Goal: Task Accomplishment & Management: Manage account settings

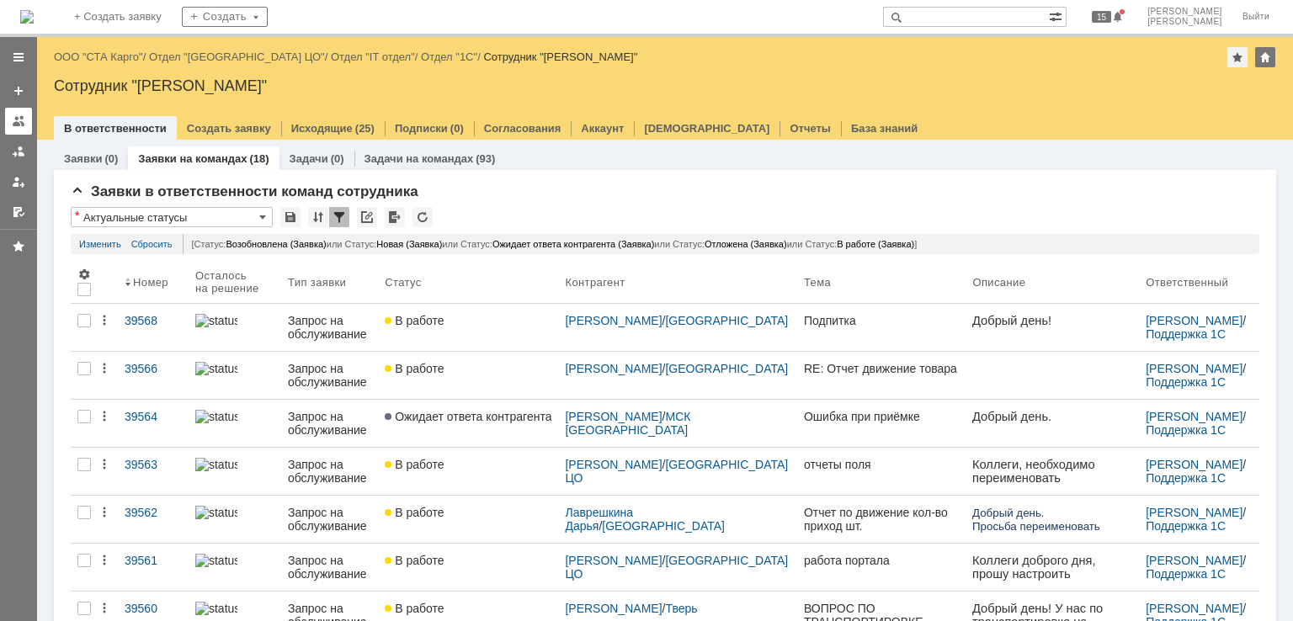
click at [25, 115] on link at bounding box center [18, 121] width 27 height 27
click at [15, 116] on div at bounding box center [18, 120] width 13 height 13
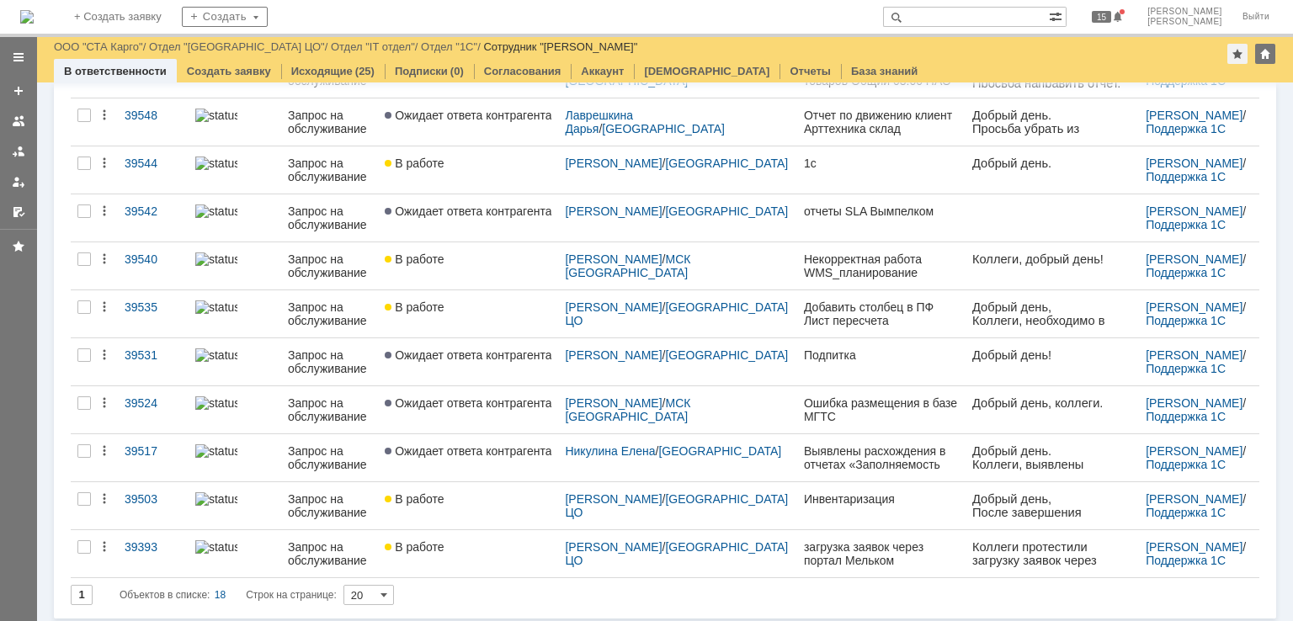
scroll to position [533, 0]
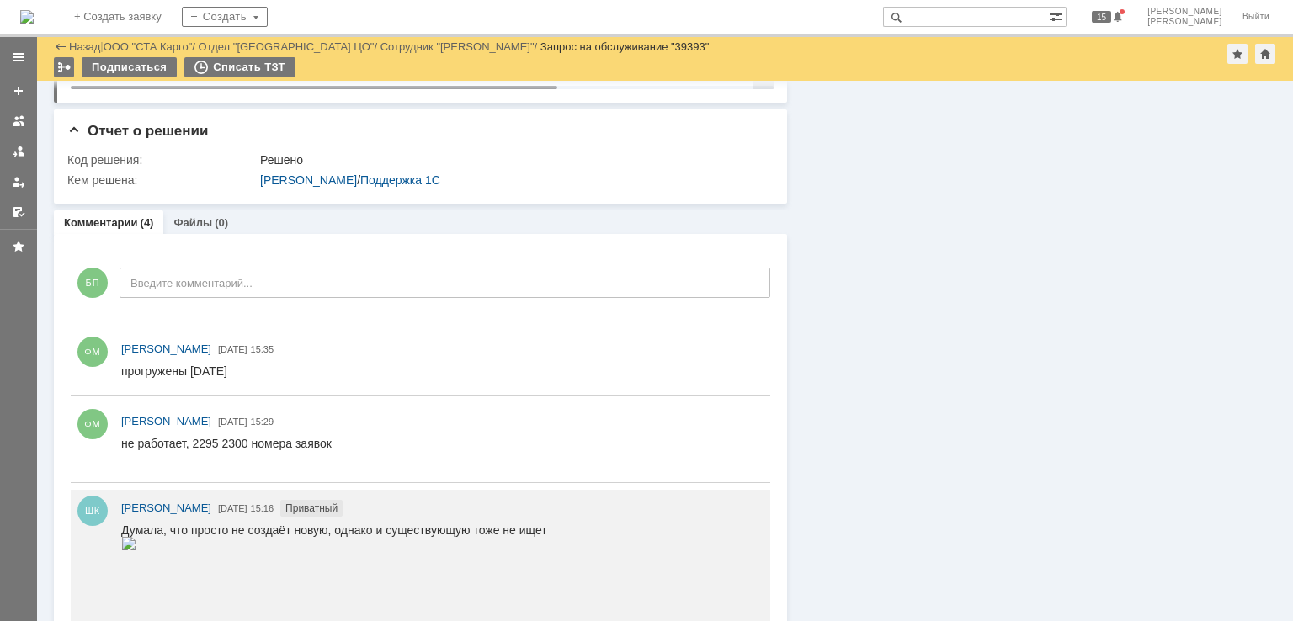
scroll to position [926, 0]
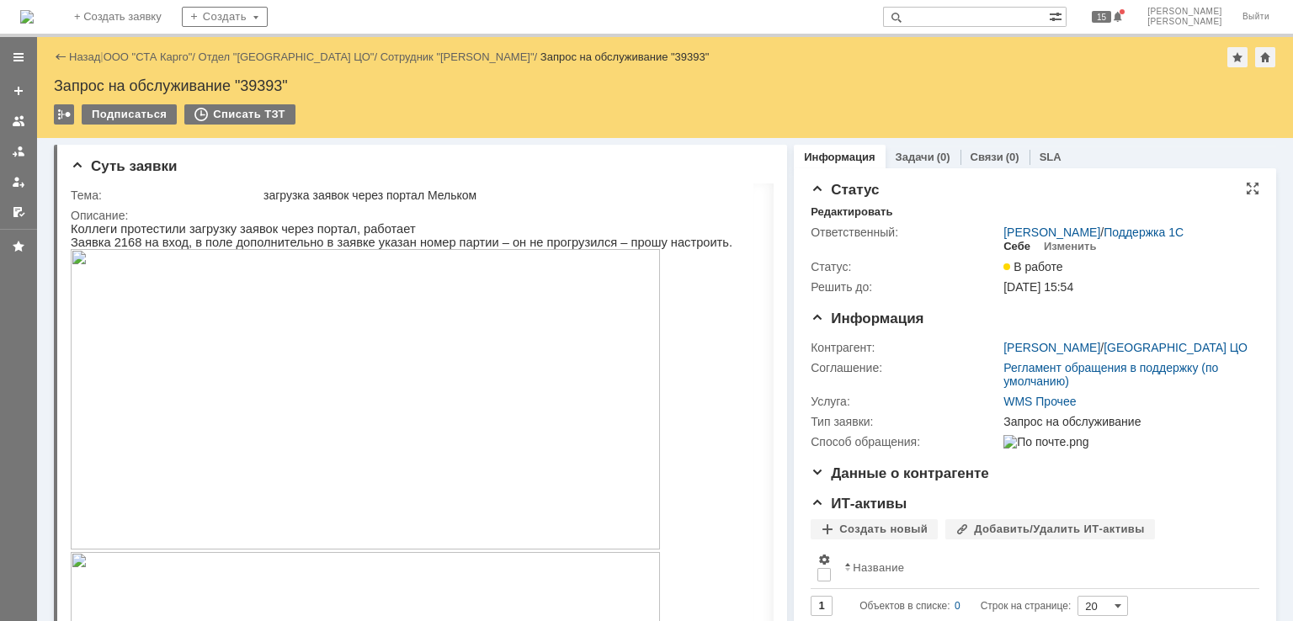
click at [1009, 251] on div "Себе" at bounding box center [1016, 246] width 27 height 13
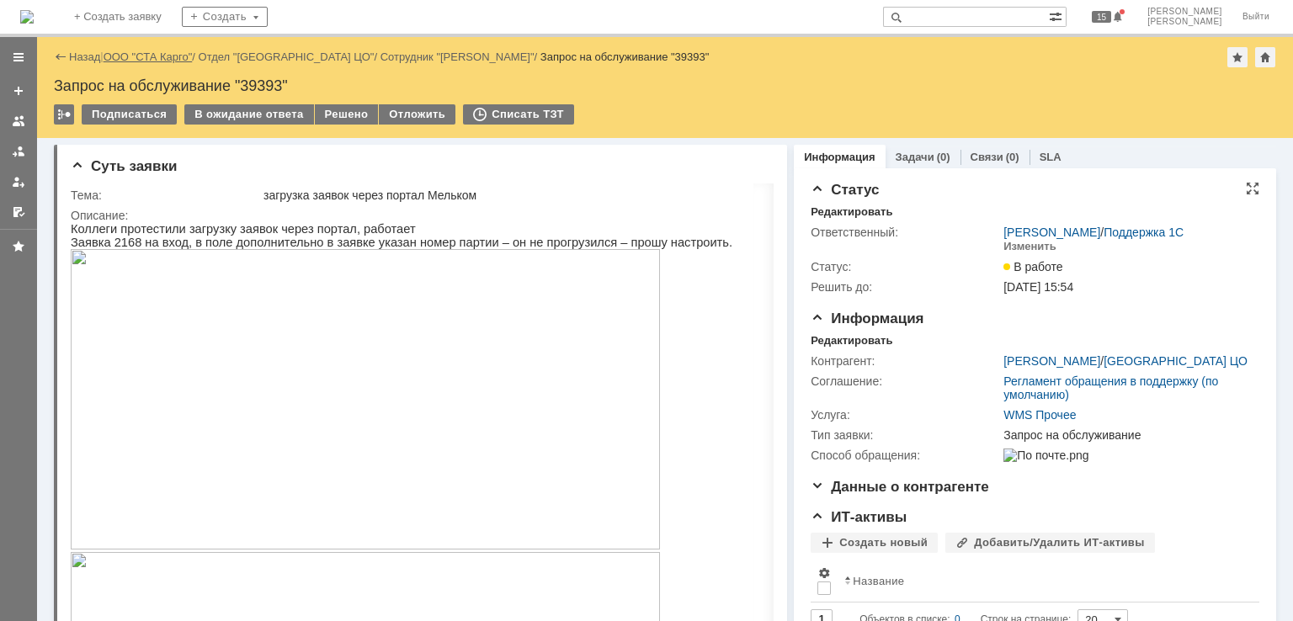
click at [135, 59] on link "ООО "СТА Карго"" at bounding box center [148, 57] width 89 height 13
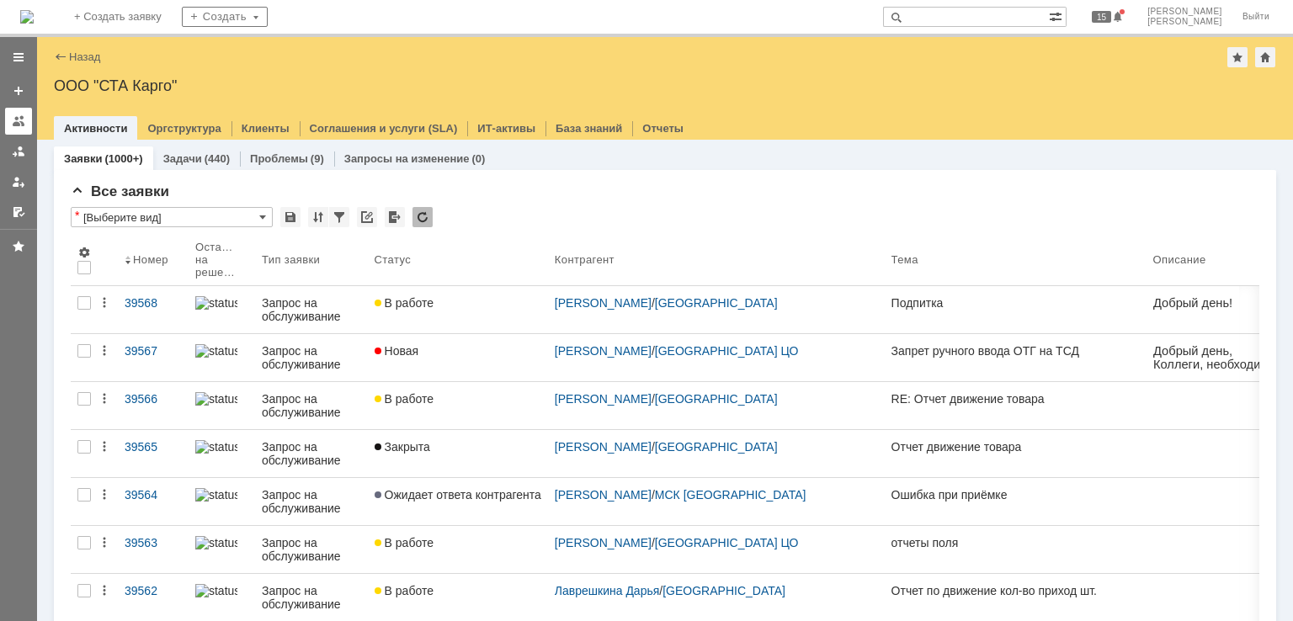
click at [18, 113] on link at bounding box center [18, 121] width 27 height 27
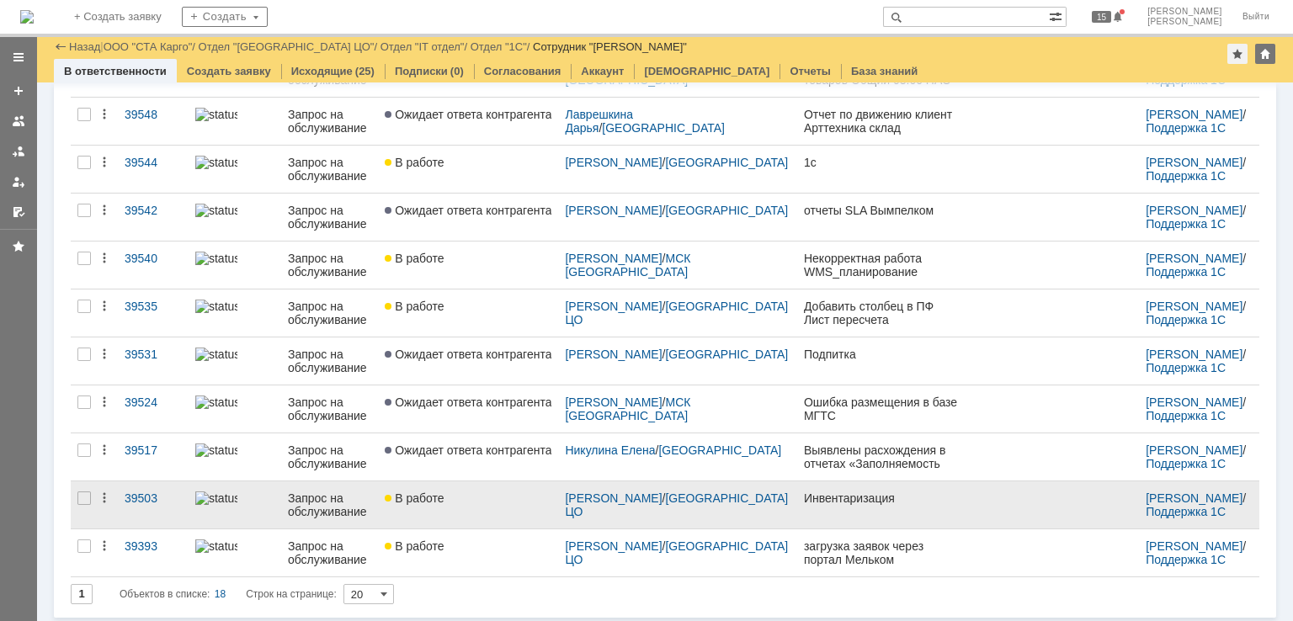
click at [478, 499] on div "В работе" at bounding box center [468, 498] width 167 height 13
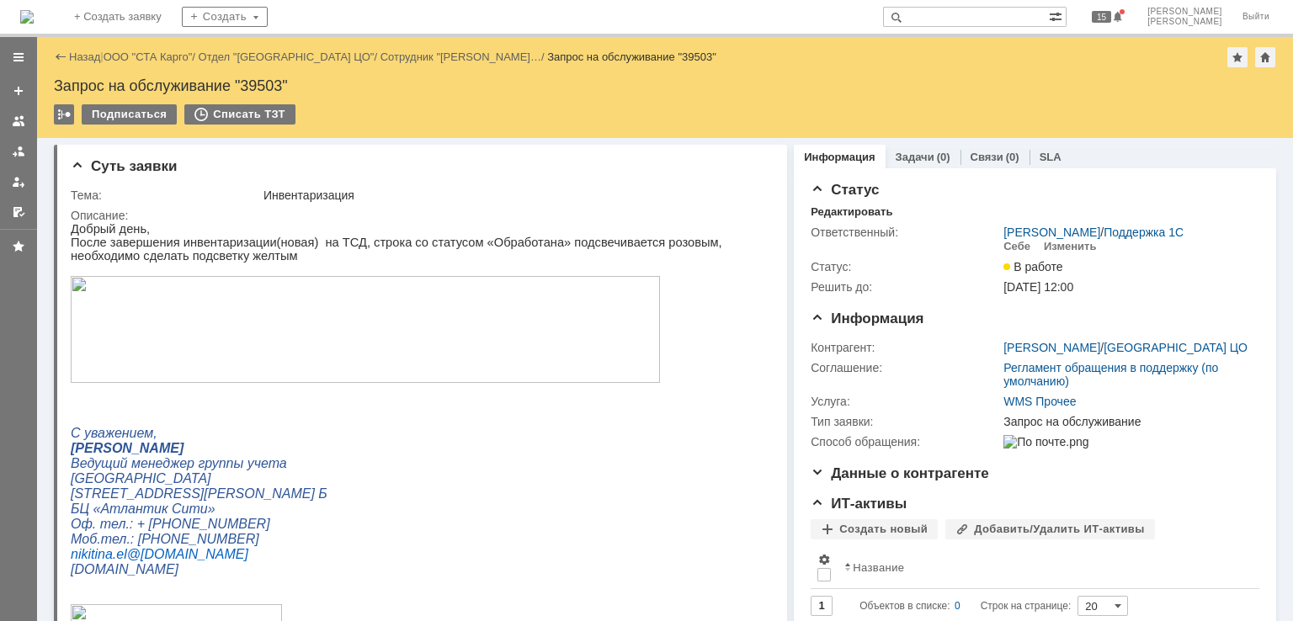
click at [434, 301] on img at bounding box center [365, 329] width 589 height 107
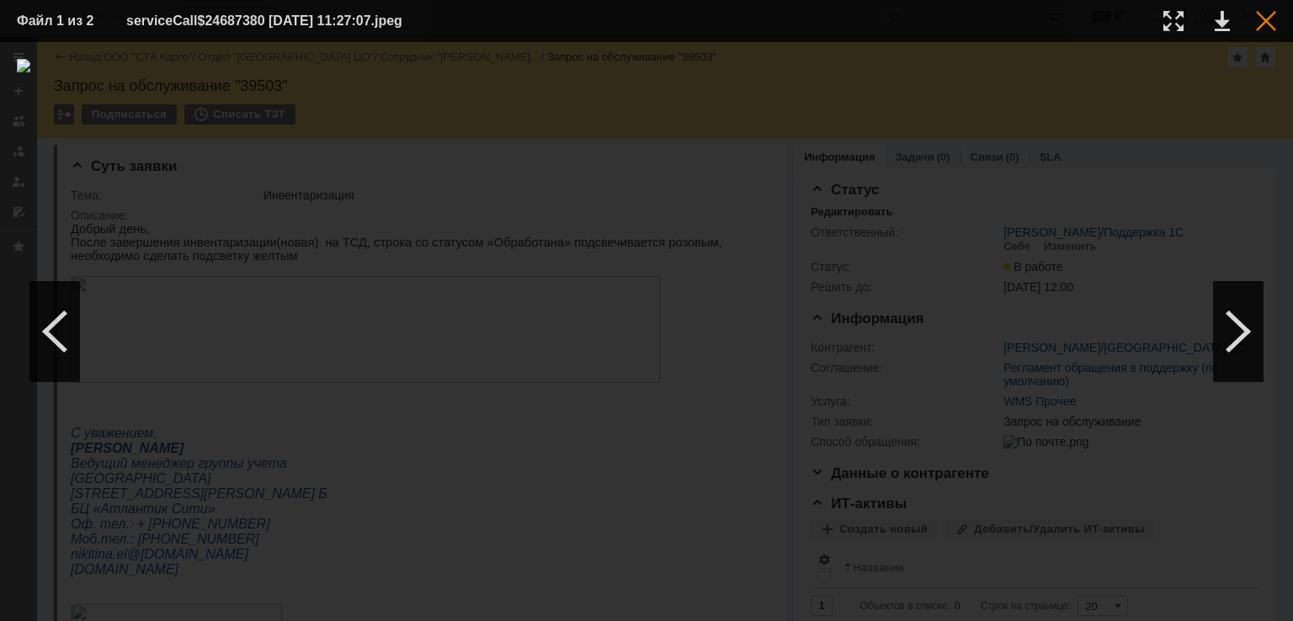
click at [1269, 24] on div at bounding box center [1266, 21] width 20 height 20
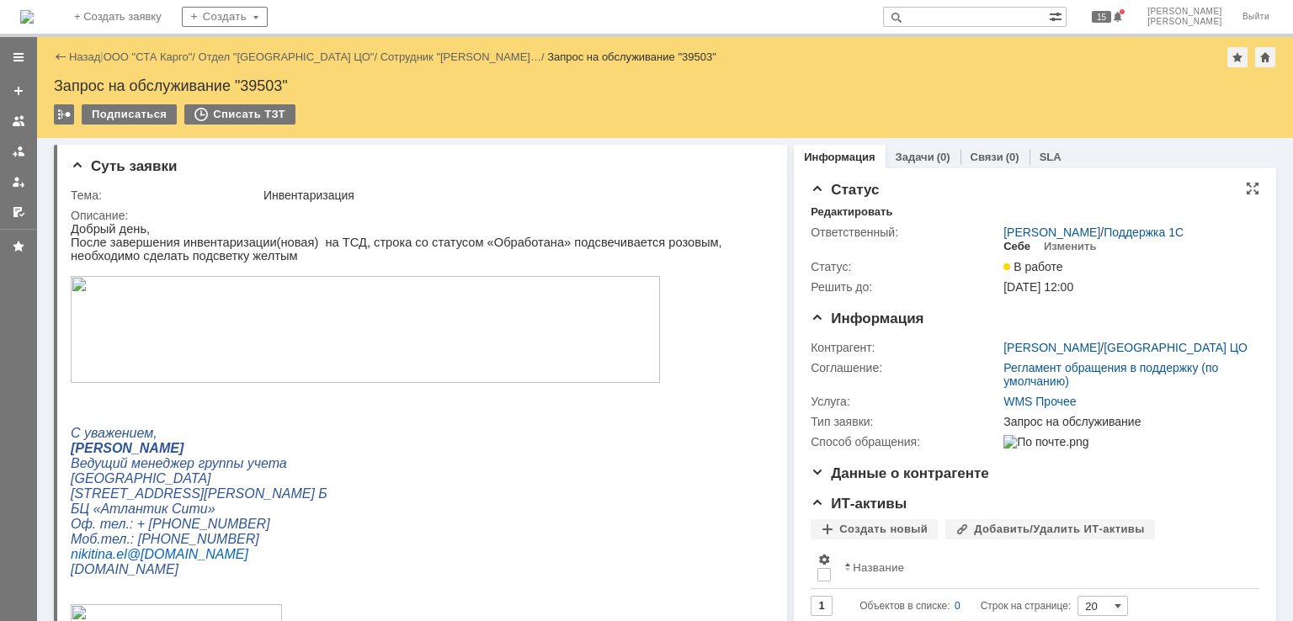
click at [1006, 247] on div "Себе" at bounding box center [1016, 246] width 27 height 13
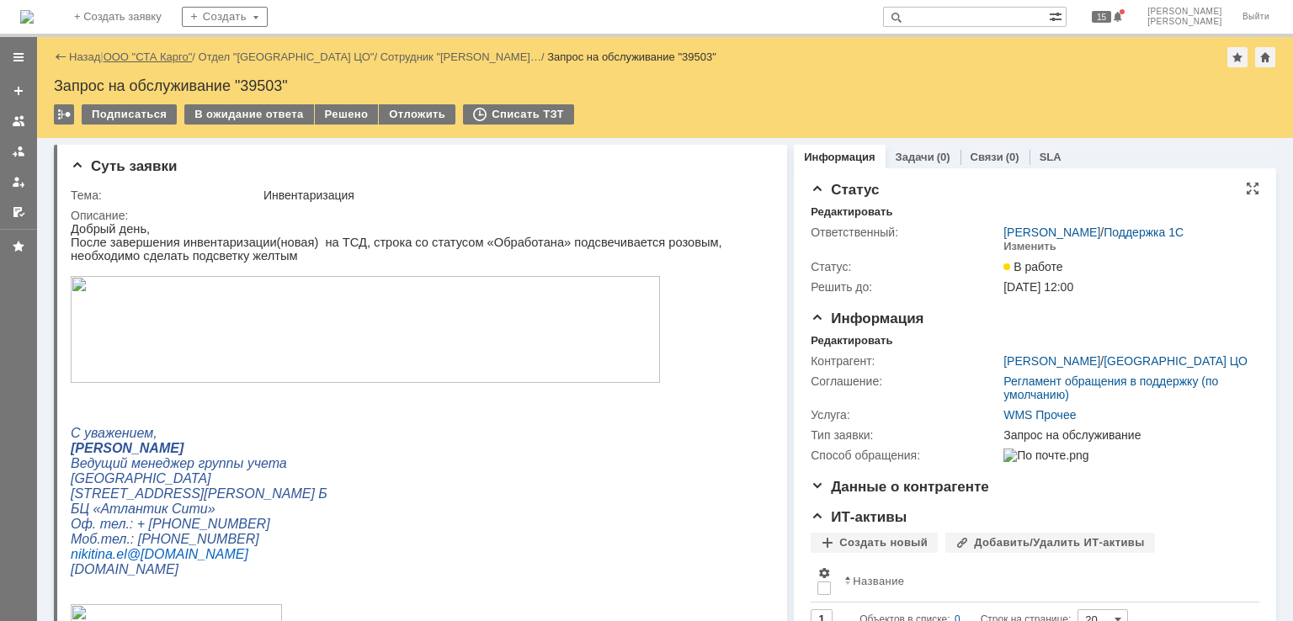
click at [138, 55] on link "ООО "СТА Карго"" at bounding box center [148, 57] width 89 height 13
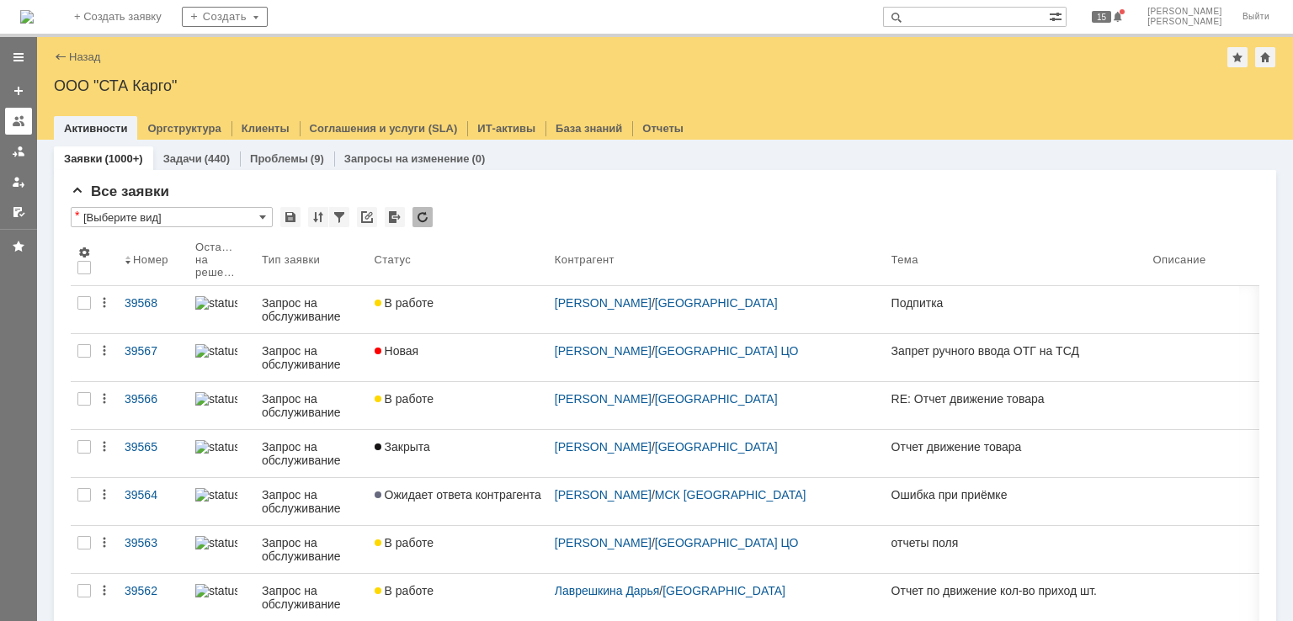
click at [18, 129] on link at bounding box center [18, 121] width 27 height 27
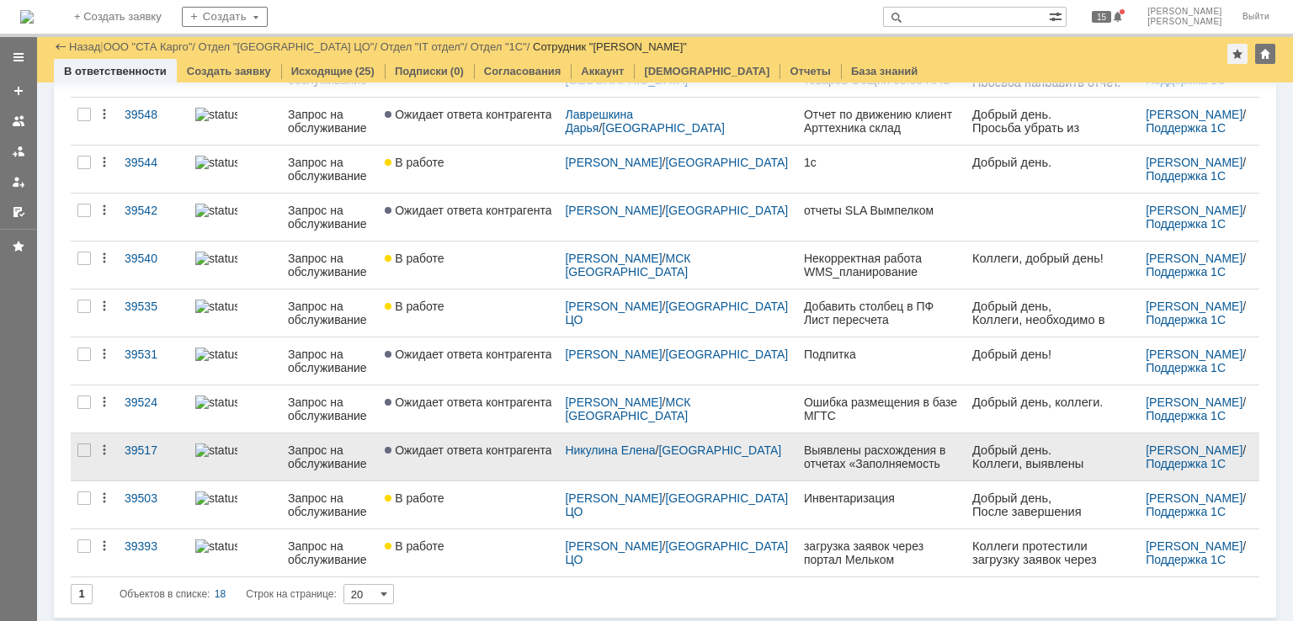
click at [473, 454] on link "Ожидает ответа контрагента" at bounding box center [468, 457] width 180 height 47
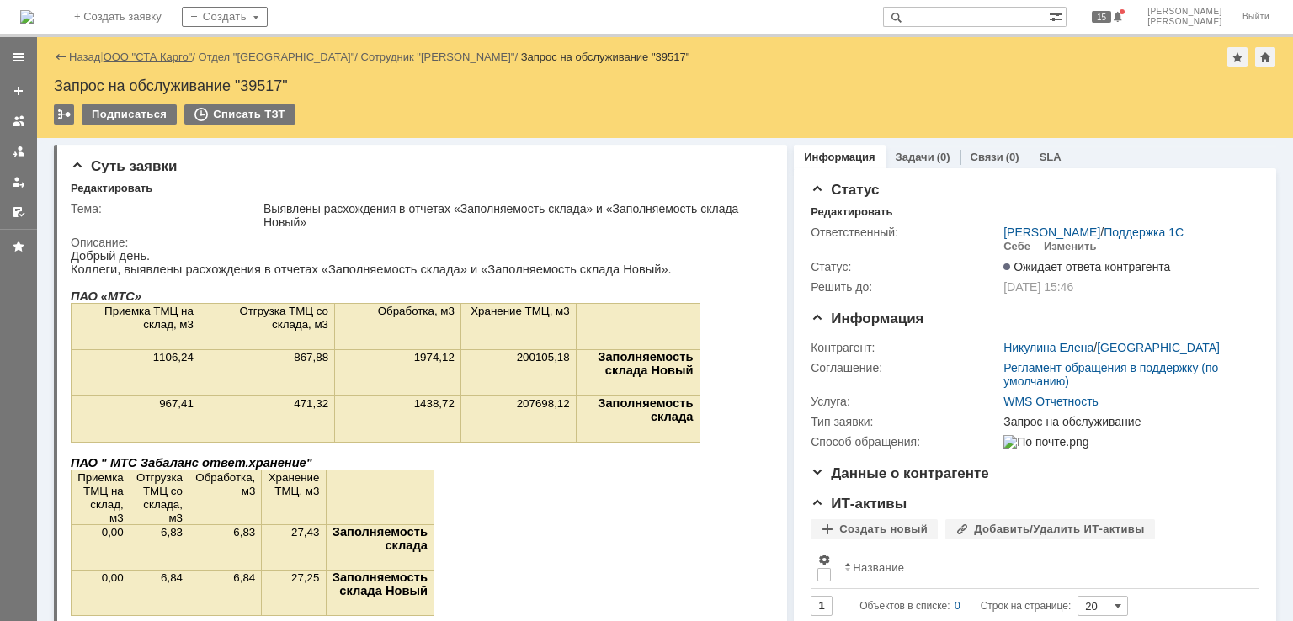
click at [153, 55] on link "ООО "СТА Карго"" at bounding box center [148, 57] width 89 height 13
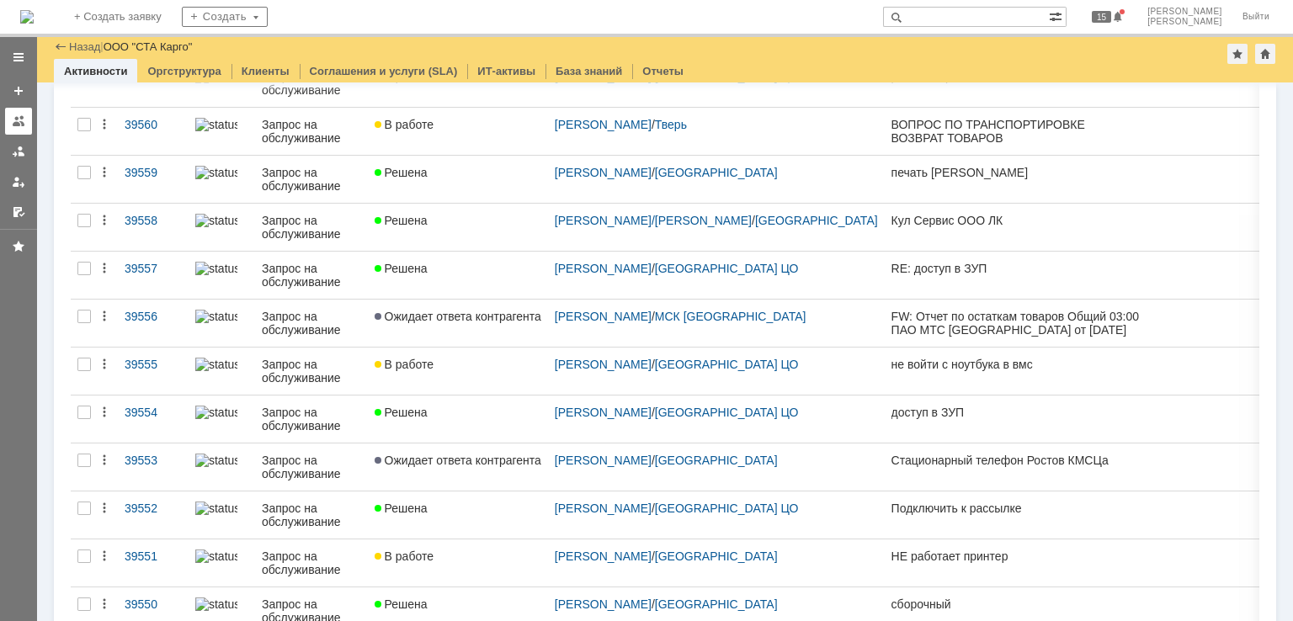
click at [17, 115] on div at bounding box center [18, 120] width 13 height 13
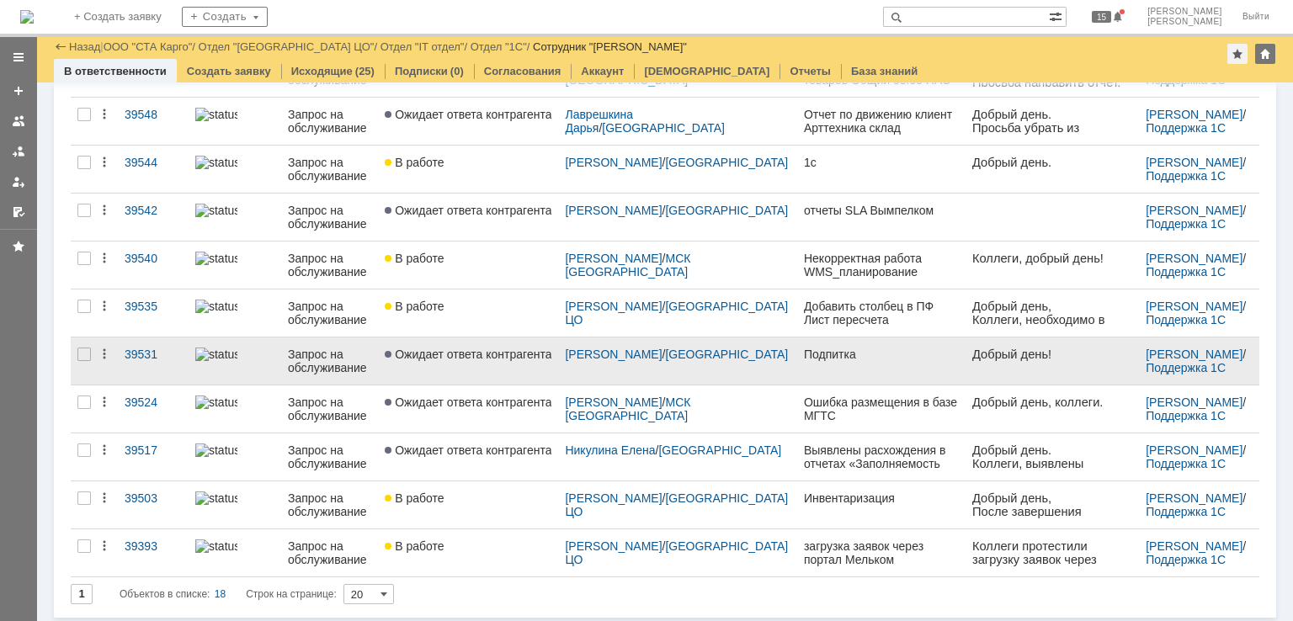
scroll to position [449, 0]
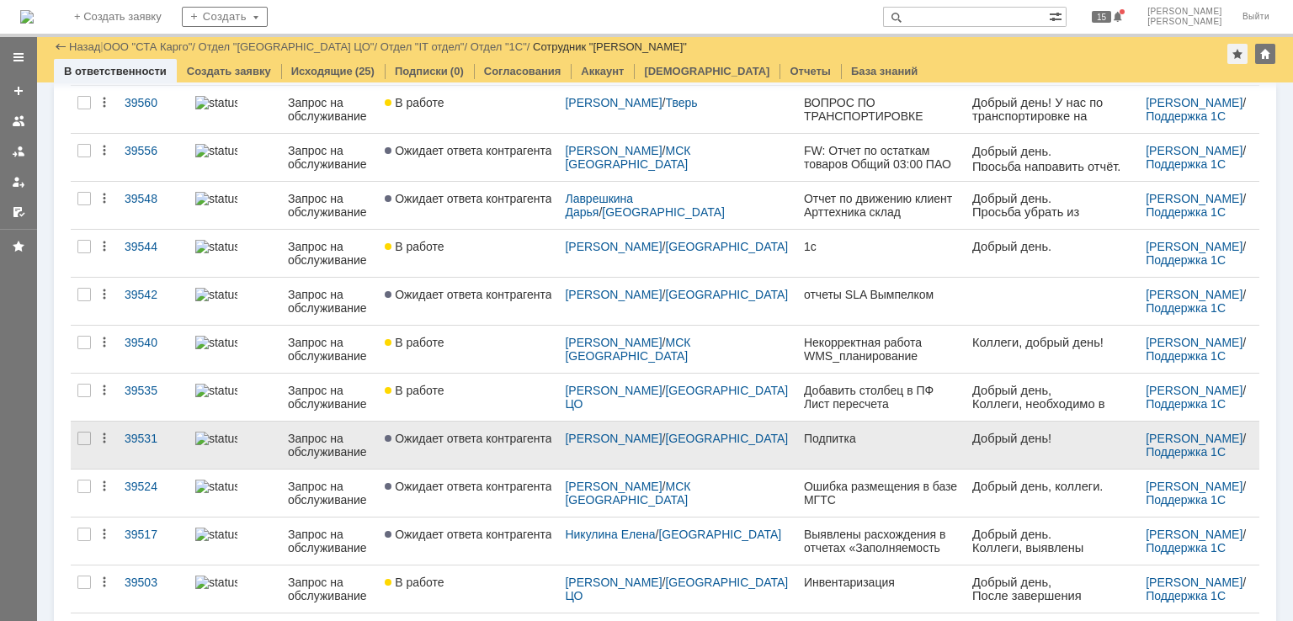
click at [797, 449] on link "Подпитка" at bounding box center [881, 445] width 168 height 47
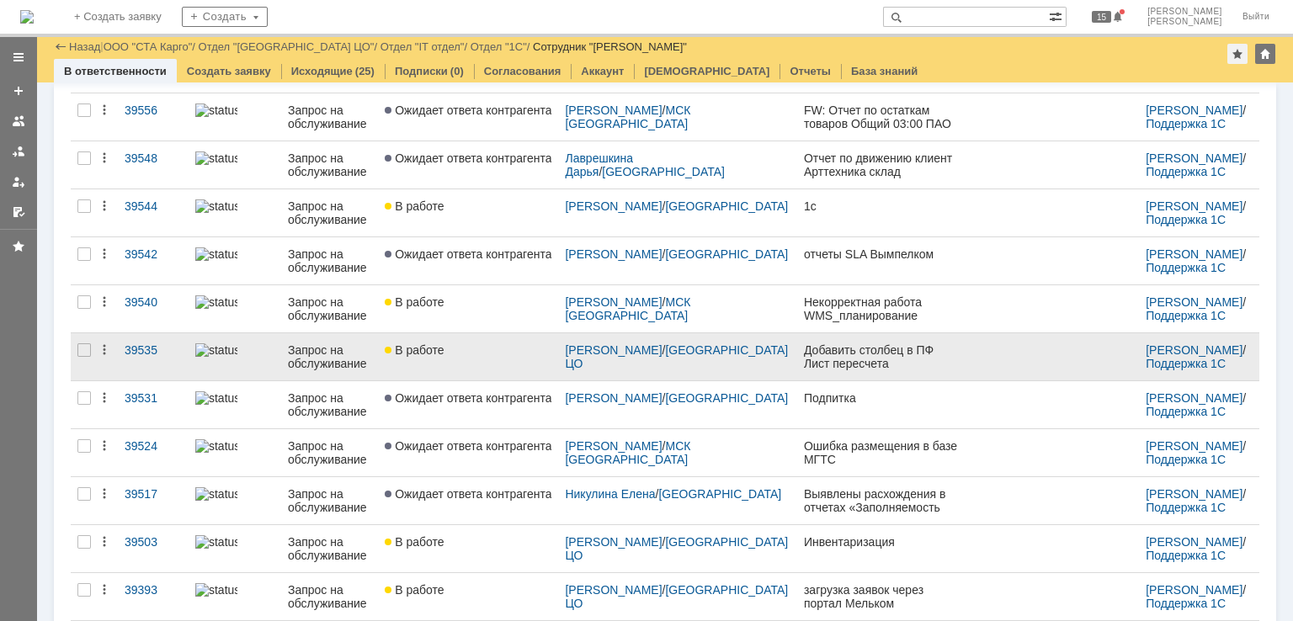
scroll to position [449, 0]
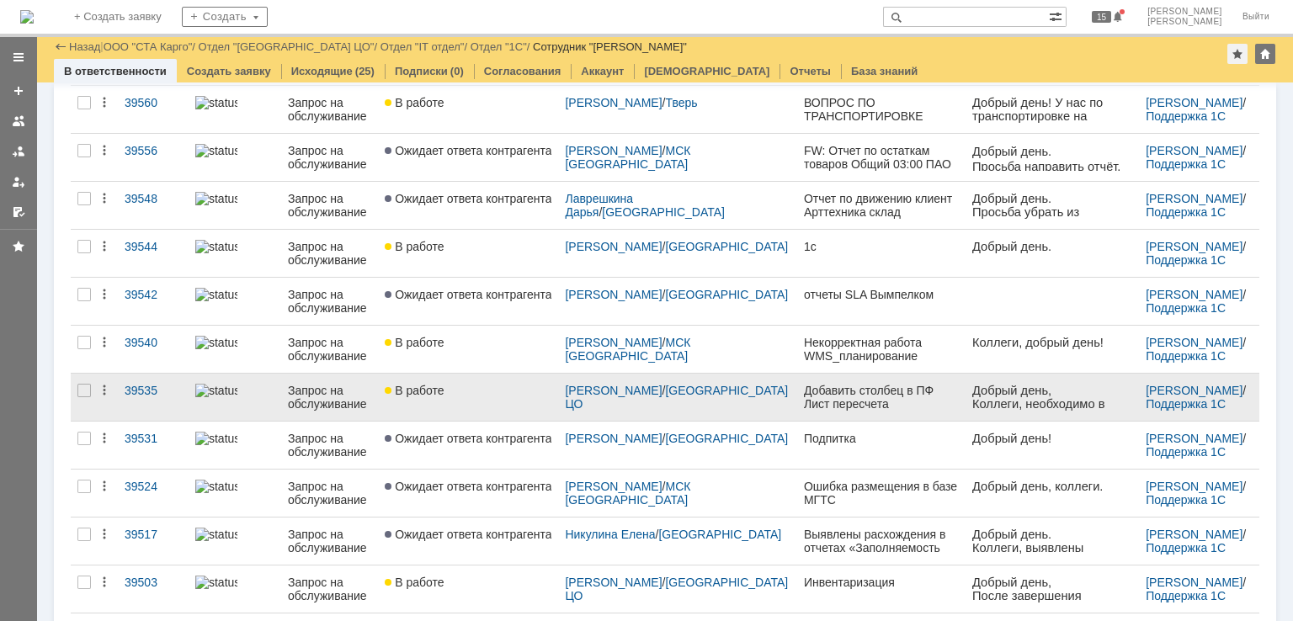
click at [501, 388] on div "В работе" at bounding box center [468, 390] width 167 height 13
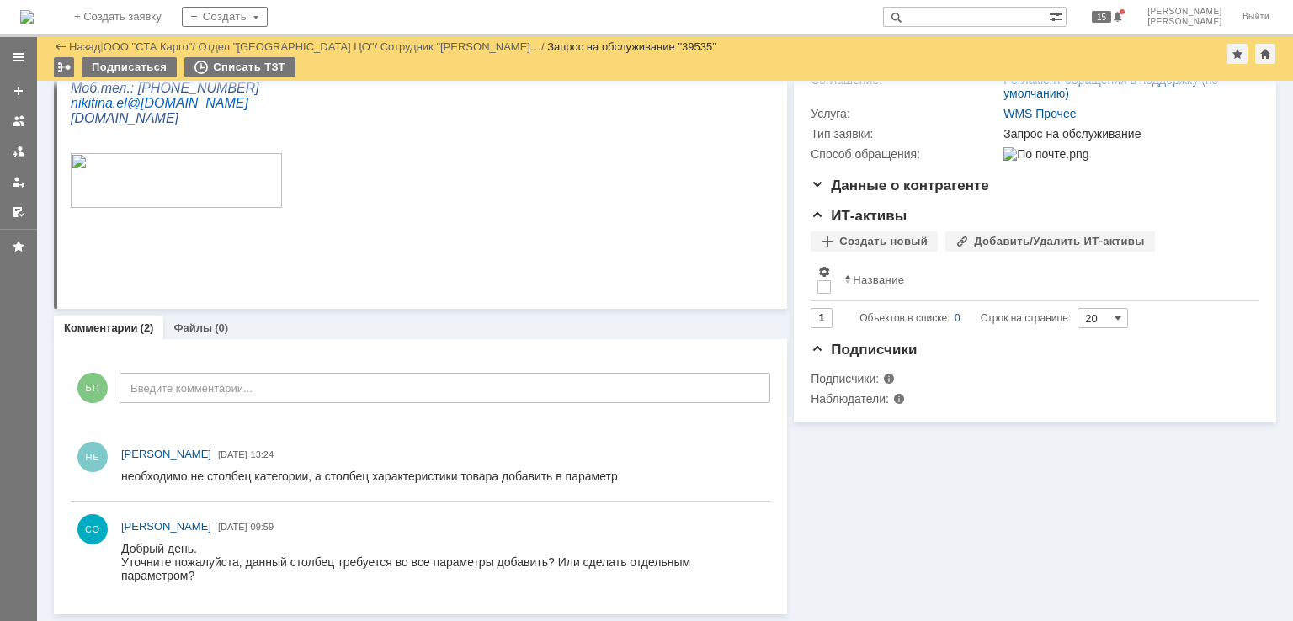
scroll to position [102, 0]
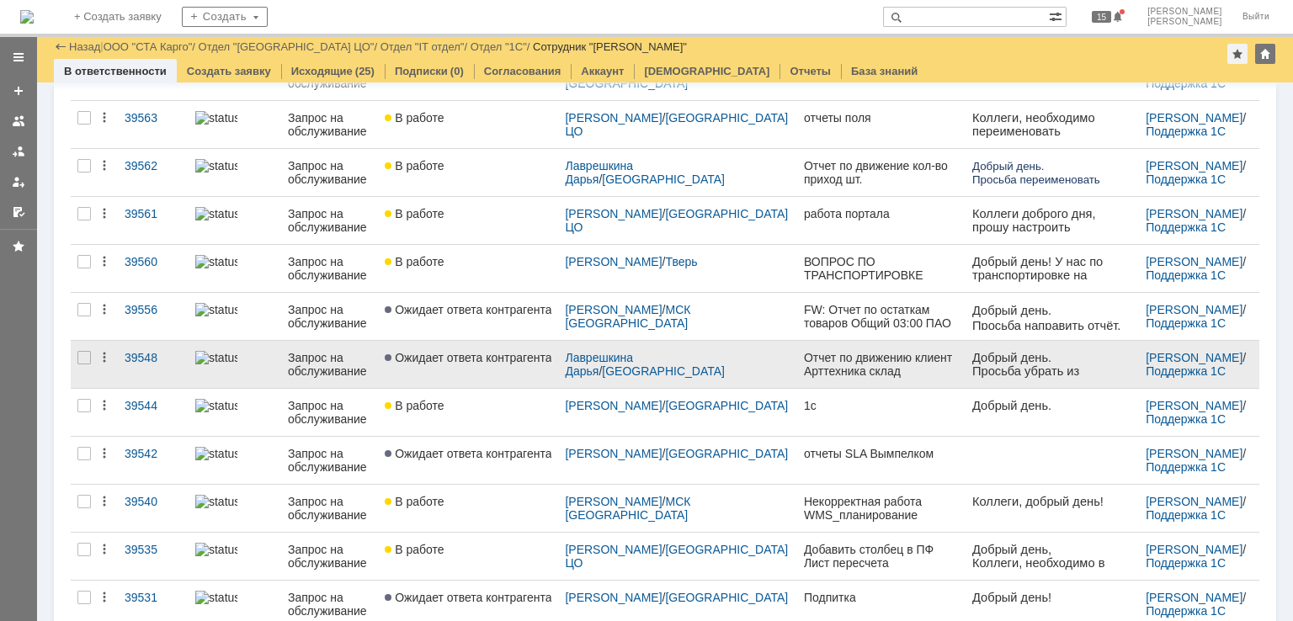
scroll to position [253, 0]
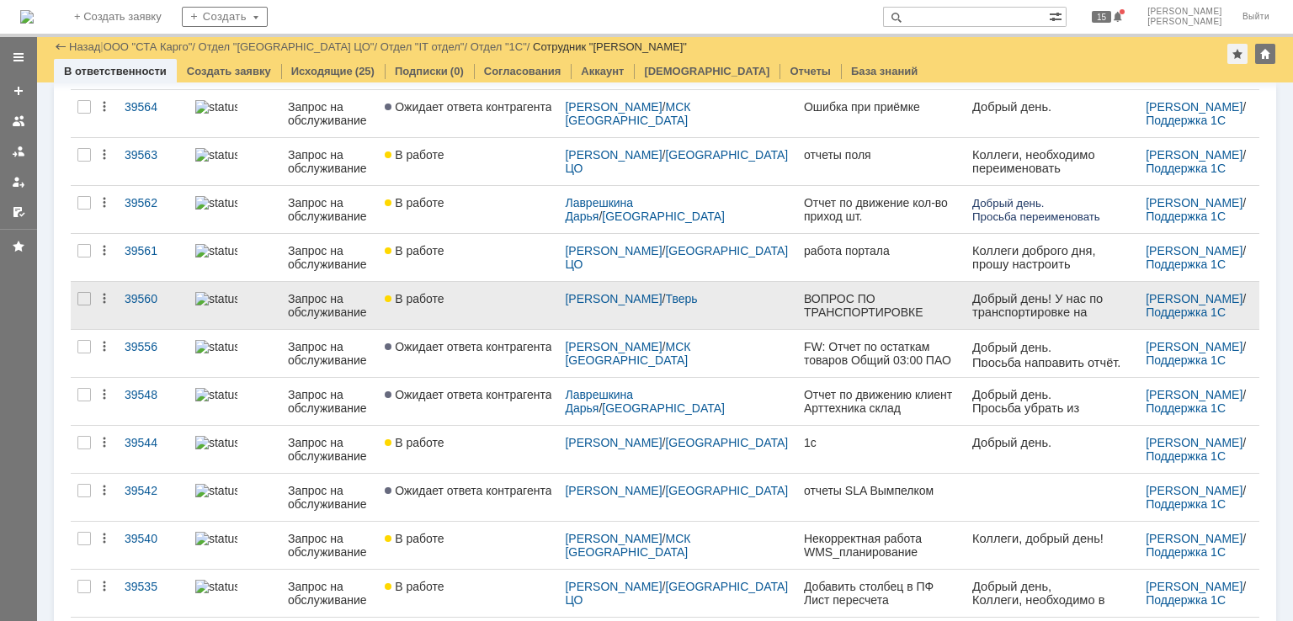
drag, startPoint x: 852, startPoint y: 393, endPoint x: 796, endPoint y: 320, distance: 91.9
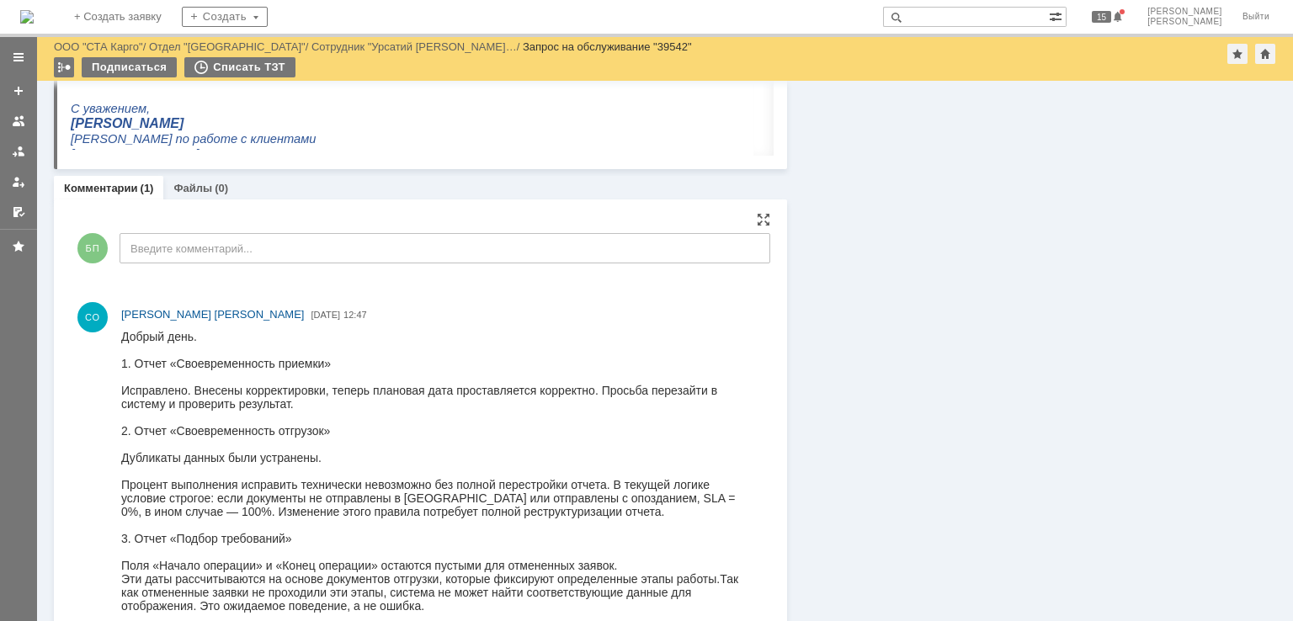
scroll to position [1644, 0]
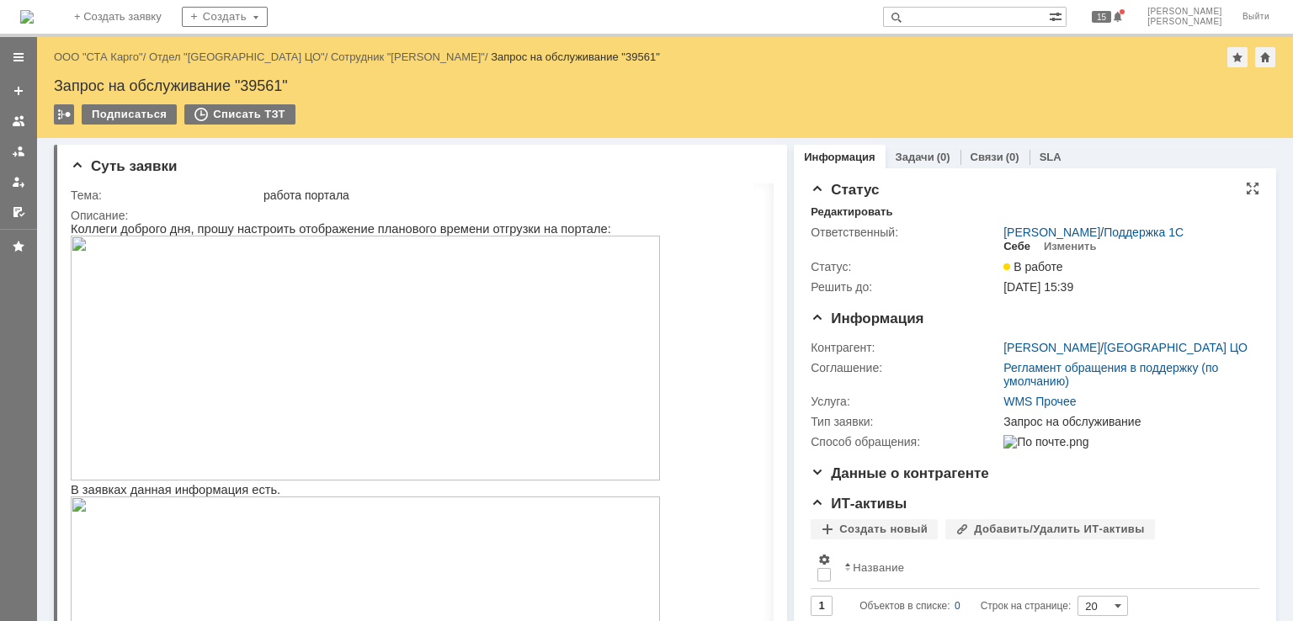
click at [1014, 249] on div "Себе" at bounding box center [1016, 246] width 27 height 13
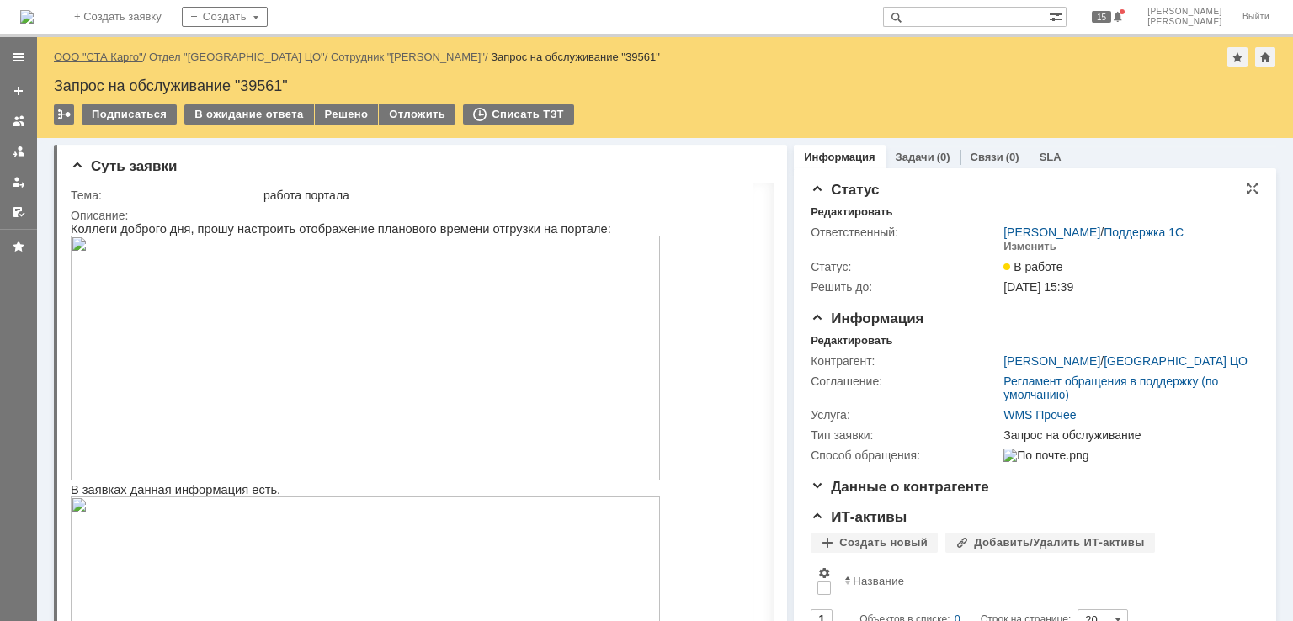
click at [113, 60] on link "ООО "СТА Карго"" at bounding box center [98, 57] width 89 height 13
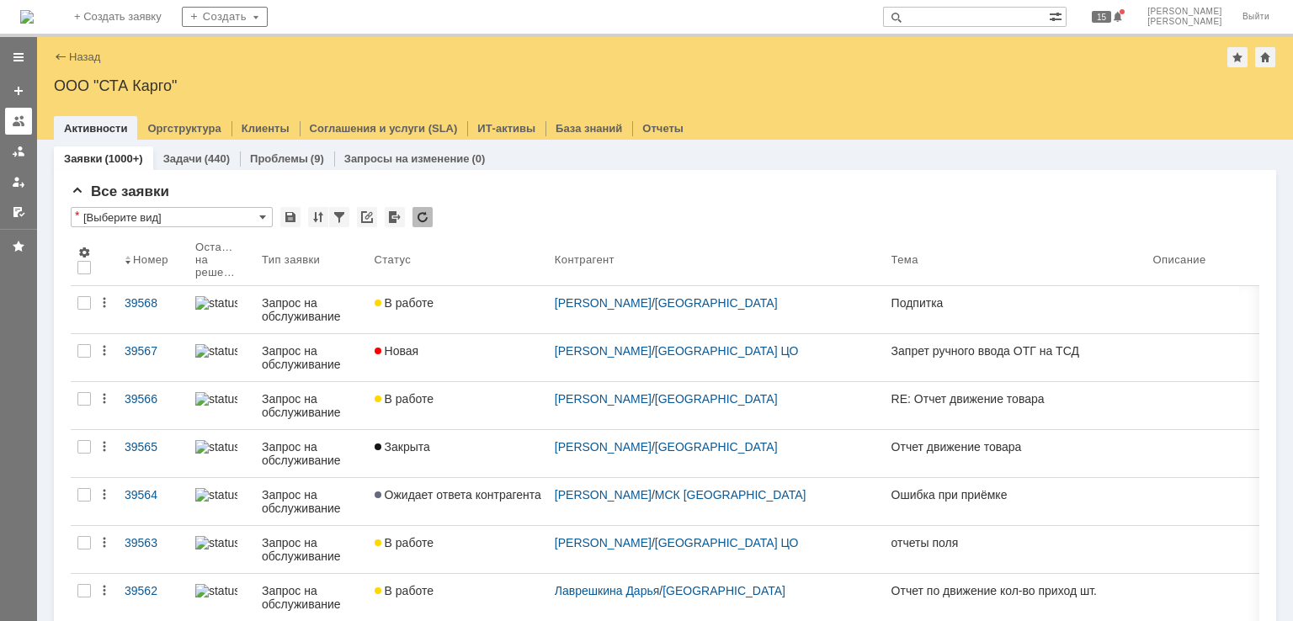
click at [9, 119] on link at bounding box center [18, 121] width 27 height 27
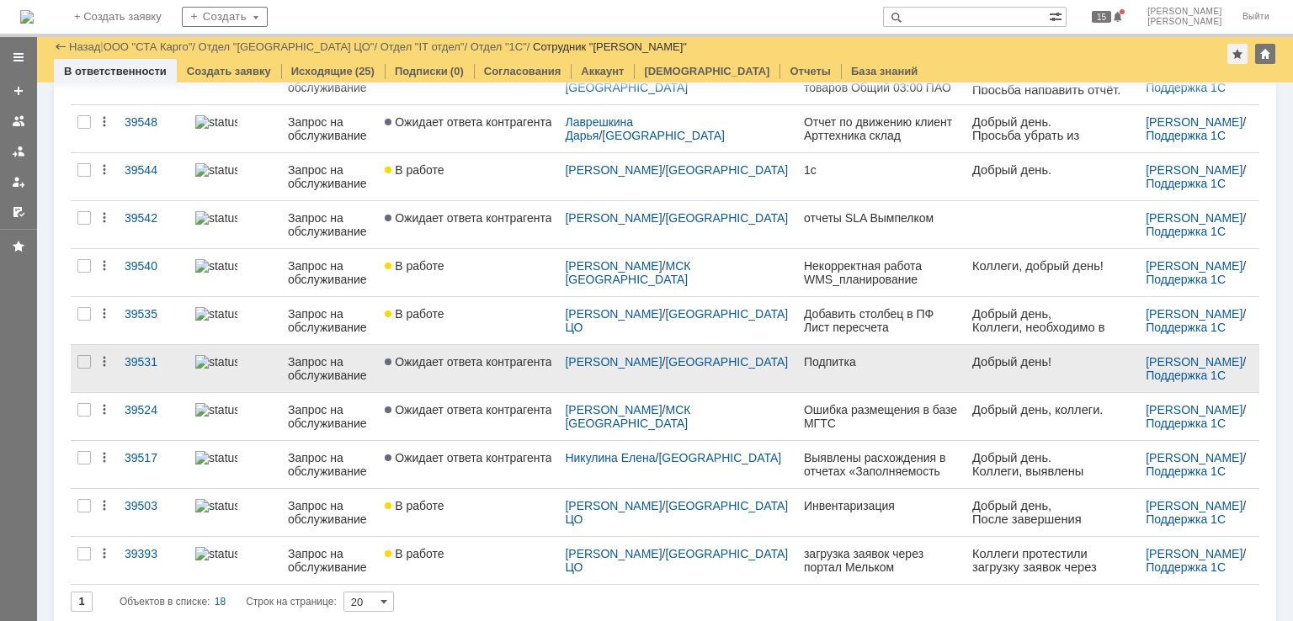
scroll to position [533, 0]
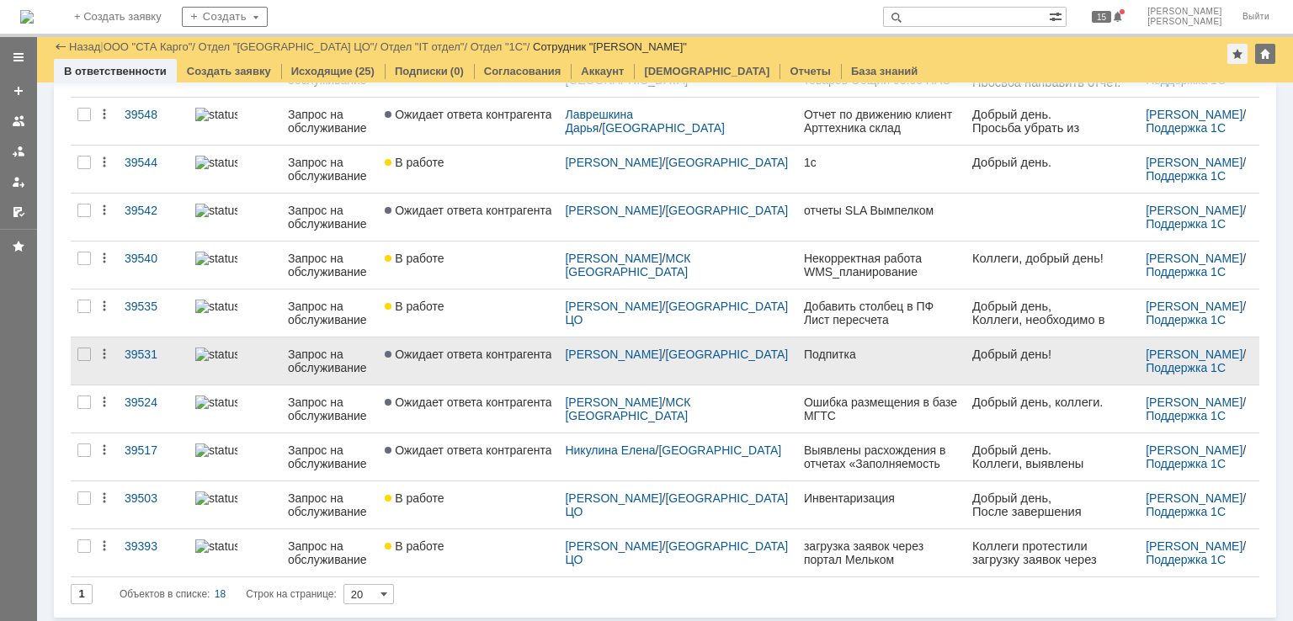
click at [515, 363] on link "Ожидает ответа контрагента" at bounding box center [468, 361] width 180 height 47
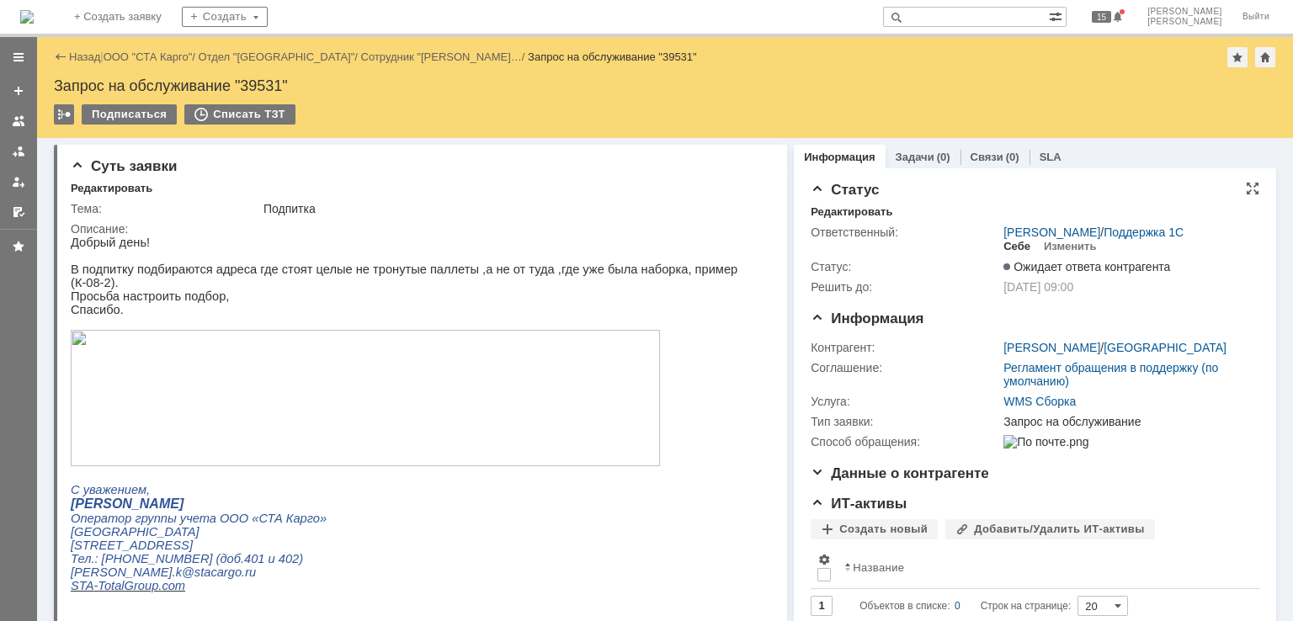
click at [1006, 245] on div "Себе" at bounding box center [1016, 246] width 27 height 13
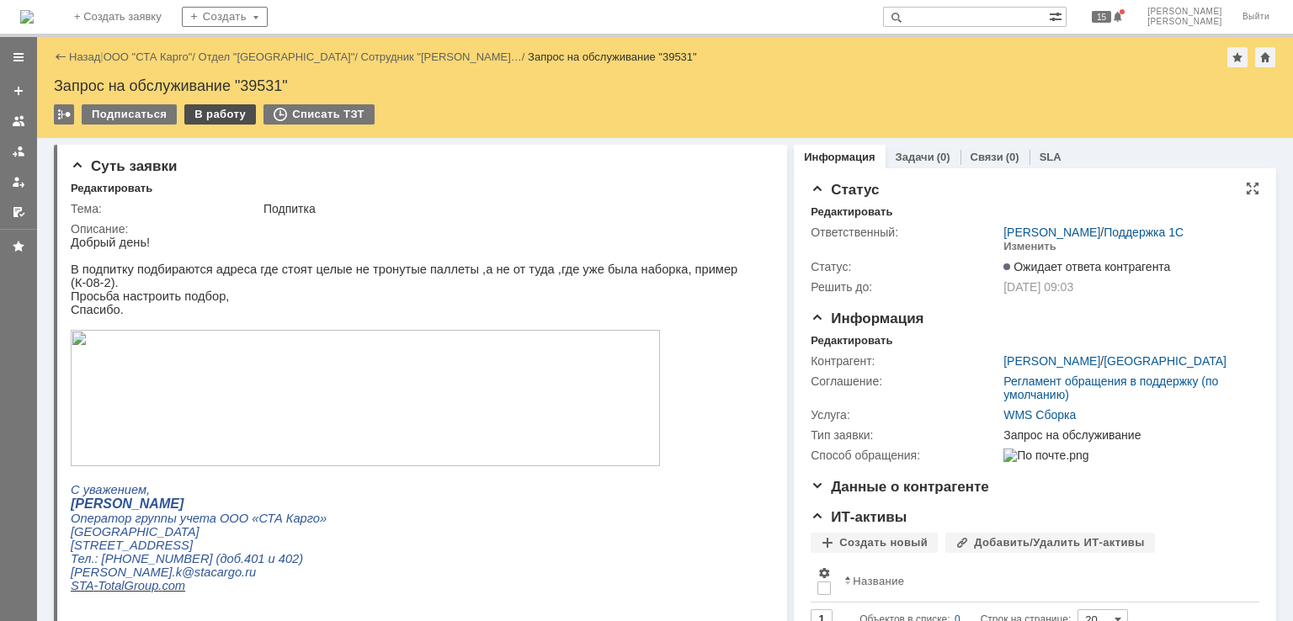
click at [217, 119] on div "В работу" at bounding box center [220, 114] width 72 height 20
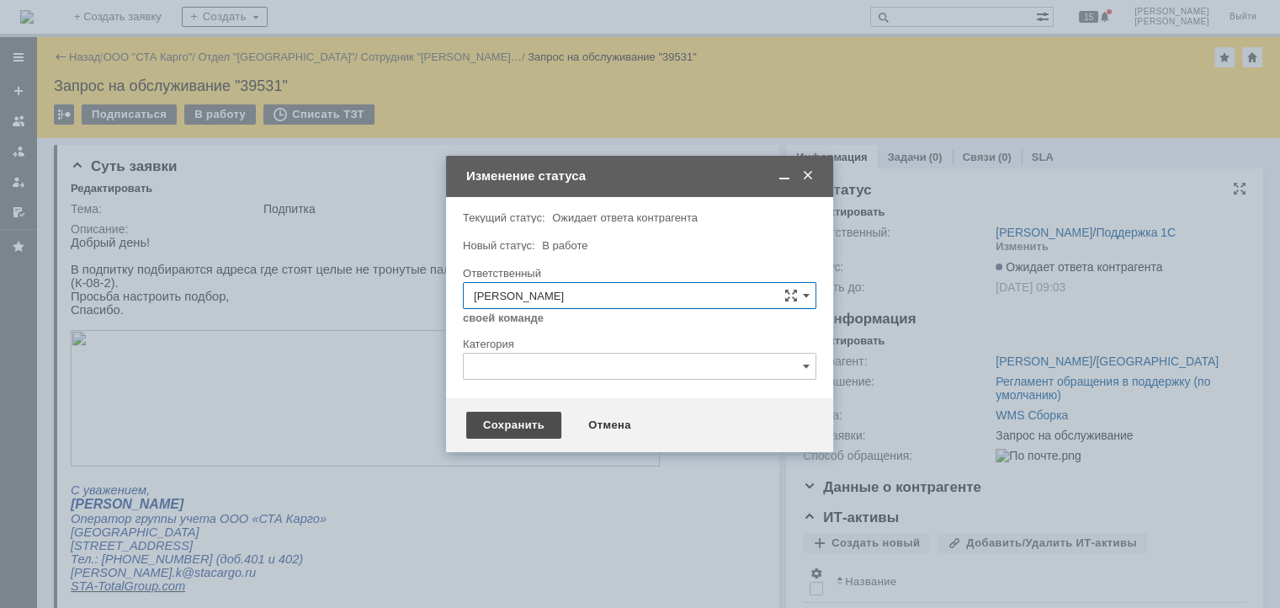
click at [503, 432] on div "Сохранить" at bounding box center [513, 425] width 95 height 27
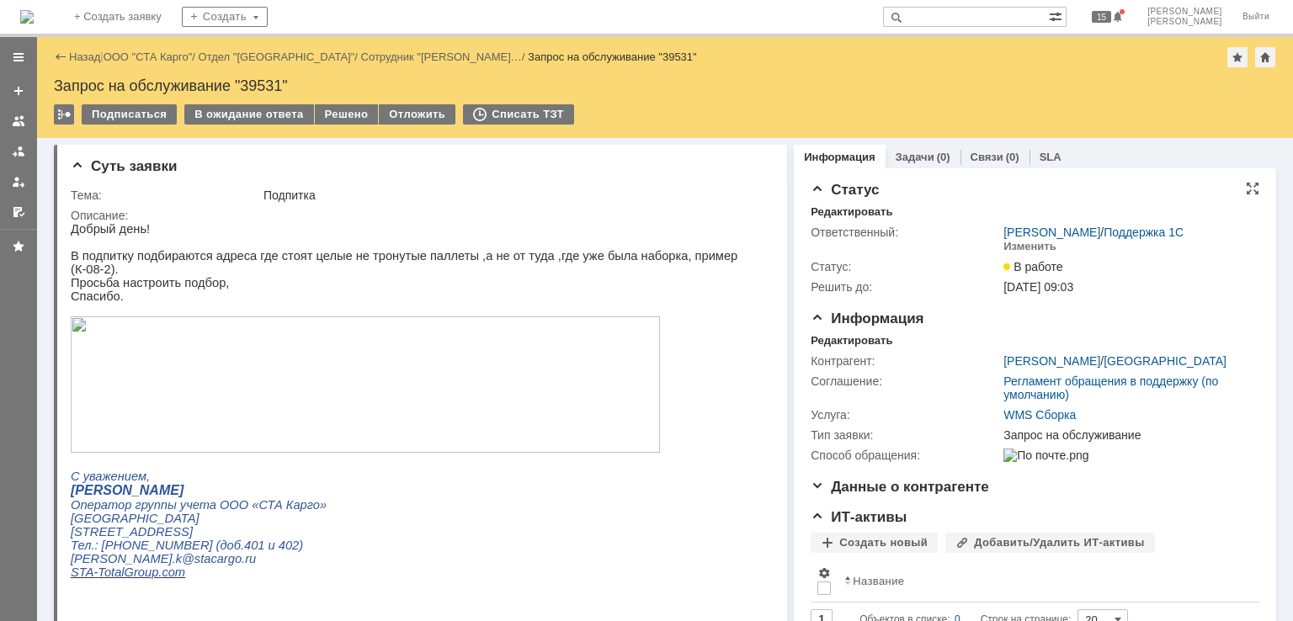
click at [258, 78] on div "Запрос на обслуживание "39531"" at bounding box center [665, 85] width 1222 height 17
copy div "39531"
click at [354, 112] on div "Решено" at bounding box center [347, 114] width 64 height 20
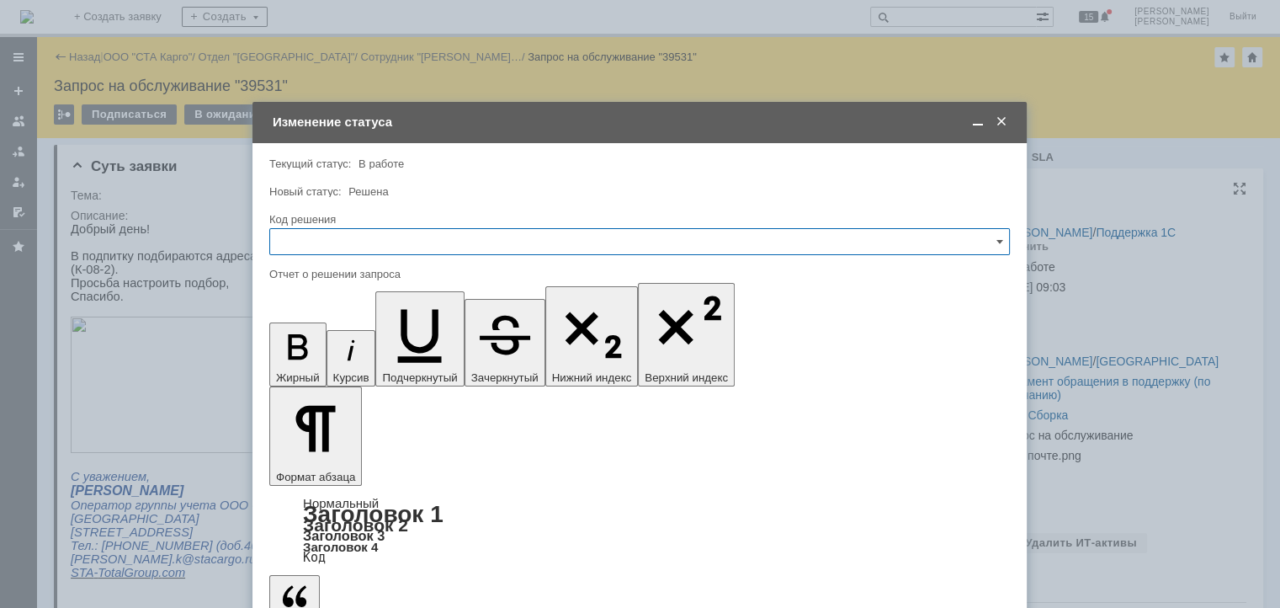
click at [340, 244] on input "text" at bounding box center [639, 241] width 741 height 27
click at [328, 433] on span "Повторный" at bounding box center [639, 439] width 719 height 13
type input "Повторный"
drag, startPoint x: 629, startPoint y: 4787, endPoint x: 878, endPoint y: 5089, distance: 391.7
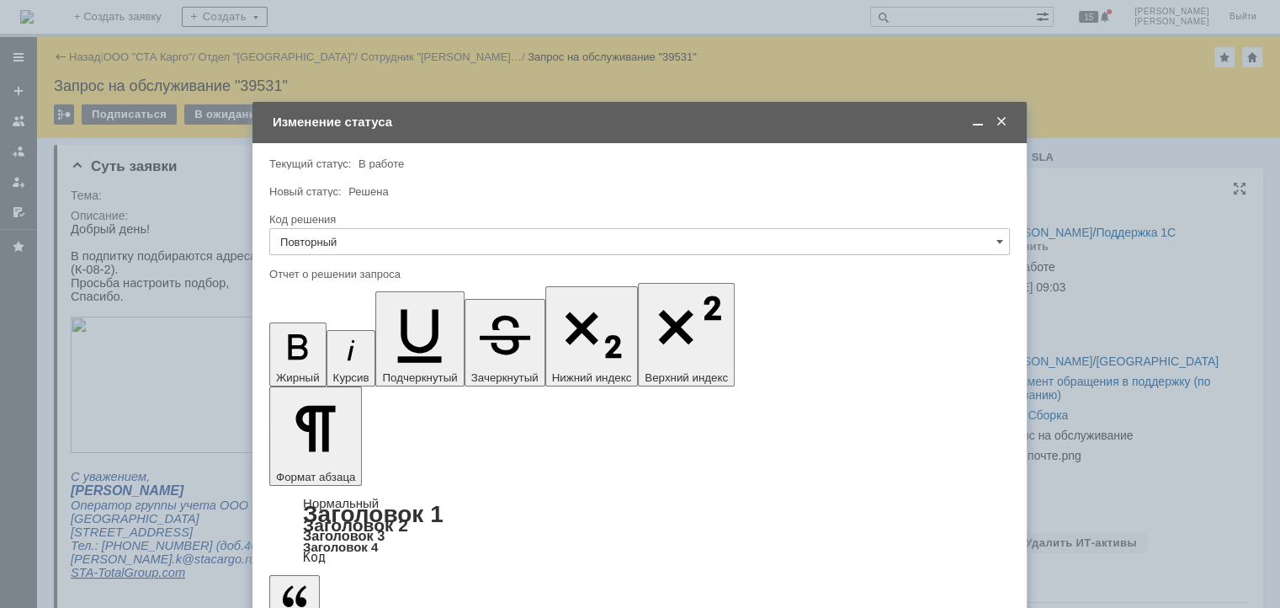
drag, startPoint x: 687, startPoint y: 294, endPoint x: 669, endPoint y: 304, distance: 20.4
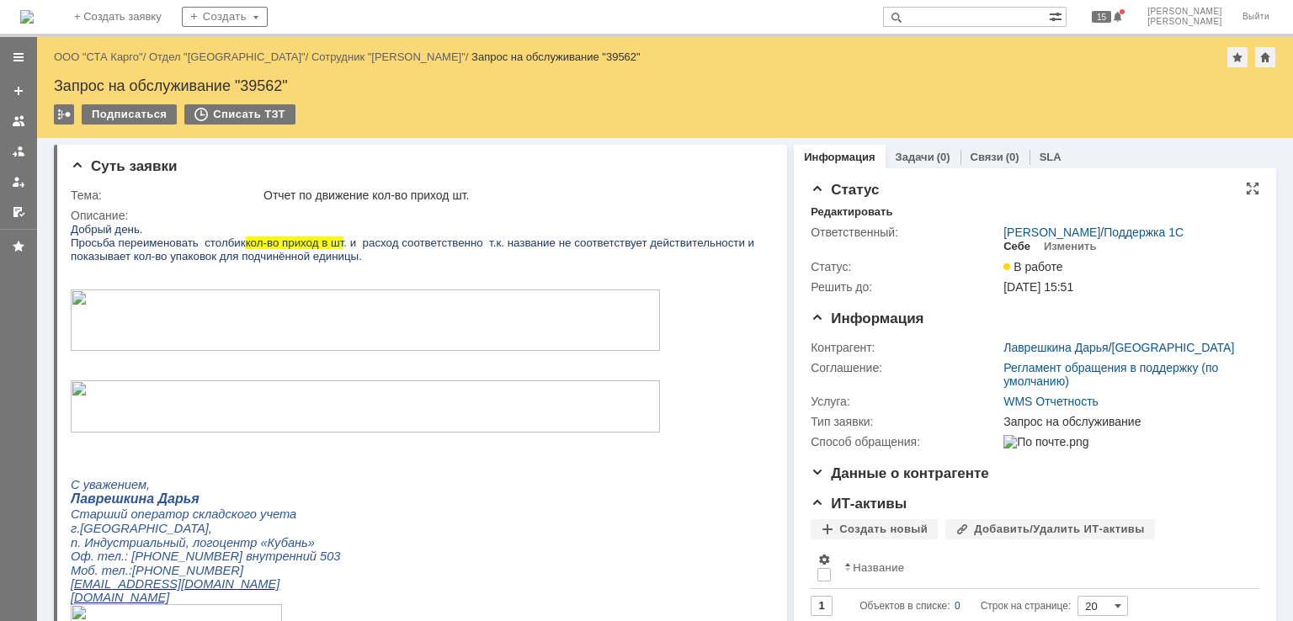
click at [1010, 247] on div "Себе" at bounding box center [1016, 246] width 27 height 13
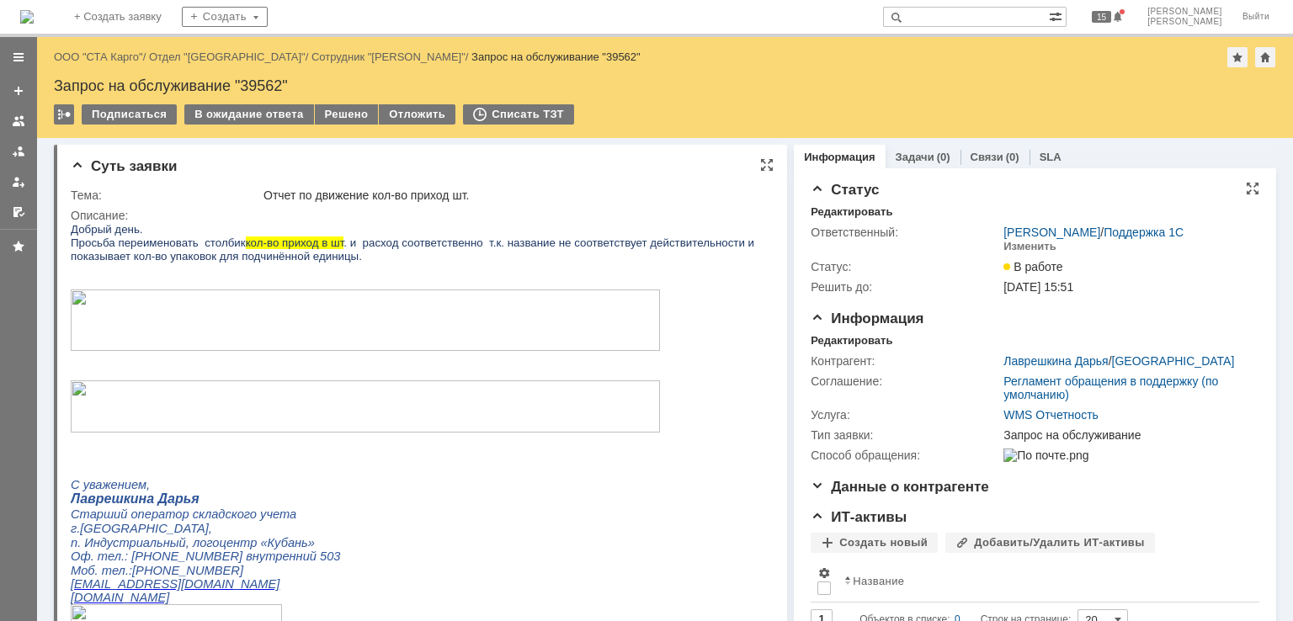
click at [571, 321] on img at bounding box center [365, 320] width 589 height 61
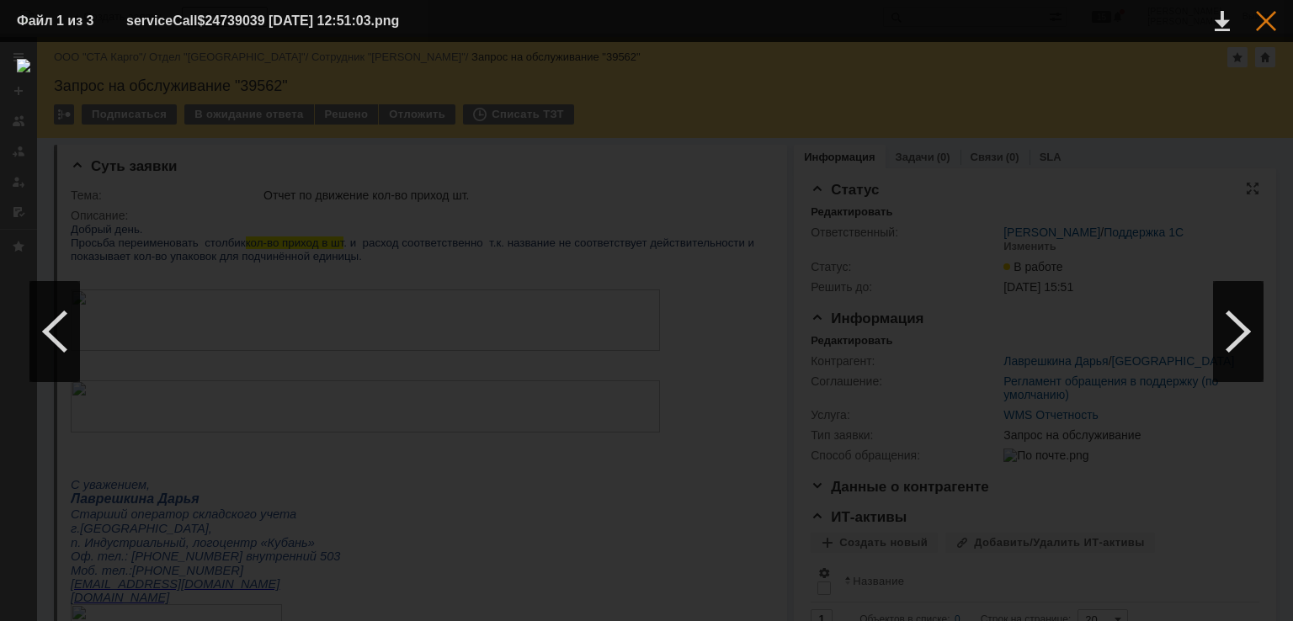
click at [1266, 27] on div at bounding box center [1266, 21] width 20 height 20
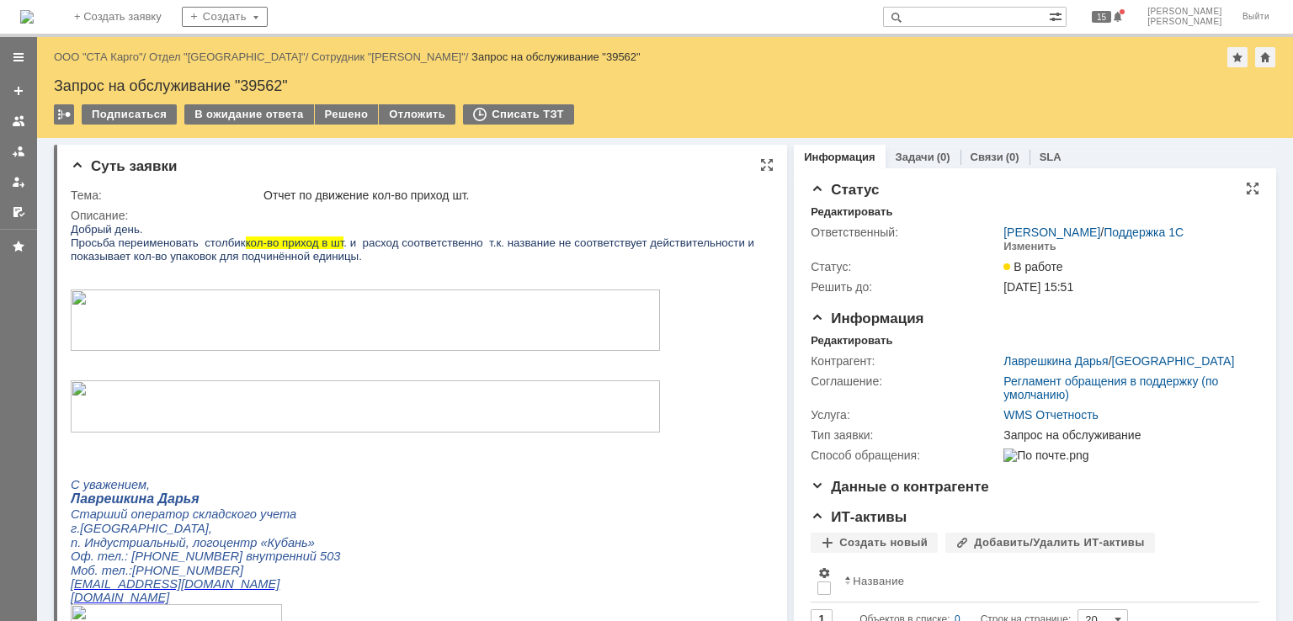
click at [638, 334] on img at bounding box center [365, 320] width 589 height 61
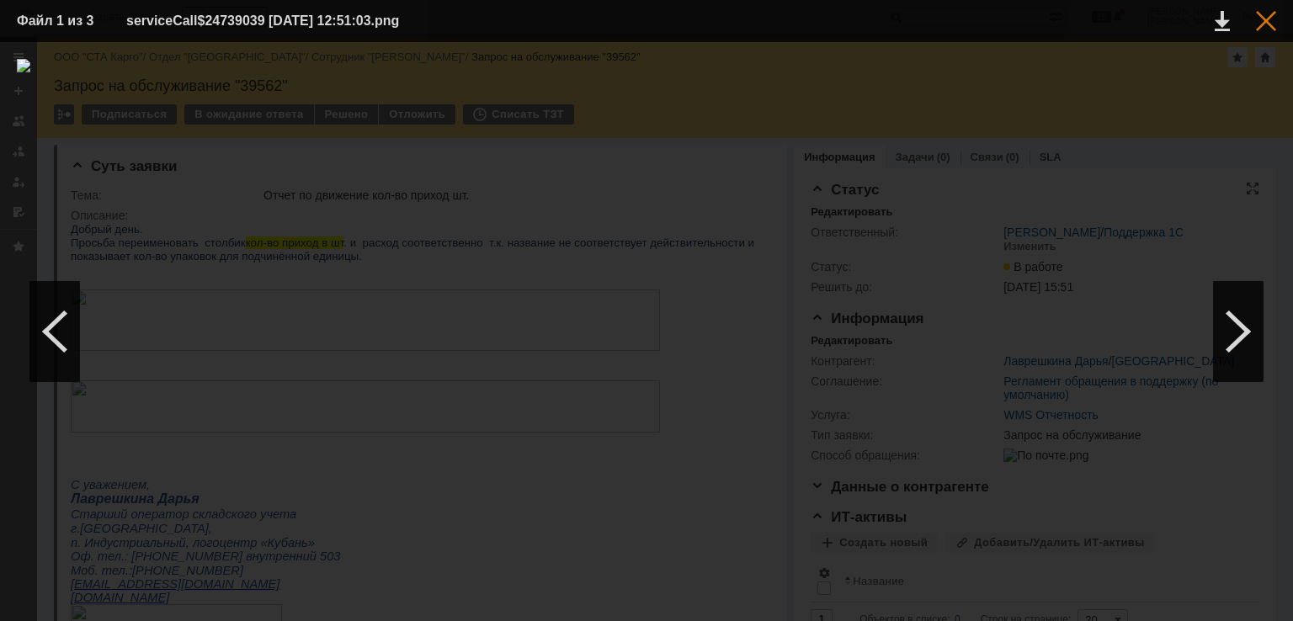
click at [1273, 19] on div at bounding box center [1266, 21] width 20 height 20
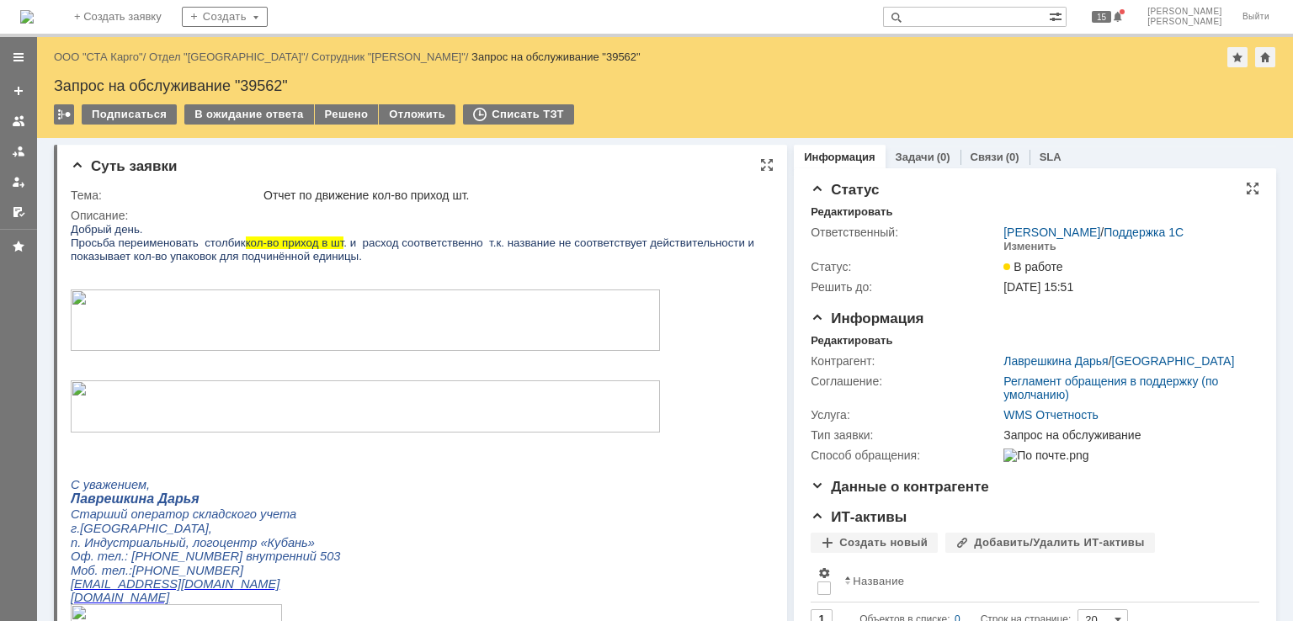
click at [400, 331] on img at bounding box center [365, 320] width 589 height 61
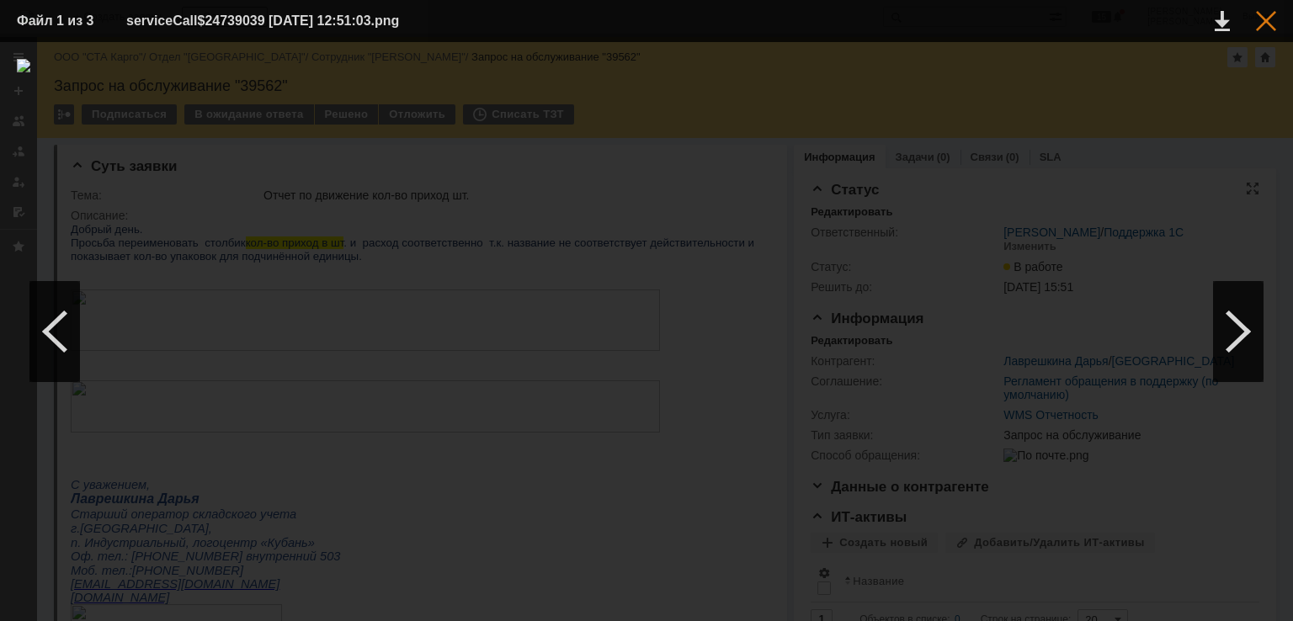
click at [1265, 24] on div at bounding box center [1266, 21] width 20 height 20
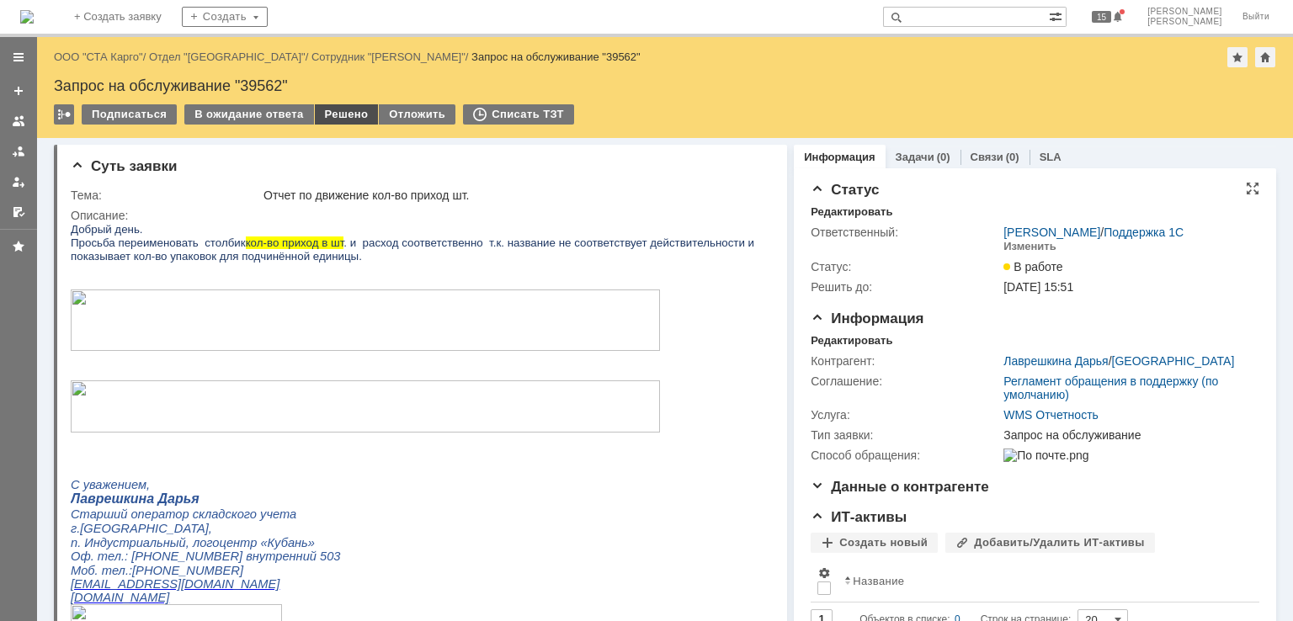
click at [326, 113] on div "Решено" at bounding box center [347, 114] width 64 height 20
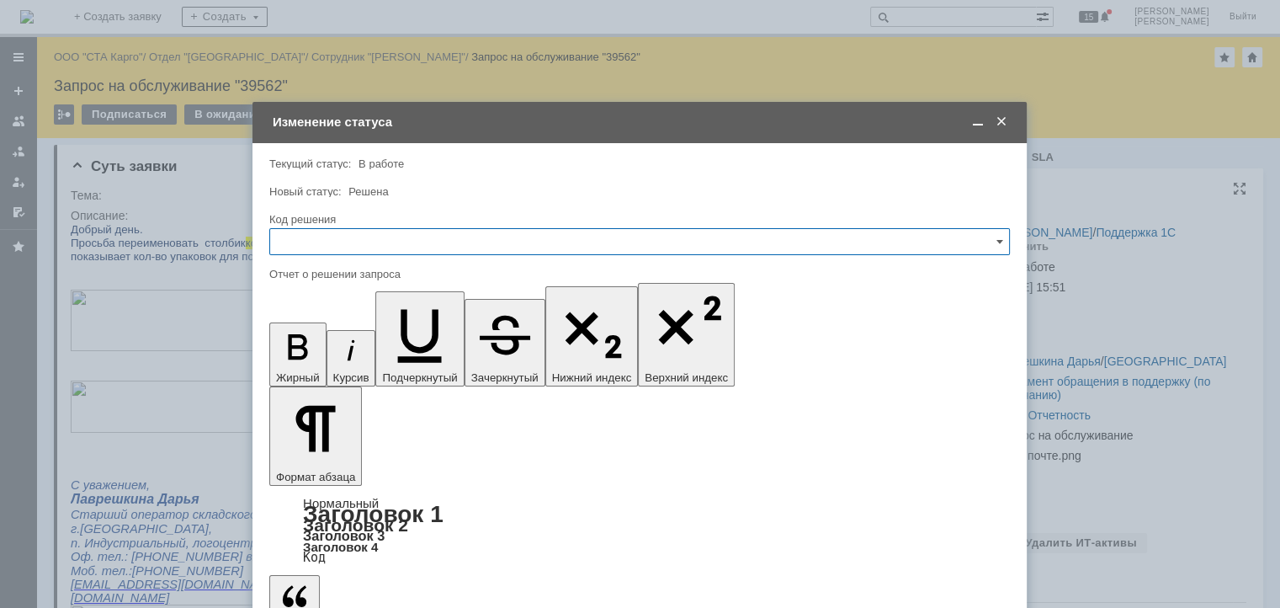
click at [396, 243] on input "text" at bounding box center [639, 241] width 741 height 27
drag, startPoint x: 325, startPoint y: 455, endPoint x: 337, endPoint y: 438, distance: 21.2
click at [324, 455] on div "Решено" at bounding box center [639, 467] width 739 height 27
type input "Решено"
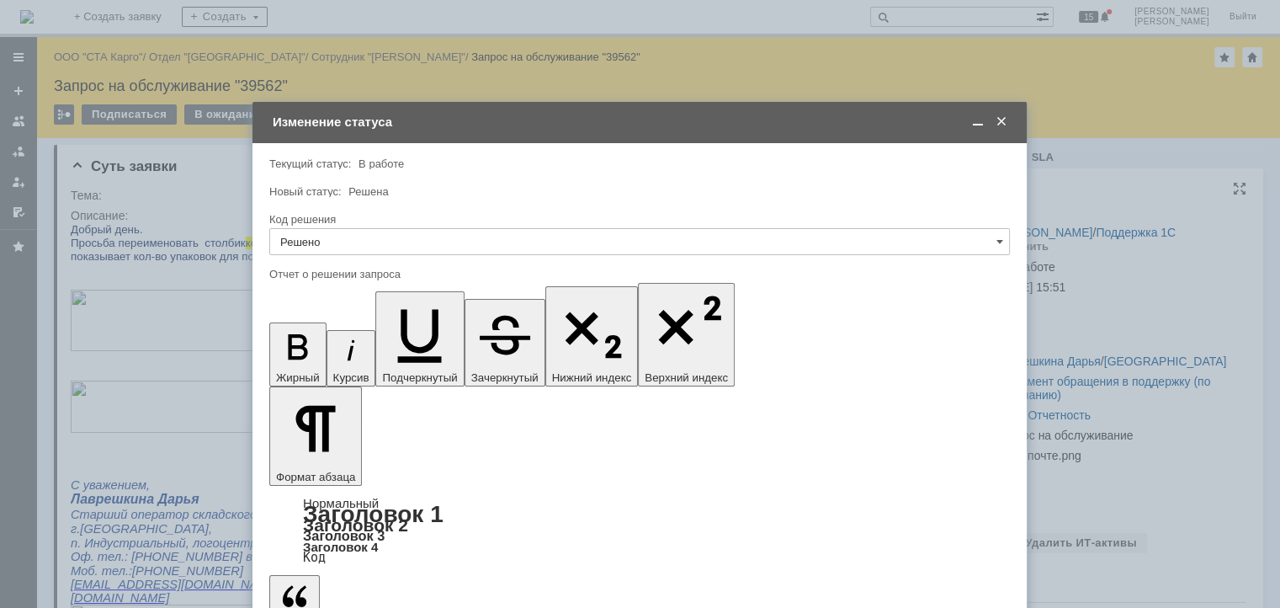
type input "Решено"
click at [999, 120] on span at bounding box center [1001, 121] width 17 height 15
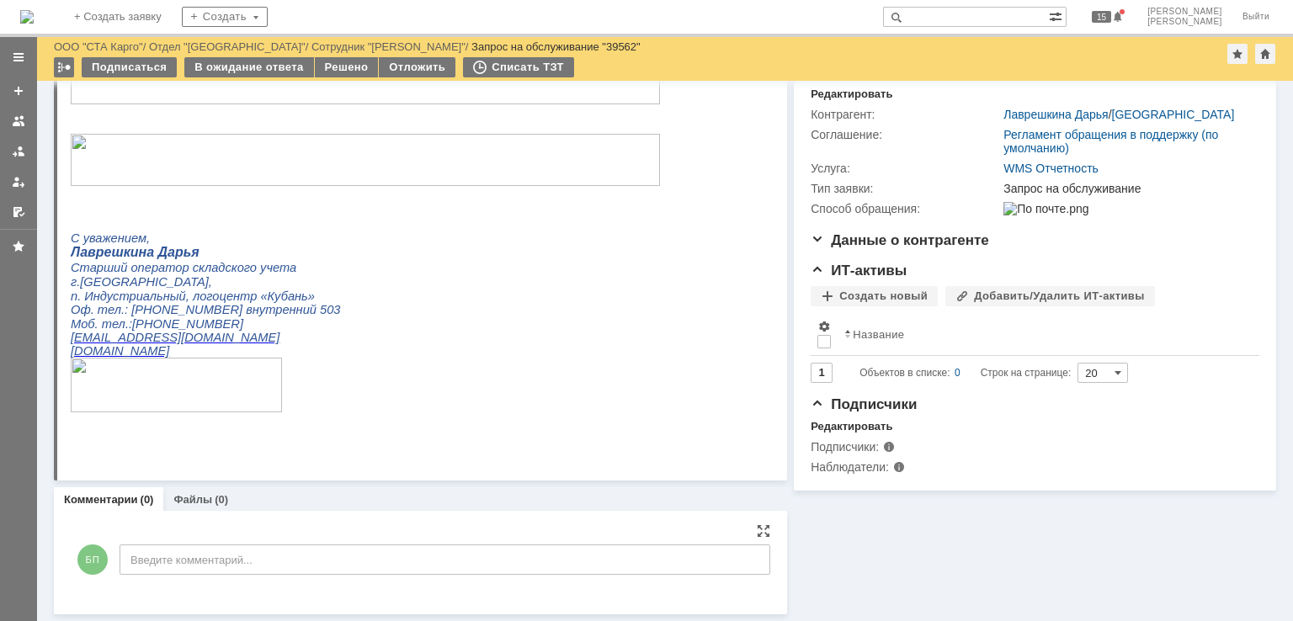
scroll to position [189, 0]
drag, startPoint x: 259, startPoint y: 525, endPoint x: 249, endPoint y: 550, distance: 26.4
click at [259, 529] on div "БП Введите комментарий..." at bounding box center [421, 562] width 700 height 78
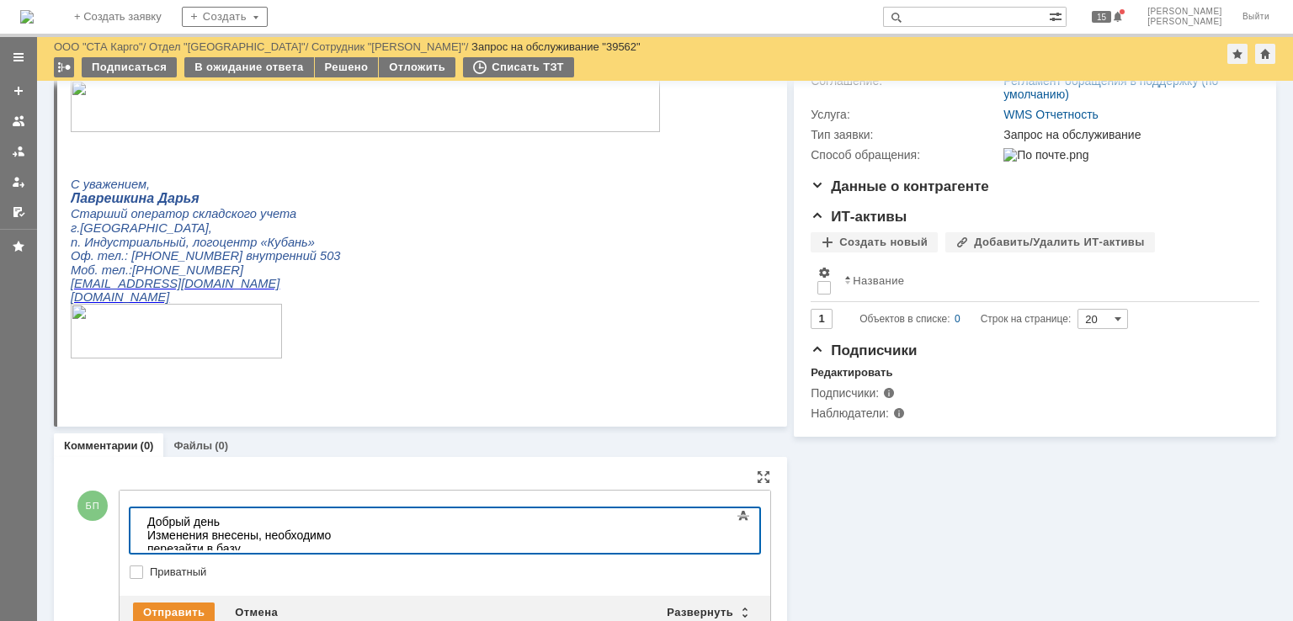
scroll to position [291, 0]
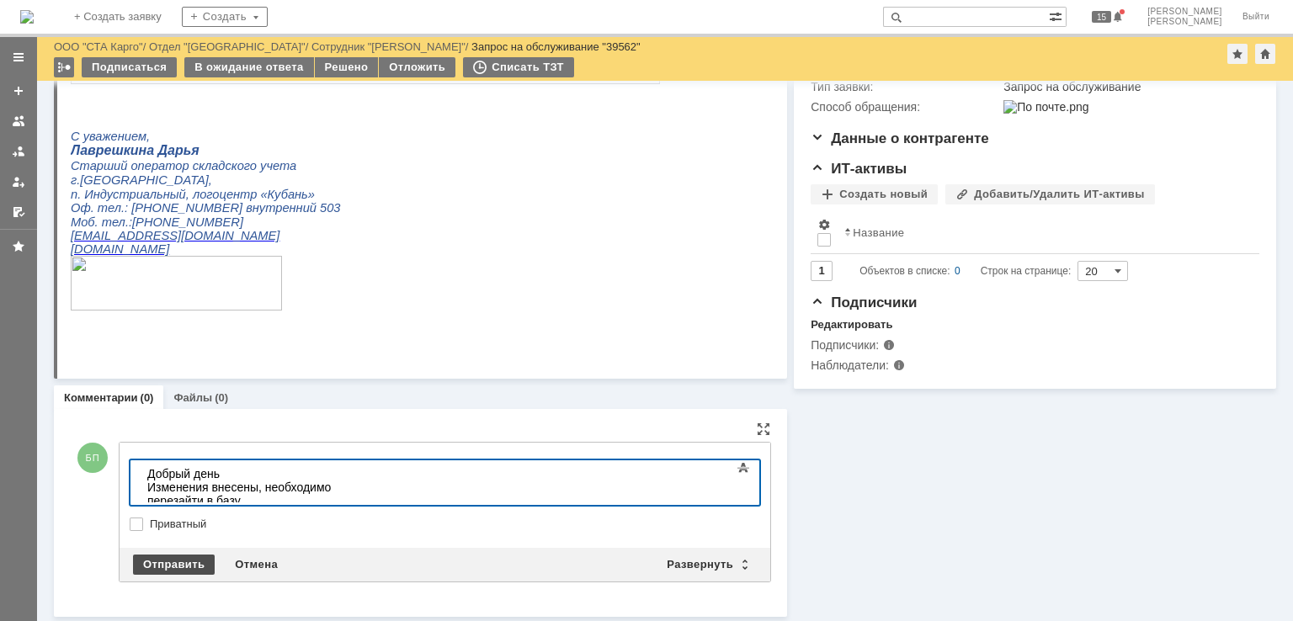
click at [182, 570] on div "Отправить" at bounding box center [174, 565] width 82 height 20
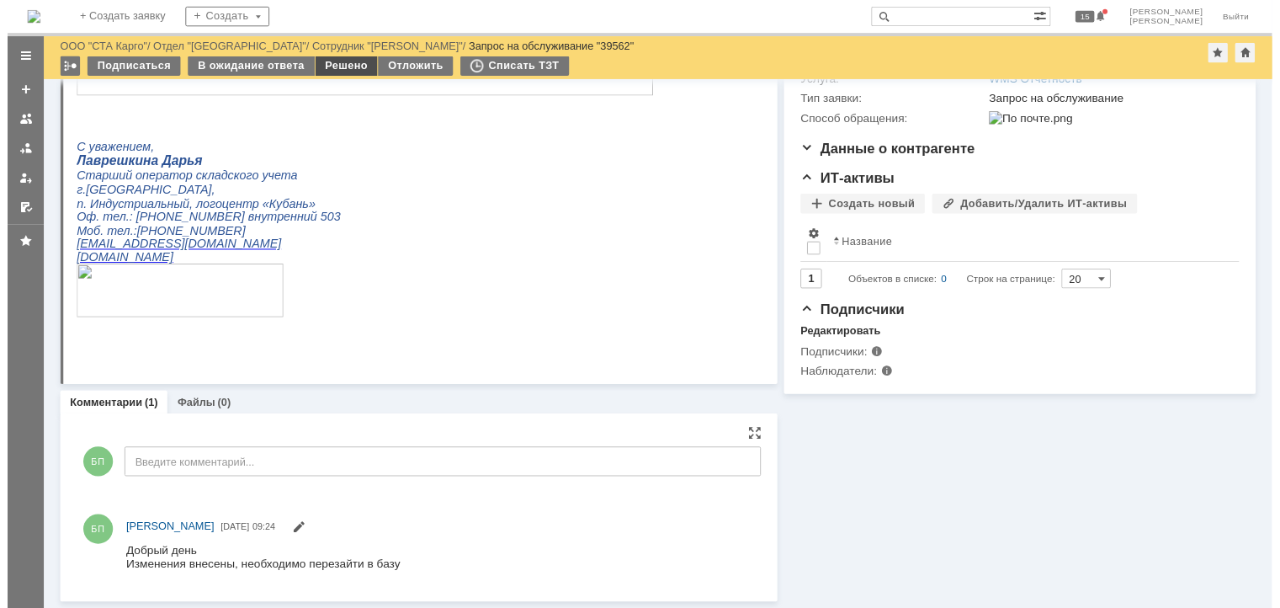
scroll to position [0, 0]
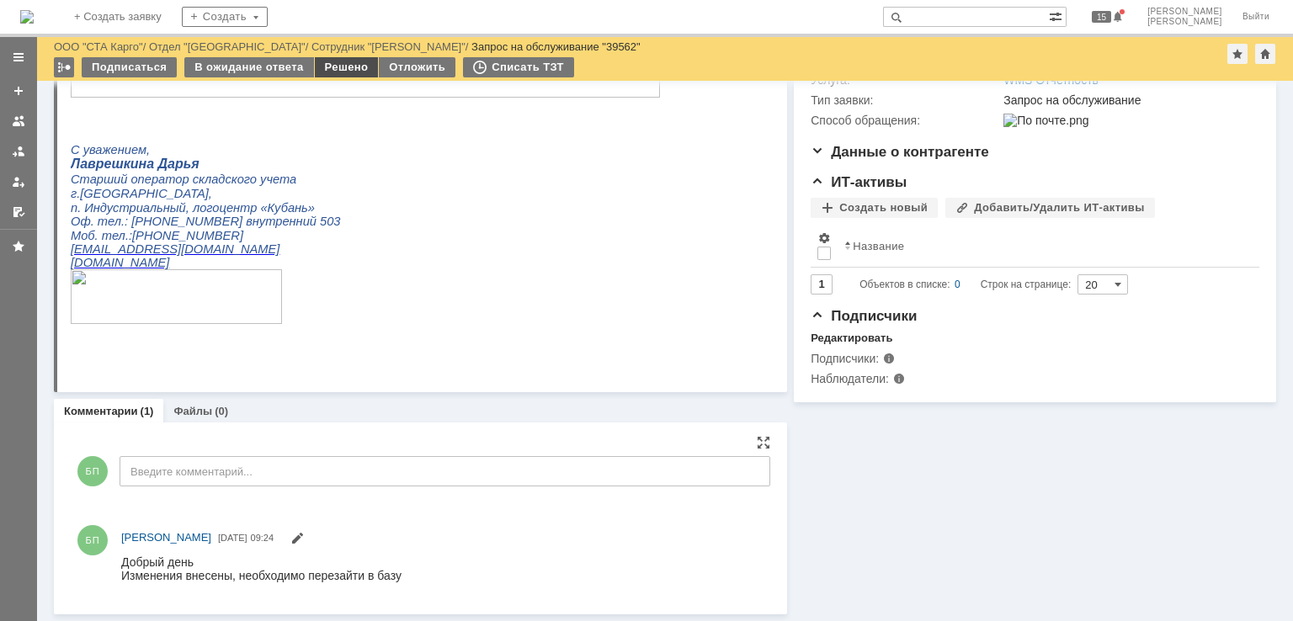
click at [348, 68] on div "Решено" at bounding box center [347, 67] width 64 height 20
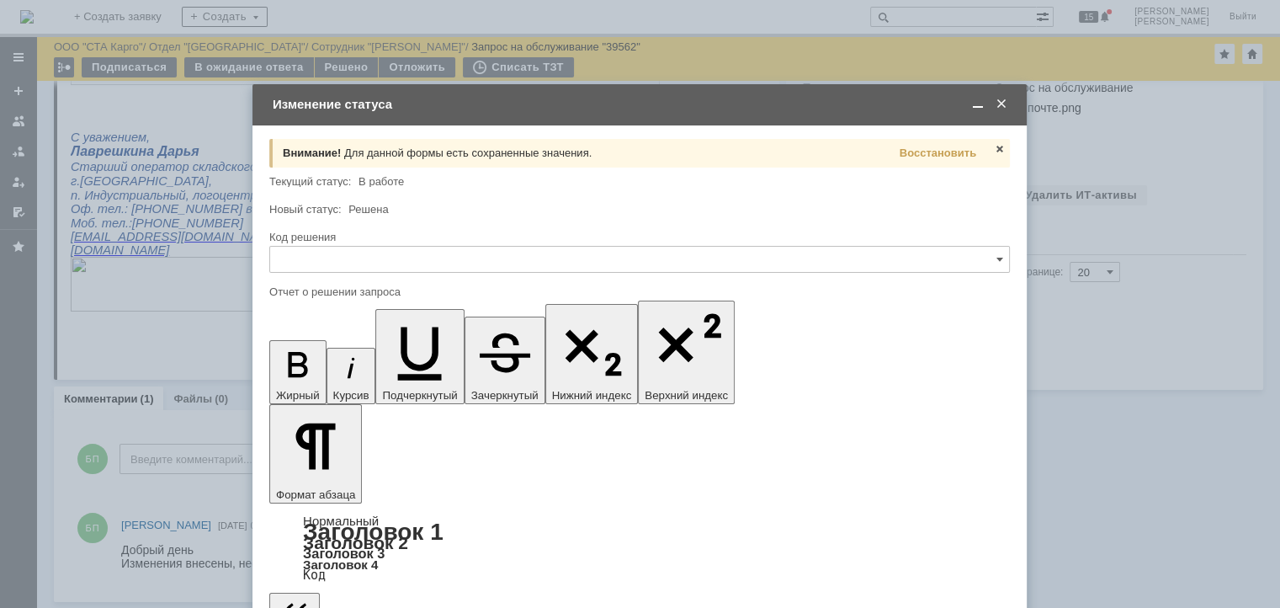
click at [364, 243] on div "Код решения" at bounding box center [639, 238] width 741 height 16
click at [367, 248] on input "text" at bounding box center [639, 259] width 741 height 27
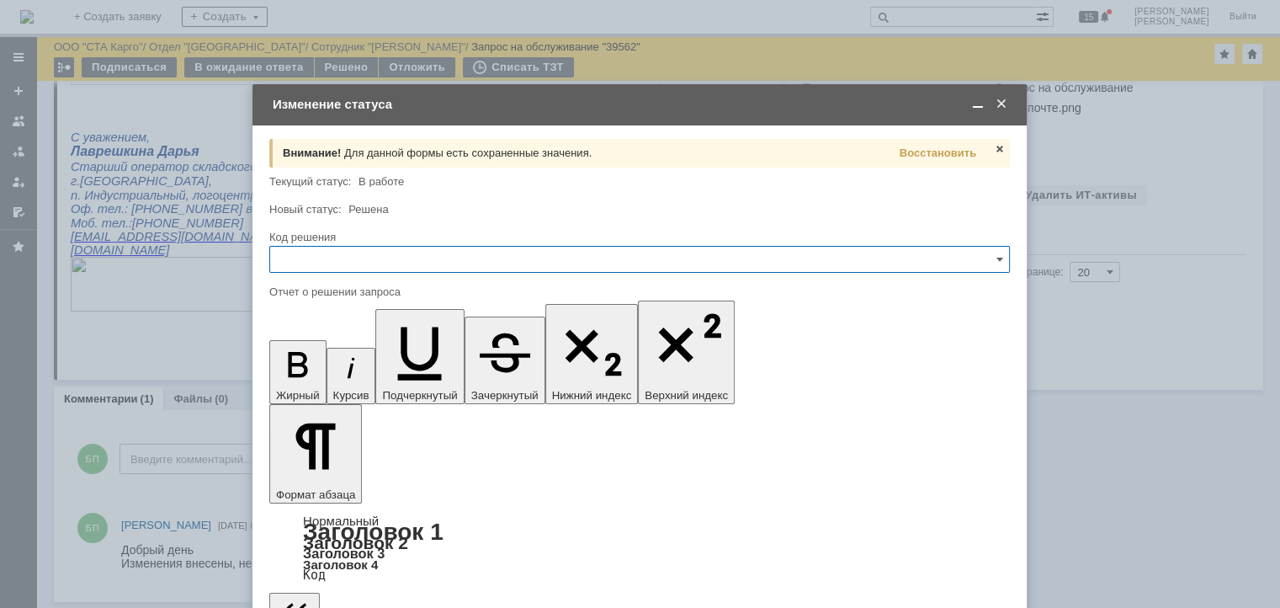
drag, startPoint x: 343, startPoint y: 486, endPoint x: 343, endPoint y: 456, distance: 29.5
click at [342, 486] on span "Решено" at bounding box center [639, 484] width 719 height 13
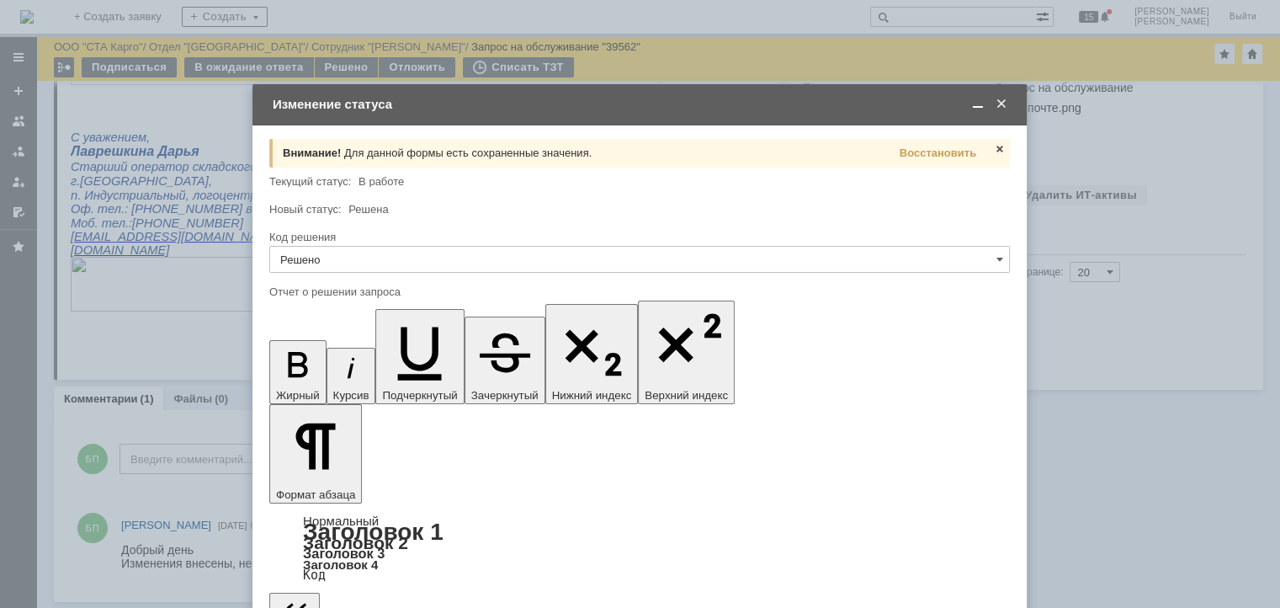
type input "Решено"
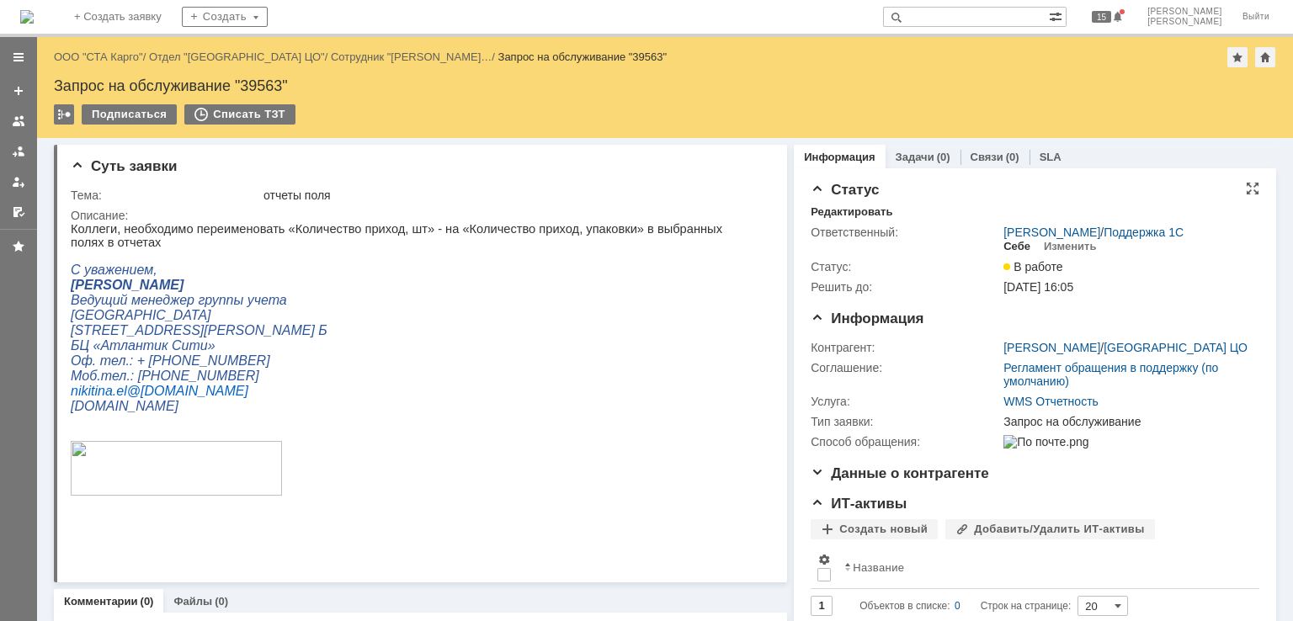
click at [1004, 243] on div "Себе" at bounding box center [1016, 246] width 27 height 13
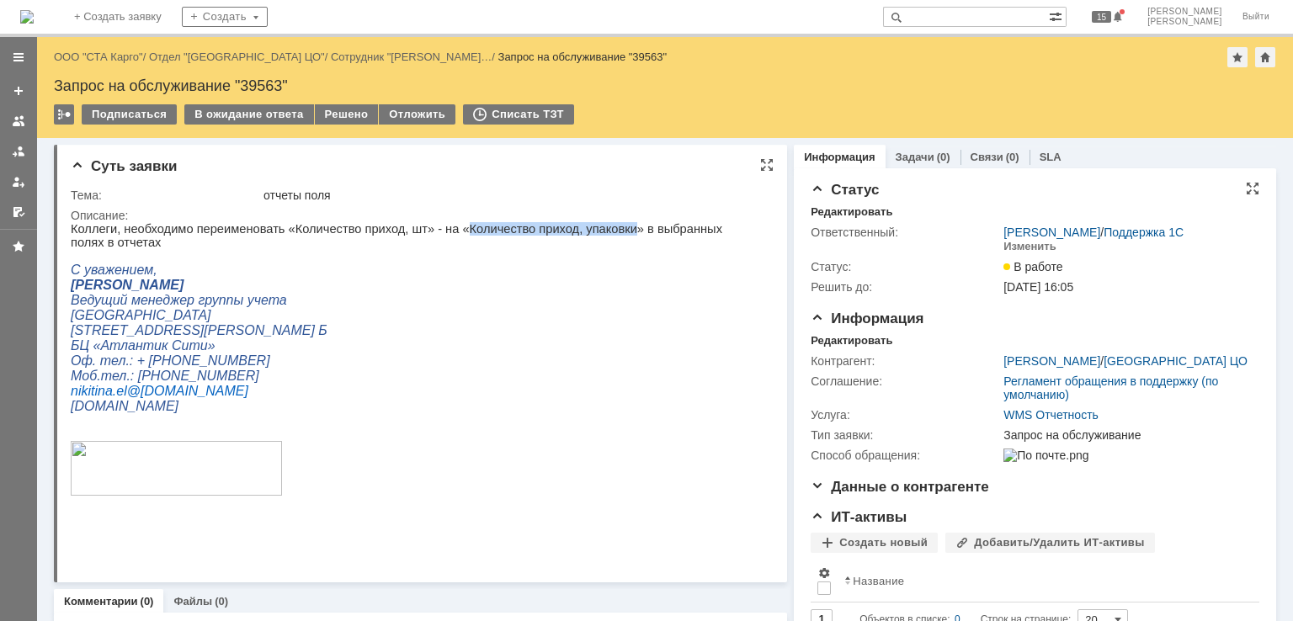
drag, startPoint x: 591, startPoint y: 226, endPoint x: 551, endPoint y: 422, distance: 199.4
click at [438, 224] on p "Коллеги, необходимо переименовать «Количество приход, шт» - на «Количество прих…" at bounding box center [415, 235] width 688 height 27
copy p "Количество приход, упаковки"
click at [531, 278] on p "[PERSON_NAME]" at bounding box center [415, 285] width 688 height 15
drag, startPoint x: 592, startPoint y: 230, endPoint x: 438, endPoint y: 231, distance: 154.1
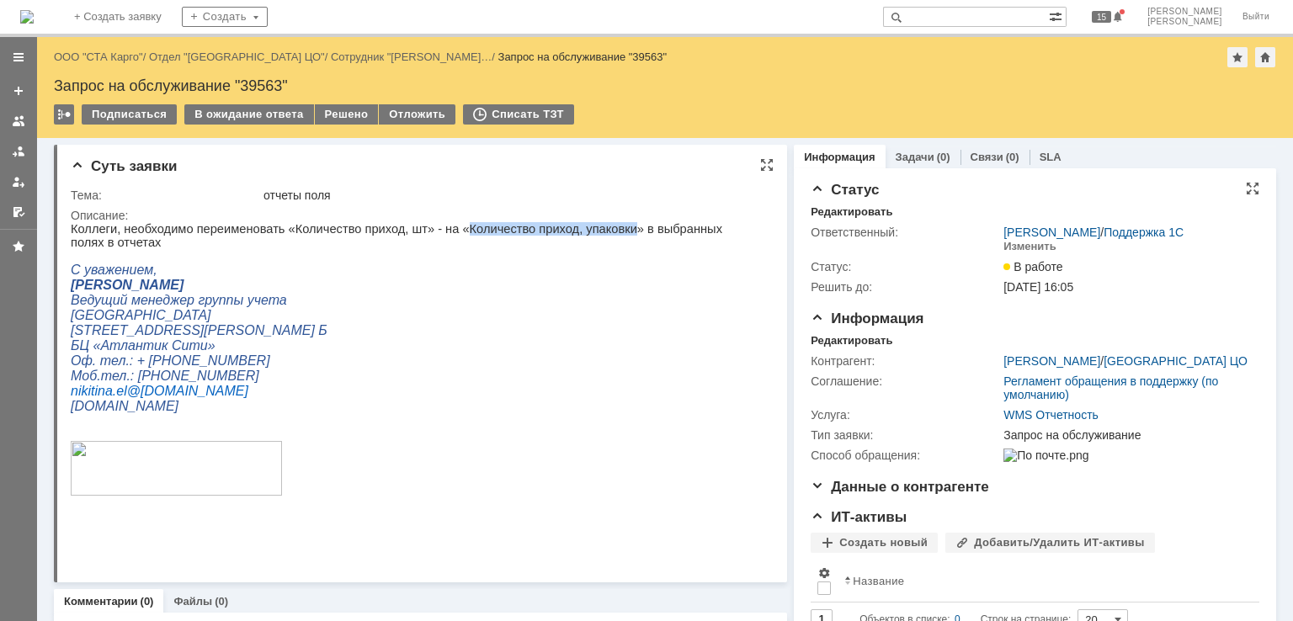
click at [438, 231] on p "Коллеги, необходимо переименовать «Количество приход, шт» - на «Количество прих…" at bounding box center [415, 235] width 688 height 27
copy p "Количество приход, упаковки"
click at [522, 263] on p "С уважением," at bounding box center [415, 270] width 688 height 15
click at [535, 311] on p "[GEOGRAPHIC_DATA]" at bounding box center [415, 315] width 688 height 15
click at [365, 249] on p at bounding box center [415, 255] width 688 height 13
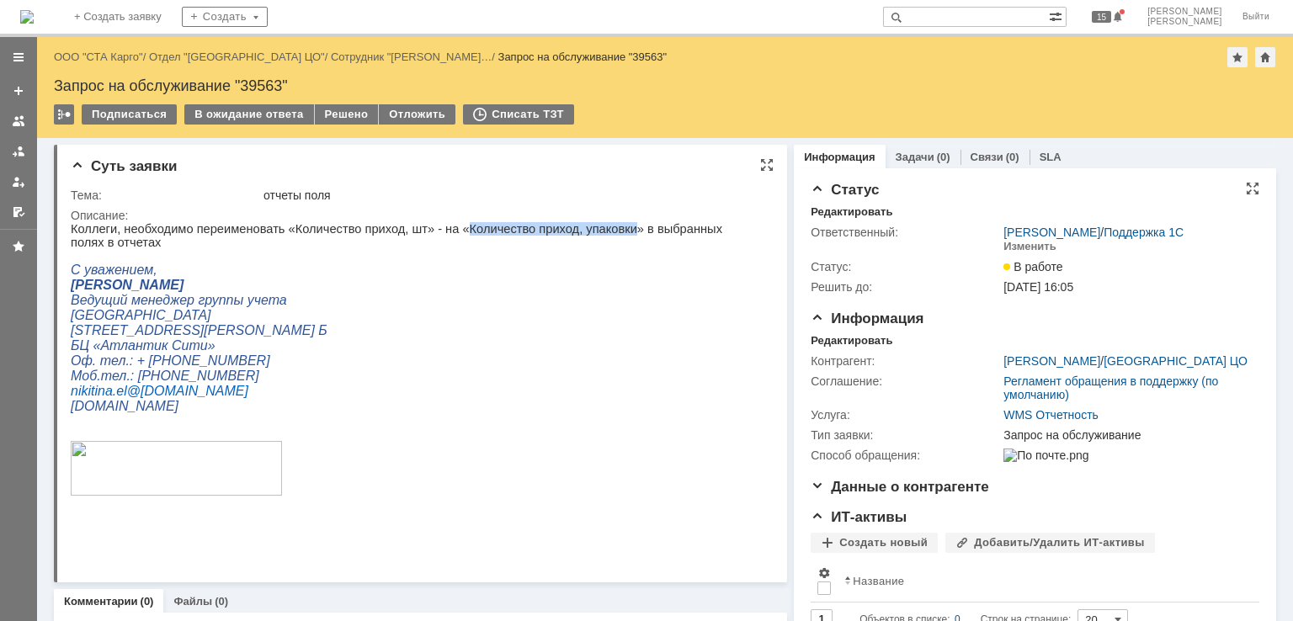
drag, startPoint x: 593, startPoint y: 229, endPoint x: 439, endPoint y: 228, distance: 154.1
click at [439, 228] on p "Коллеги, необходимо переименовать «Количество приход, шт» - на «Количество прих…" at bounding box center [415, 235] width 688 height 27
copy p "Количество приход, упаковки"
click at [264, 83] on div "Запрос на обслуживание "39563"" at bounding box center [665, 85] width 1222 height 17
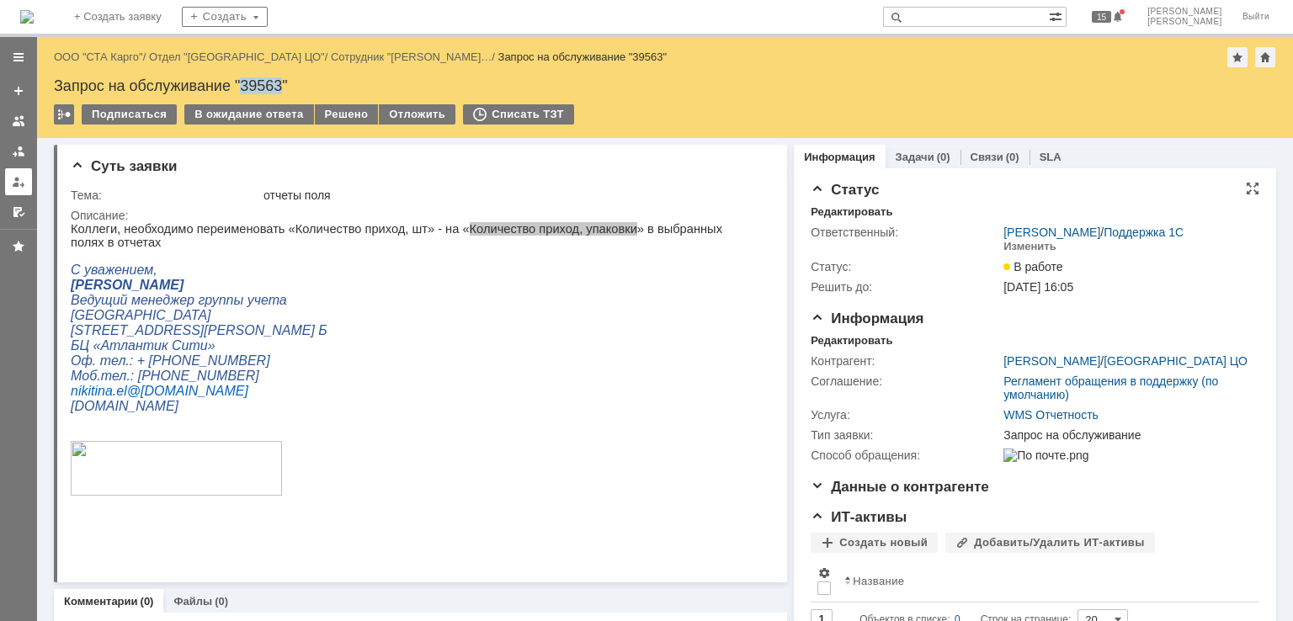
copy div "39563"
click at [427, 323] on p "ул. Савушкина, д. 126, лит. Б" at bounding box center [415, 330] width 688 height 15
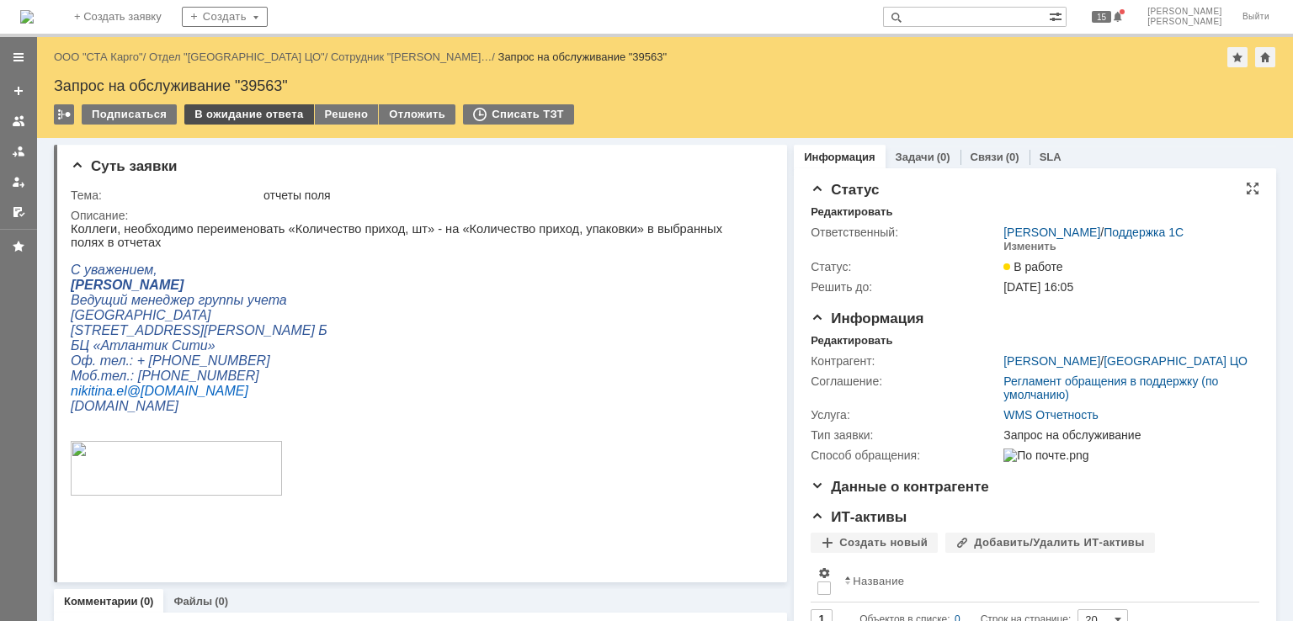
click at [246, 113] on div "В ожидание ответа" at bounding box center [248, 114] width 129 height 20
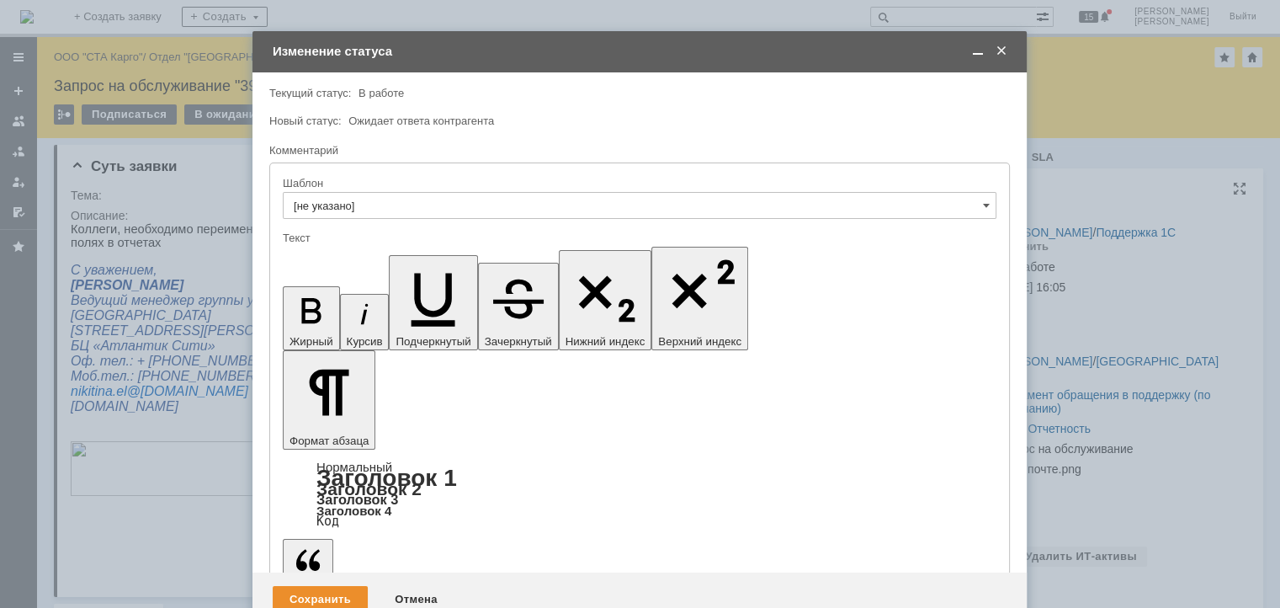
scroll to position [270, 4]
drag, startPoint x: 739, startPoint y: 4694, endPoint x: 715, endPoint y: 4692, distance: 24.5
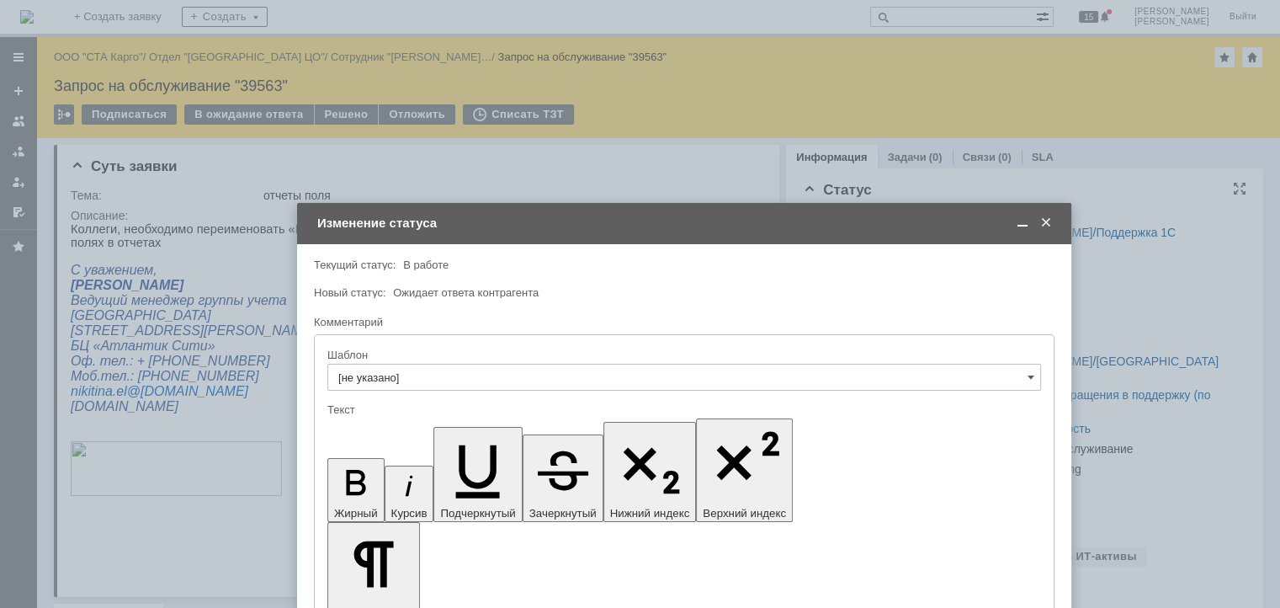
drag, startPoint x: 629, startPoint y: 55, endPoint x: 645, endPoint y: 176, distance: 122.3
click at [645, 216] on div "Изменение статуса" at bounding box center [685, 223] width 737 height 15
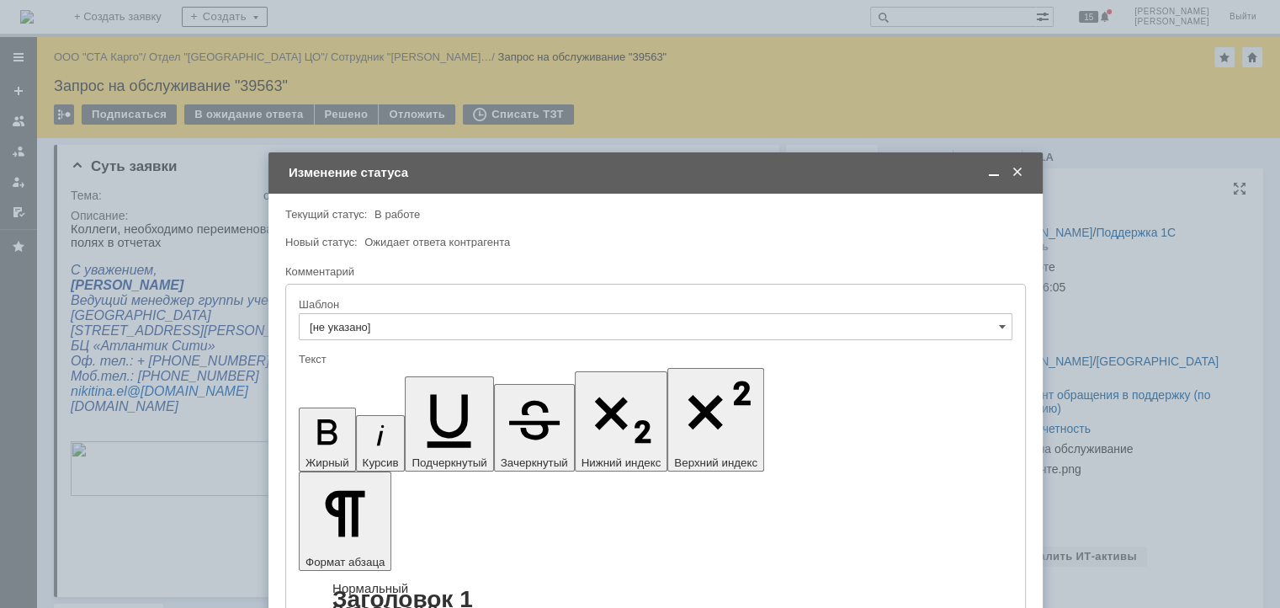
click at [983, 174] on div at bounding box center [1002, 173] width 47 height 16
click at [987, 174] on span at bounding box center [994, 172] width 17 height 15
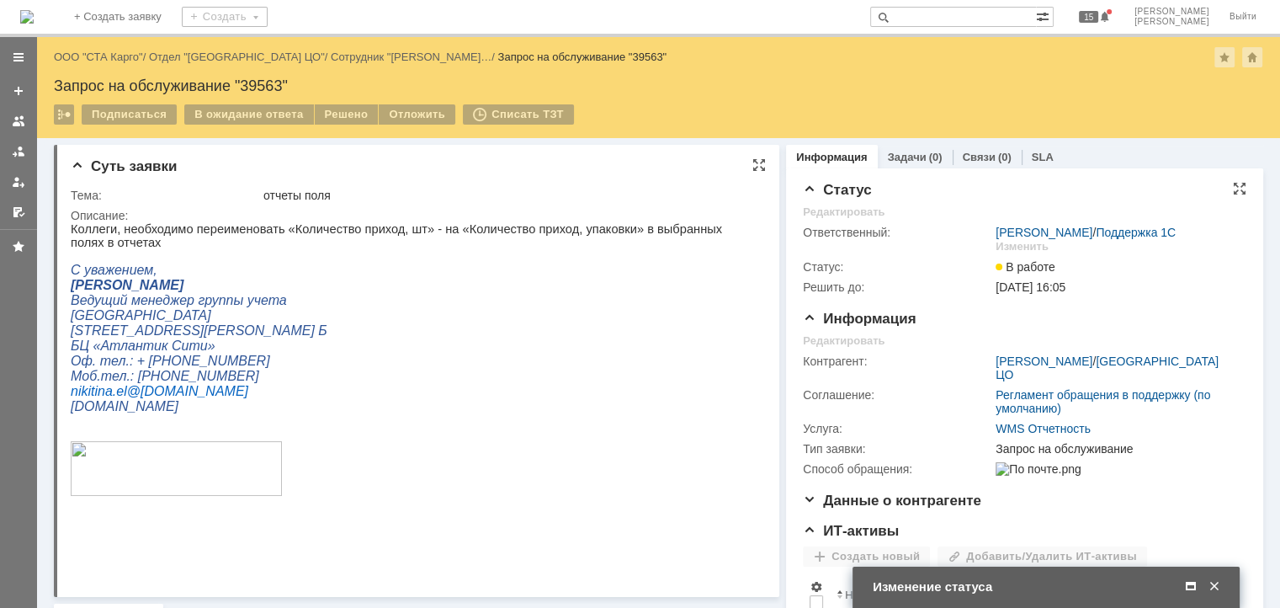
click at [398, 228] on p "Коллеги, необходимо переименовать «Количество приход, шт» - на «Количество прих…" at bounding box center [411, 235] width 680 height 27
drag, startPoint x: 593, startPoint y: 228, endPoint x: 436, endPoint y: 228, distance: 156.6
click at [436, 228] on p "Коллеги, необходимо переименовать «Количество приход, шт» - на «Количество прих…" at bounding box center [411, 235] width 680 height 27
copy p "Количество приход, упаковки"
click at [1192, 589] on span at bounding box center [1191, 586] width 17 height 15
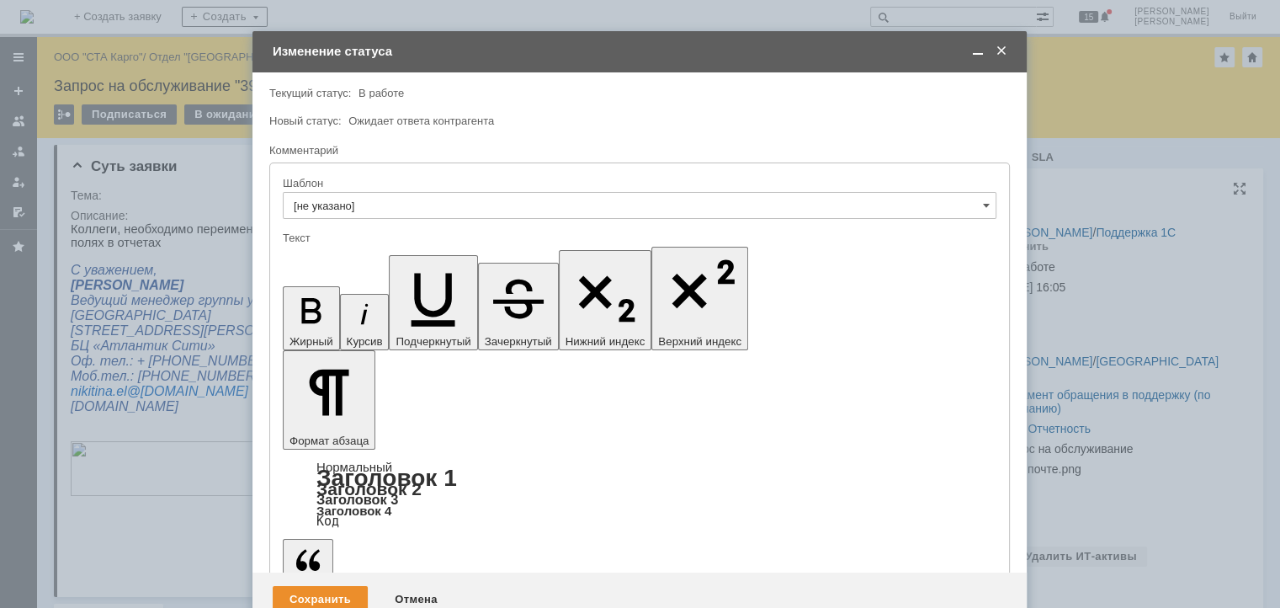
click at [343, 586] on div "Сохранить" at bounding box center [320, 599] width 95 height 27
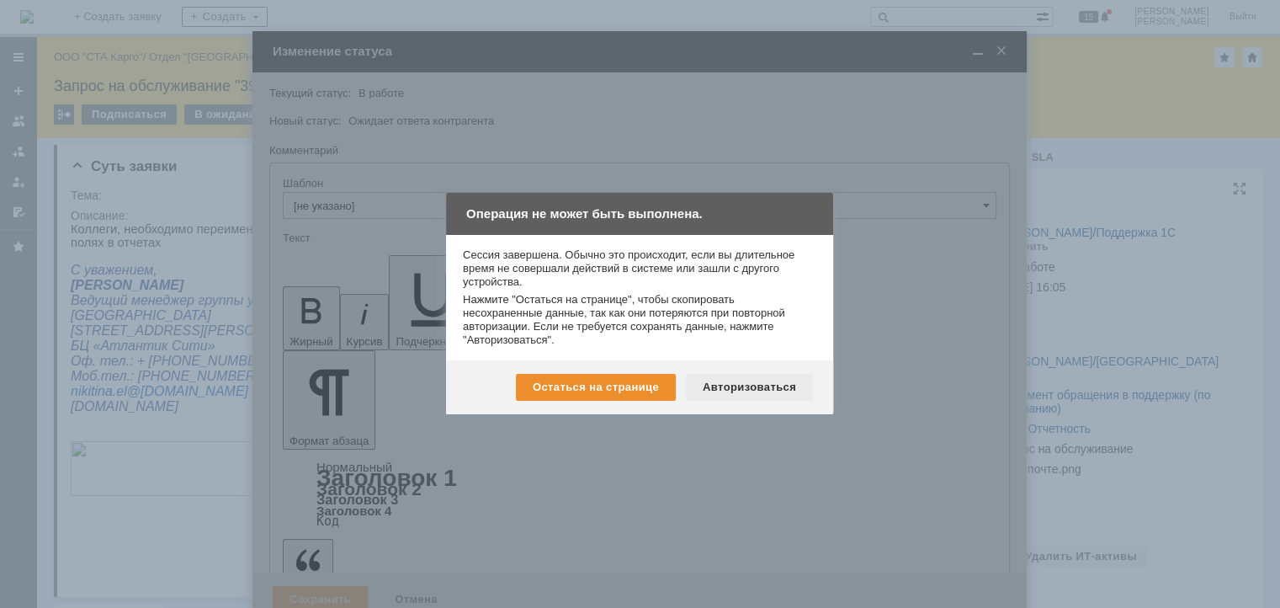
click at [764, 390] on div "Авторизоваться" at bounding box center [749, 387] width 127 height 27
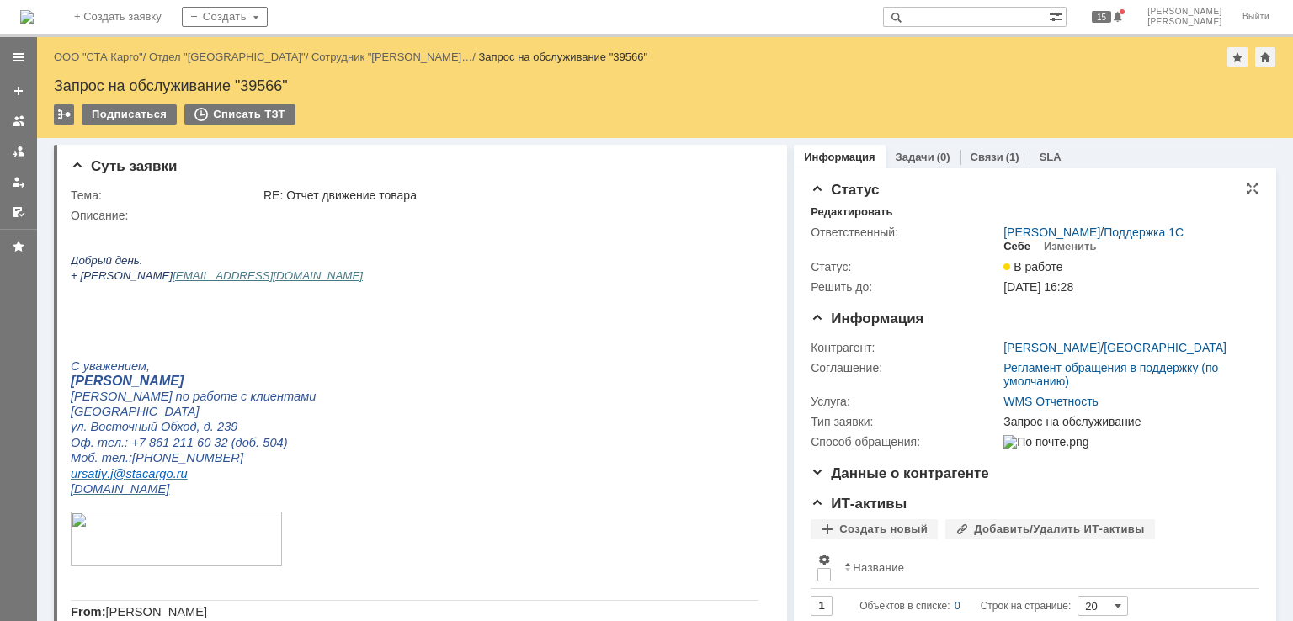
click at [1003, 251] on div "Себе" at bounding box center [1016, 246] width 27 height 13
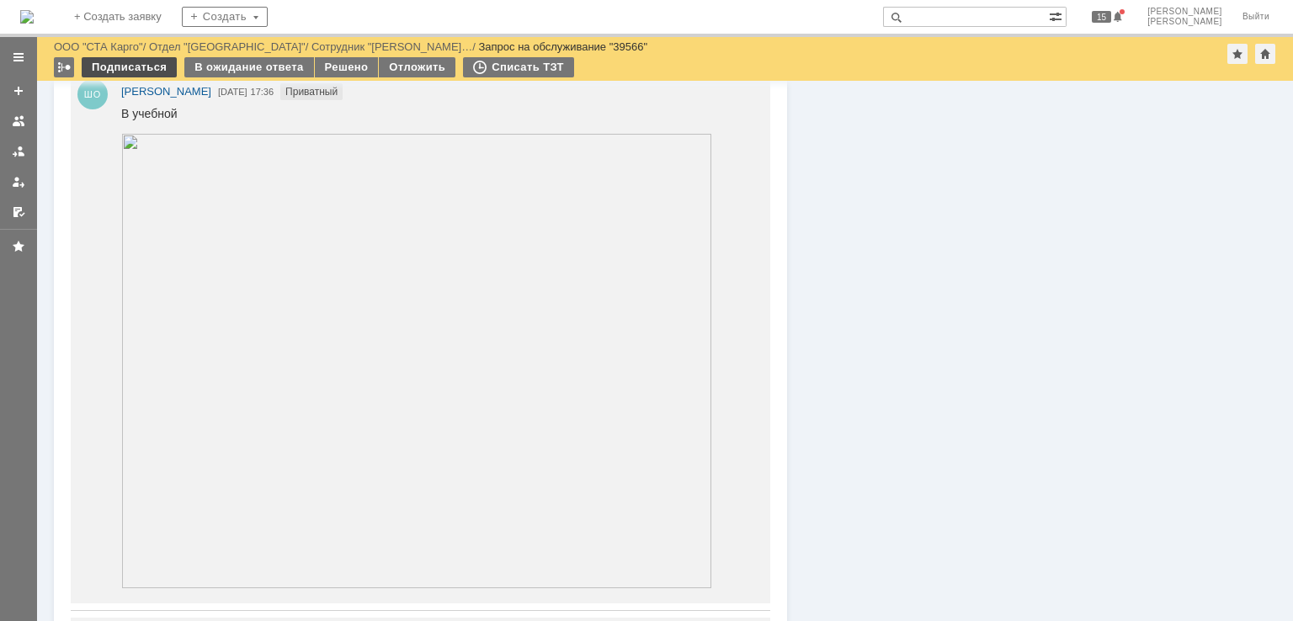
scroll to position [1249, 0]
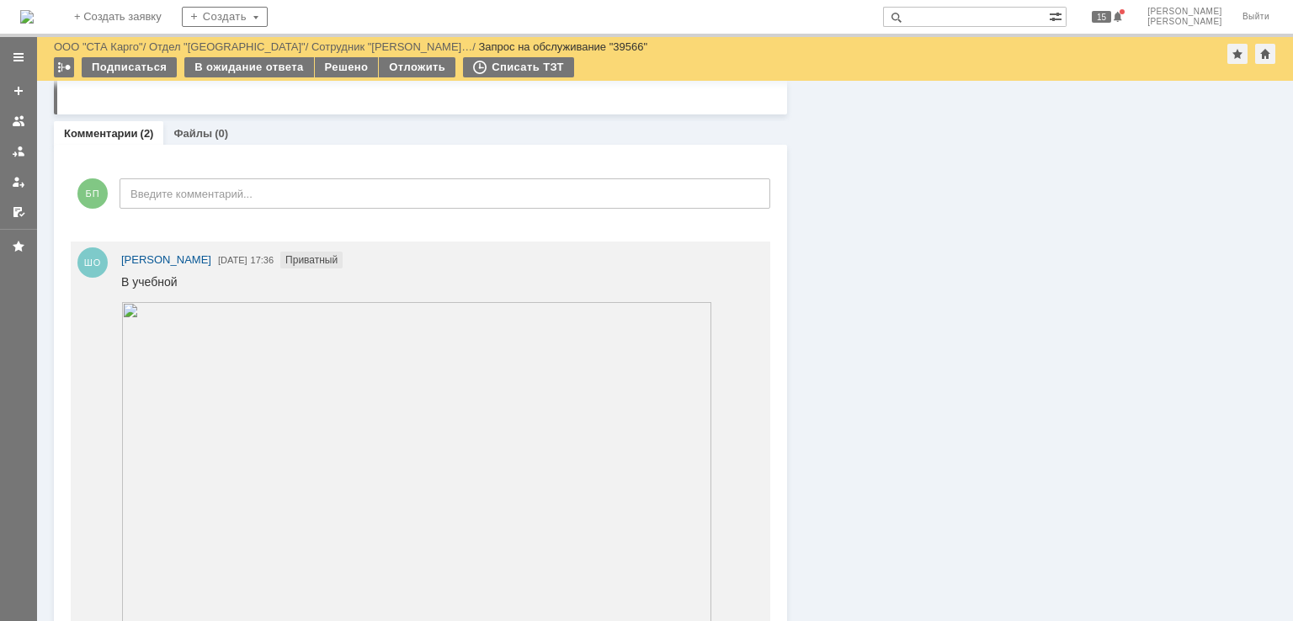
drag, startPoint x: 129, startPoint y: 45, endPoint x: 402, endPoint y: 12, distance: 274.7
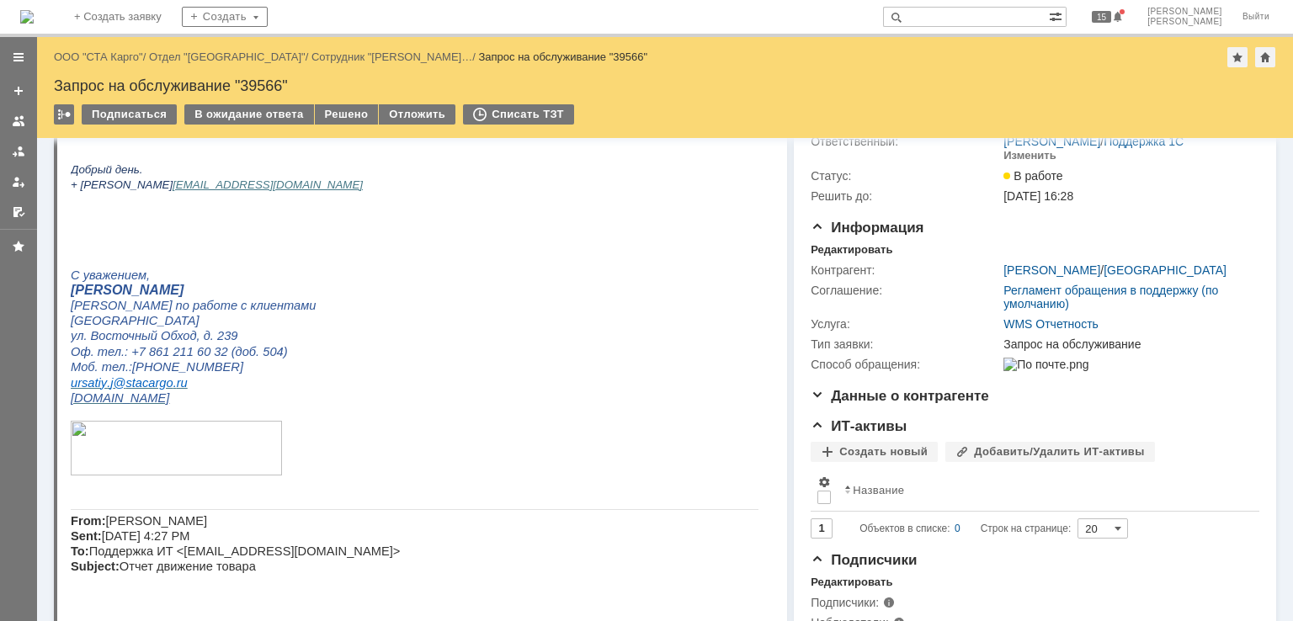
scroll to position [0, 0]
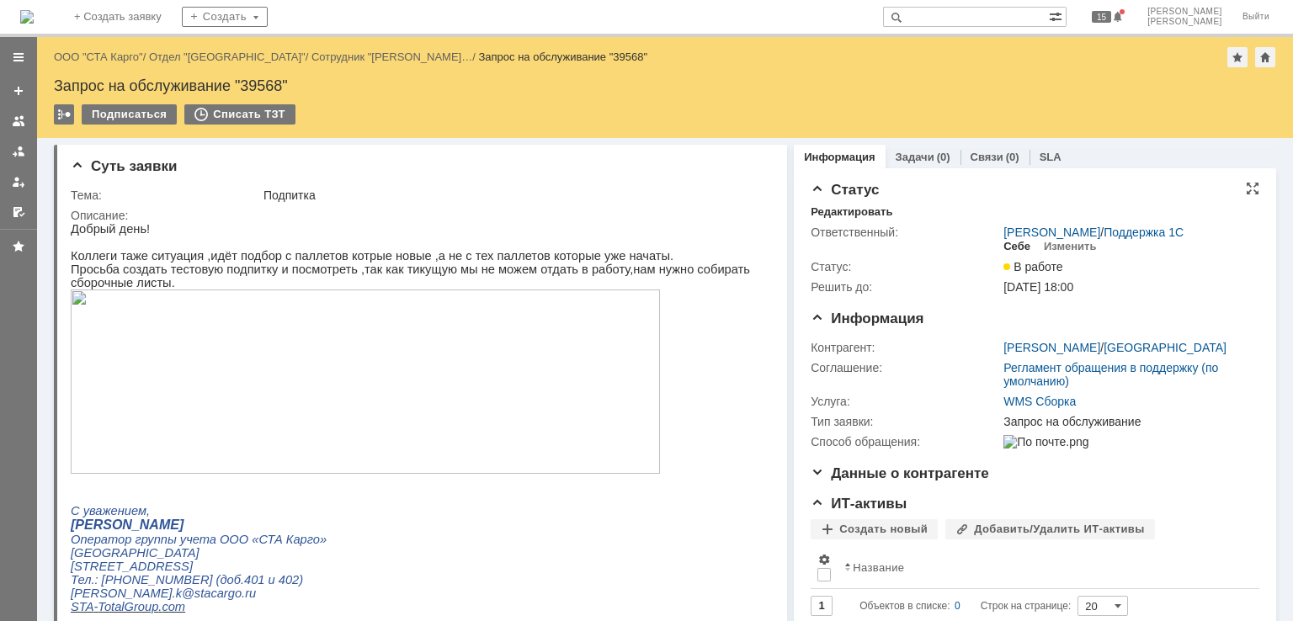
click at [1003, 250] on div "Себе" at bounding box center [1016, 246] width 27 height 13
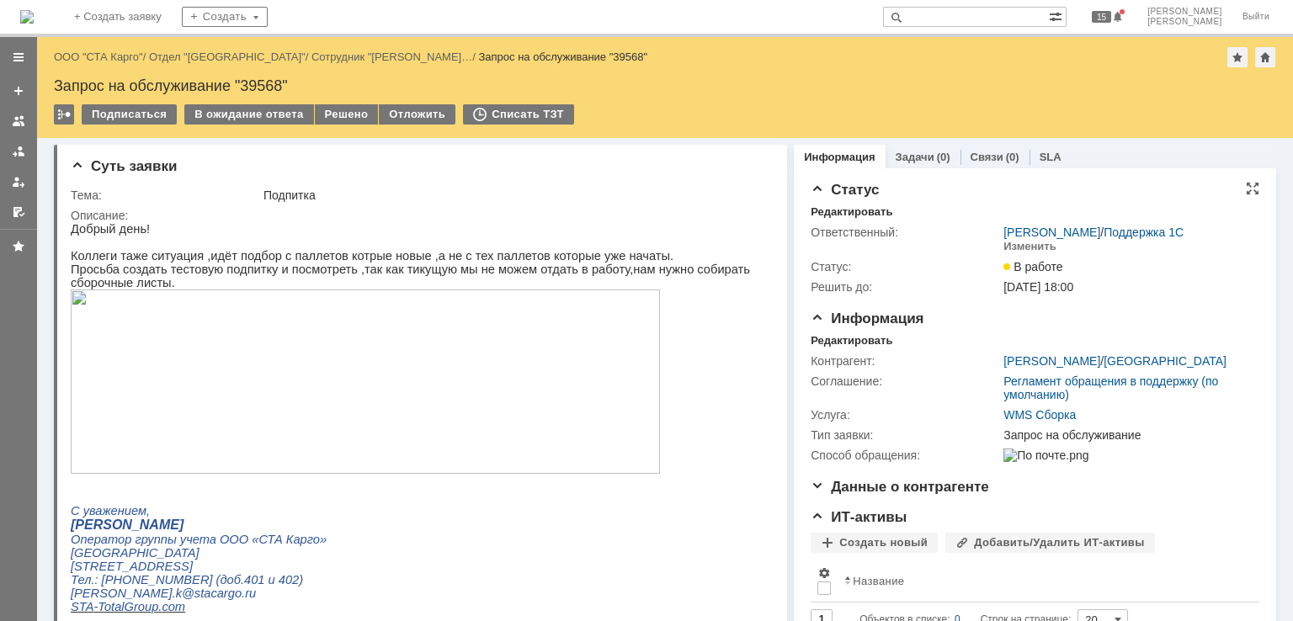
click at [268, 77] on div "Запрос на обслуживание "39568"" at bounding box center [665, 85] width 1222 height 17
copy div "39568"
click at [165, 261] on p "Коллеги таже ситуация ,идёт подбор с паллетов котрые новые ,а не с тех паллетов…" at bounding box center [415, 255] width 688 height 13
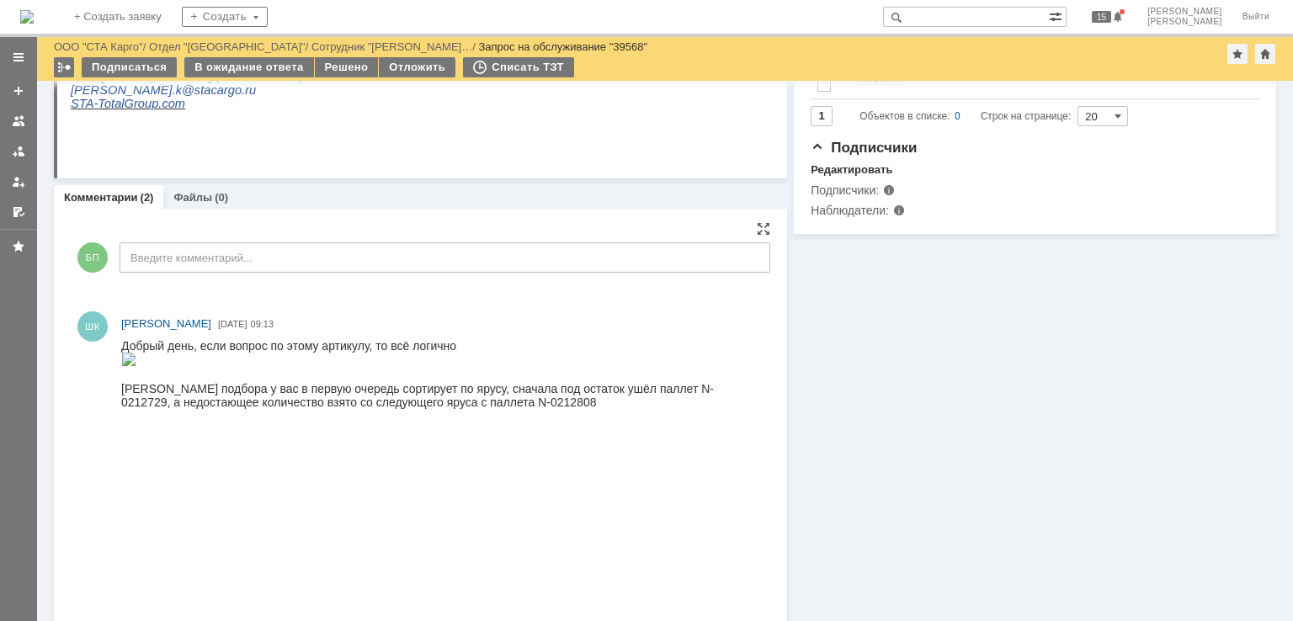
scroll to position [615, 0]
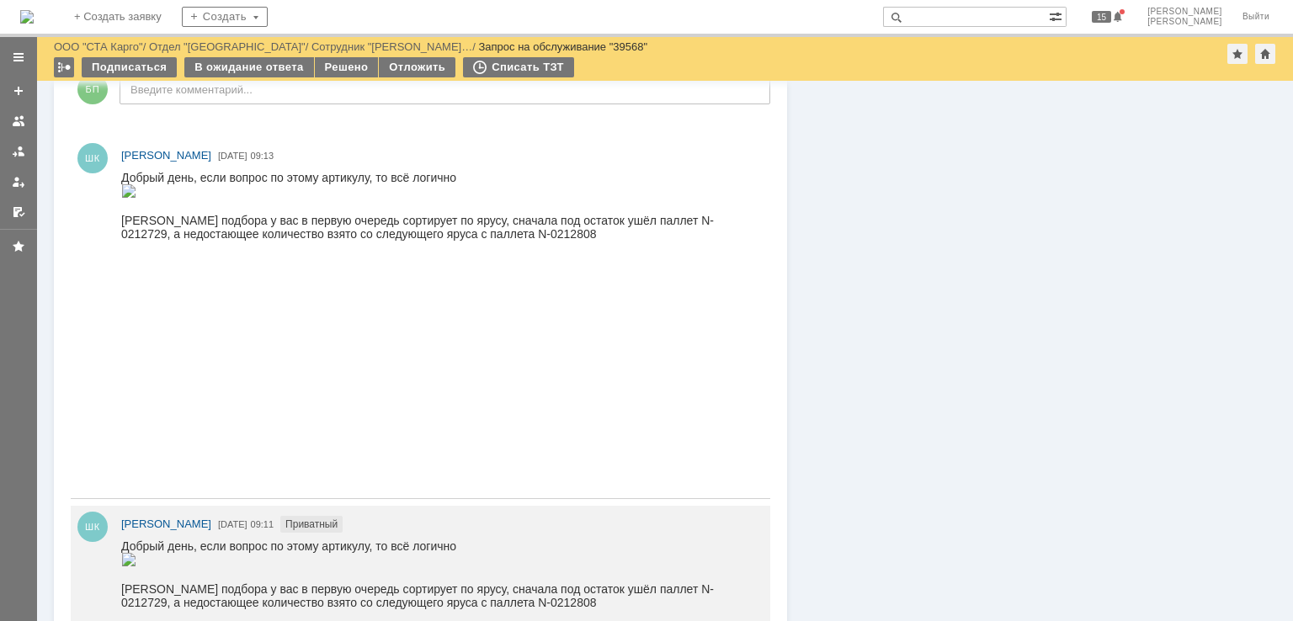
click at [136, 198] on img at bounding box center [128, 190] width 15 height 13
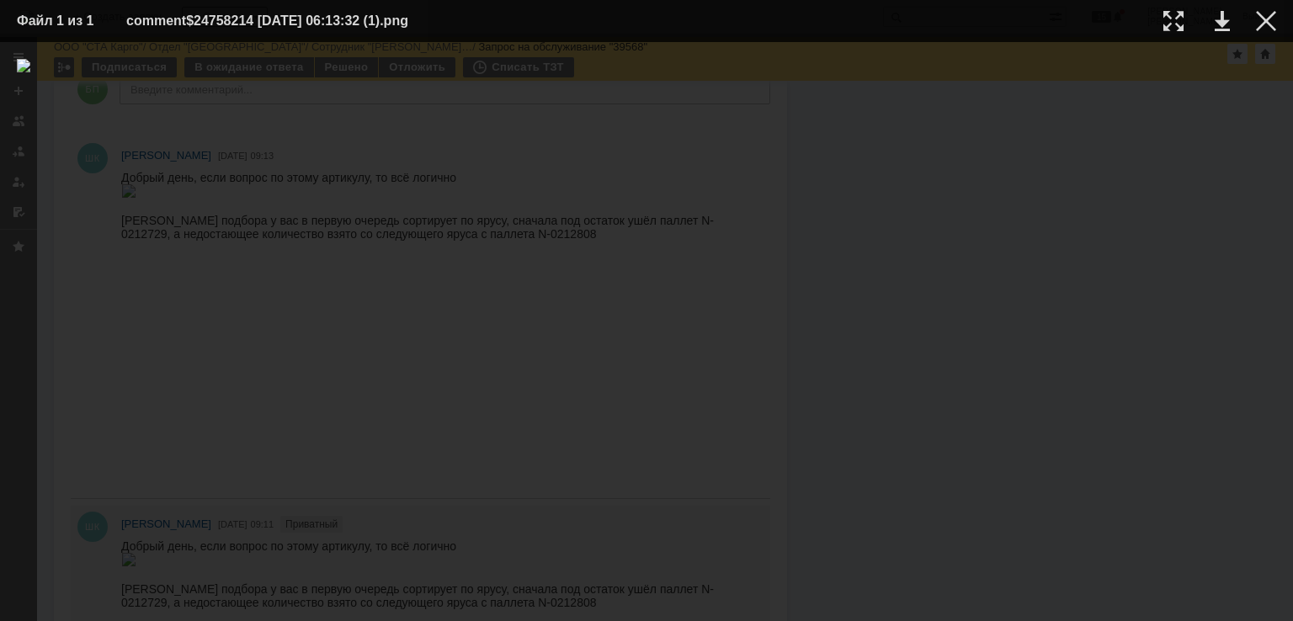
click at [1276, 24] on table "Файл 1 из 1 comment$24758214 08.09.2025 06:13:32 (1).png" at bounding box center [646, 21] width 1293 height 42
click at [1275, 24] on div at bounding box center [1266, 21] width 20 height 20
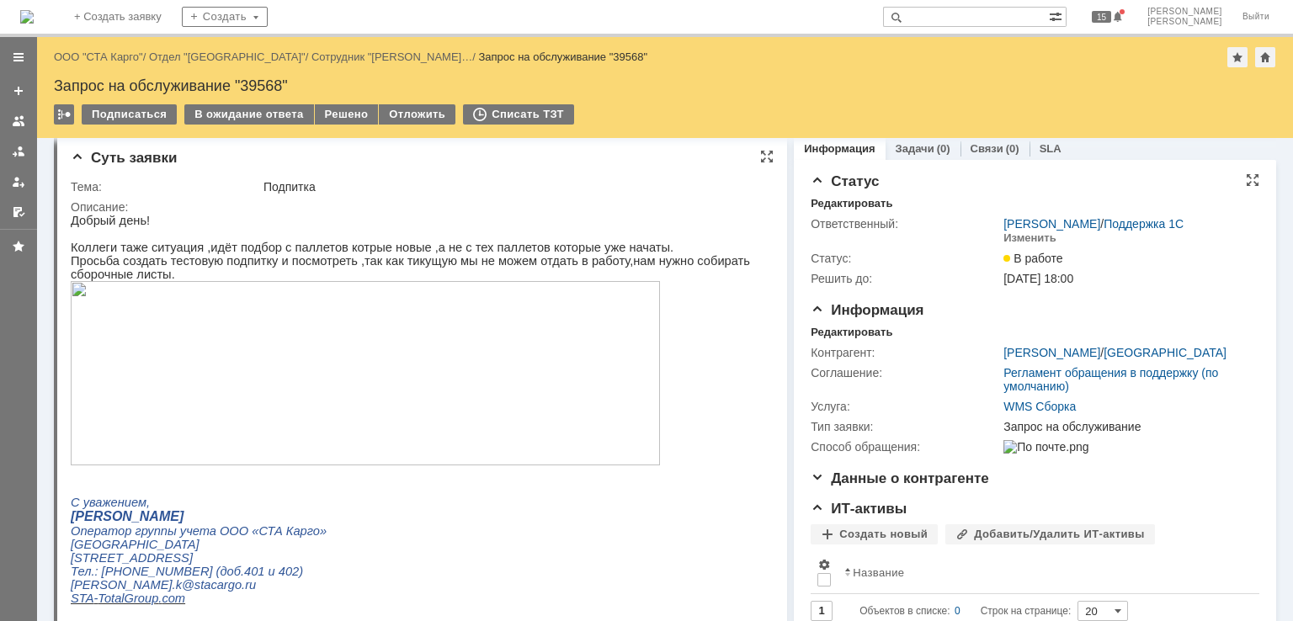
scroll to position [0, 0]
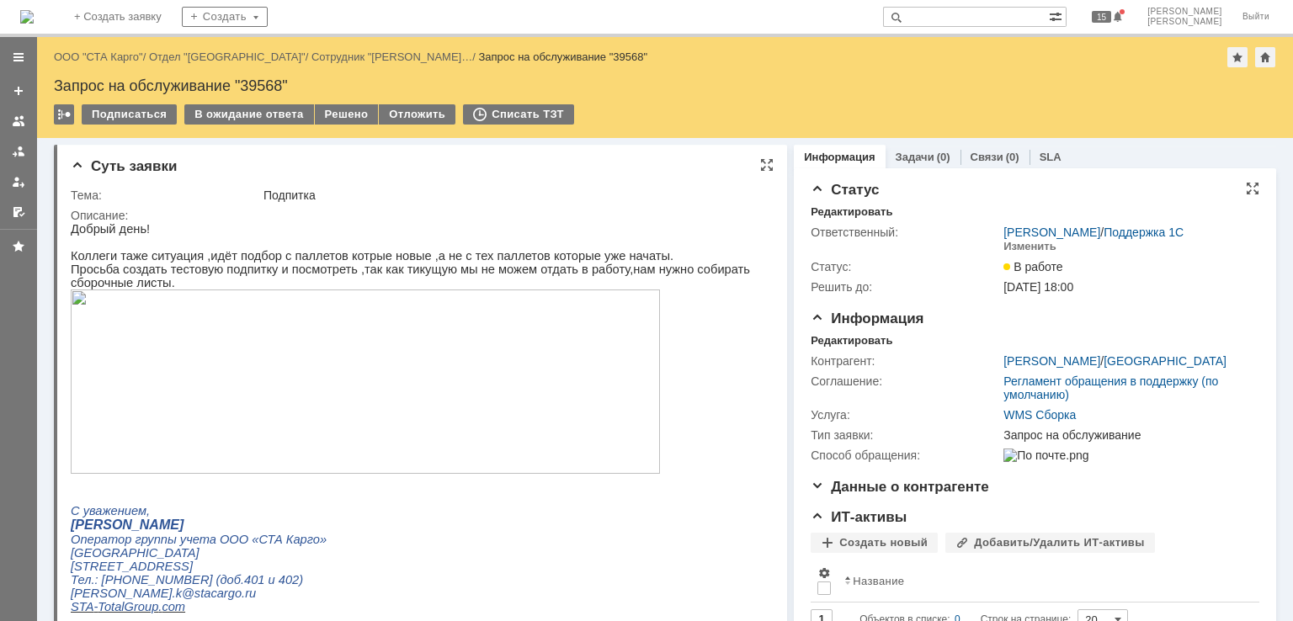
click at [168, 343] on img at bounding box center [365, 382] width 589 height 184
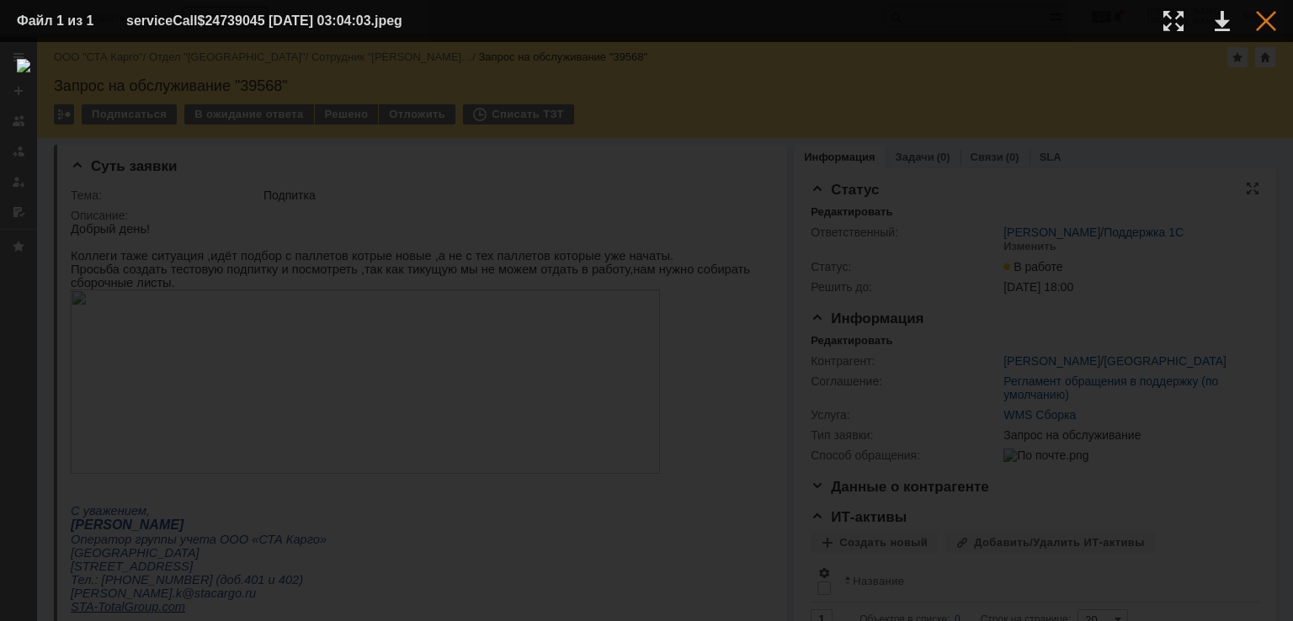
click at [1266, 20] on div at bounding box center [1266, 21] width 20 height 20
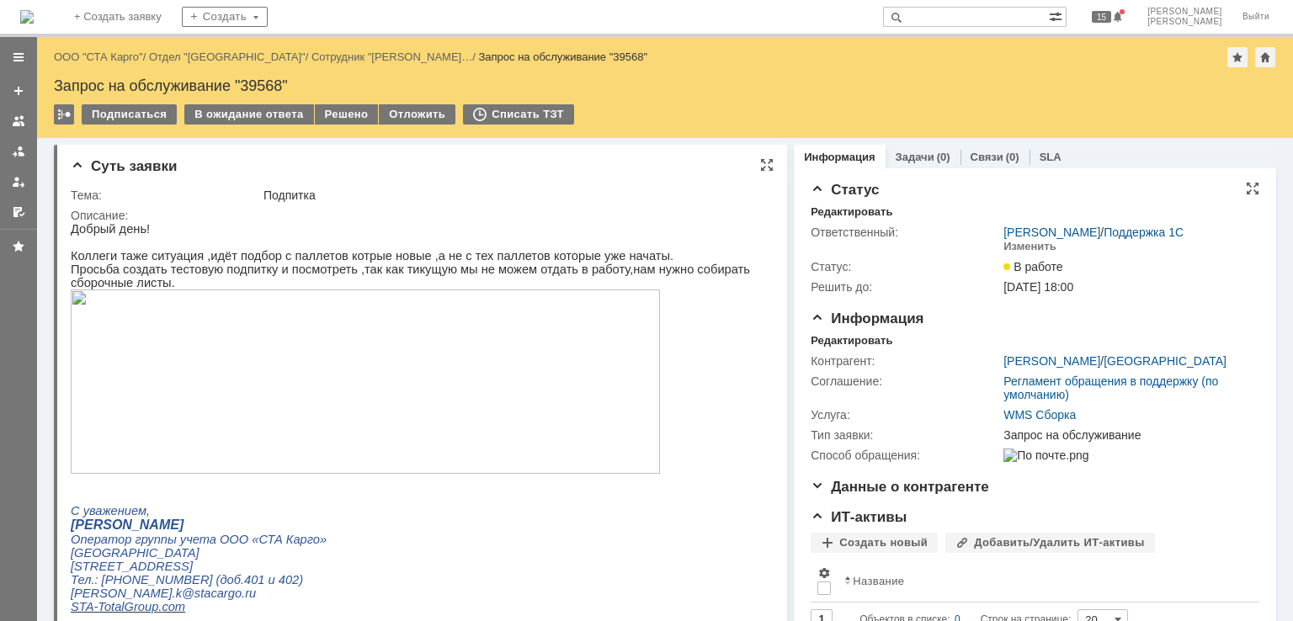
click at [306, 358] on img at bounding box center [365, 382] width 589 height 184
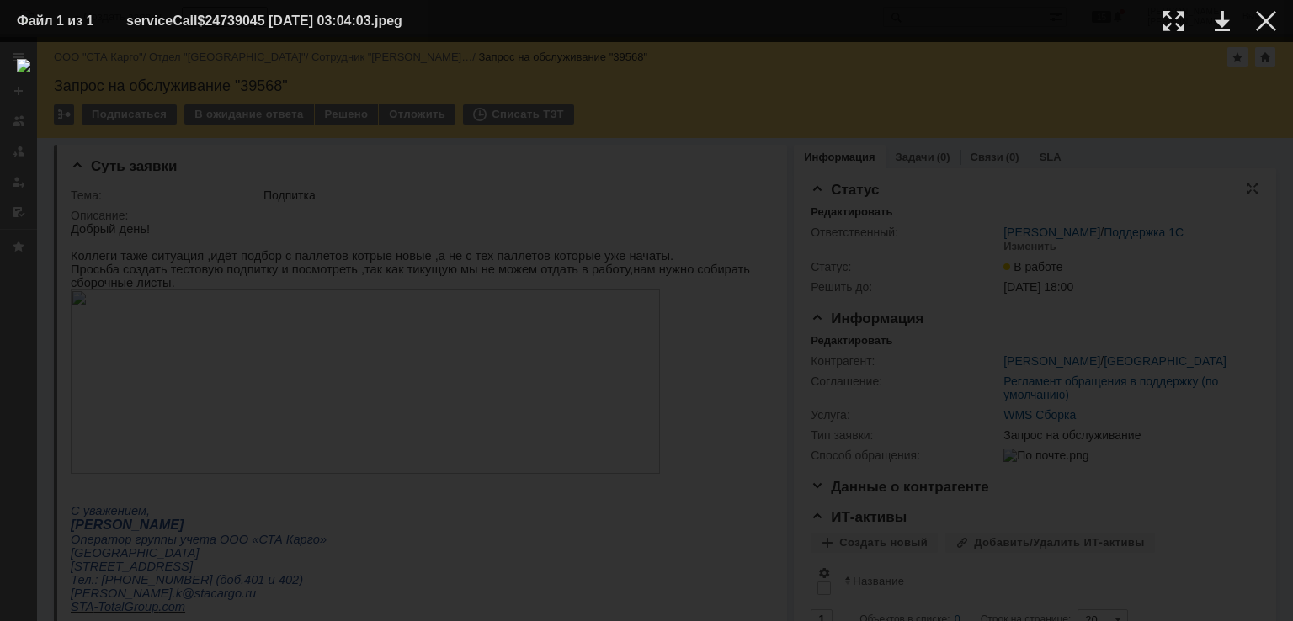
drag, startPoint x: 1267, startPoint y: 21, endPoint x: 1200, endPoint y: 48, distance: 72.5
click at [1268, 22] on div at bounding box center [1266, 21] width 20 height 20
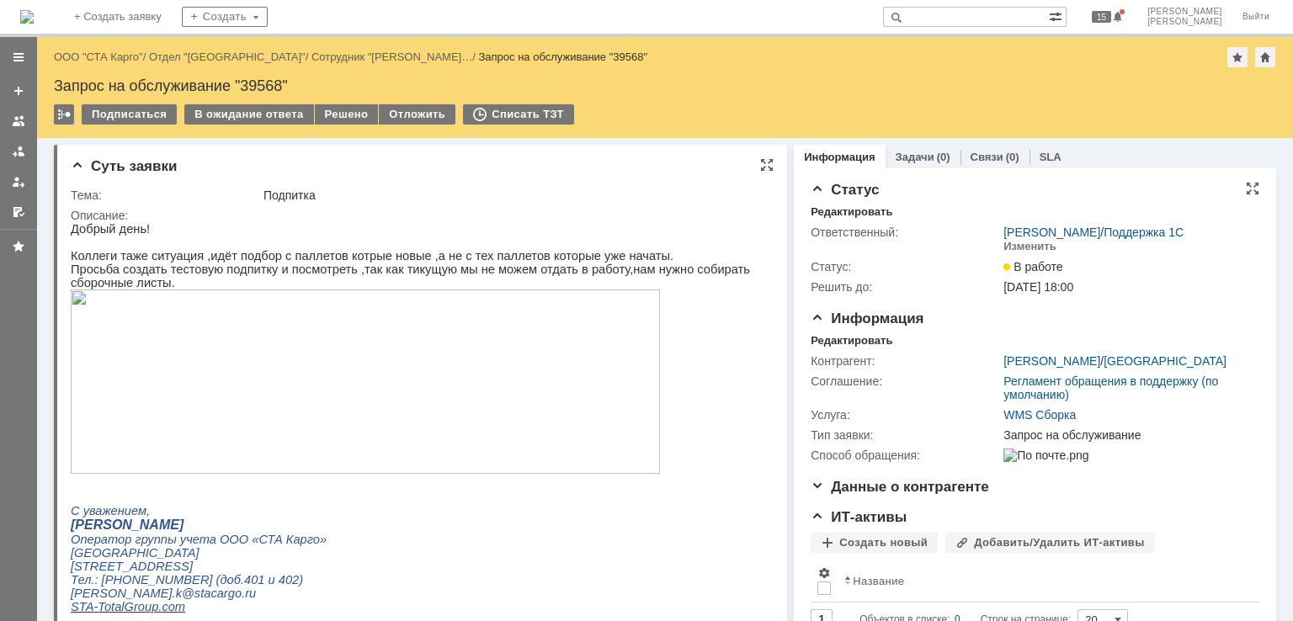
click at [354, 351] on img at bounding box center [365, 382] width 589 height 184
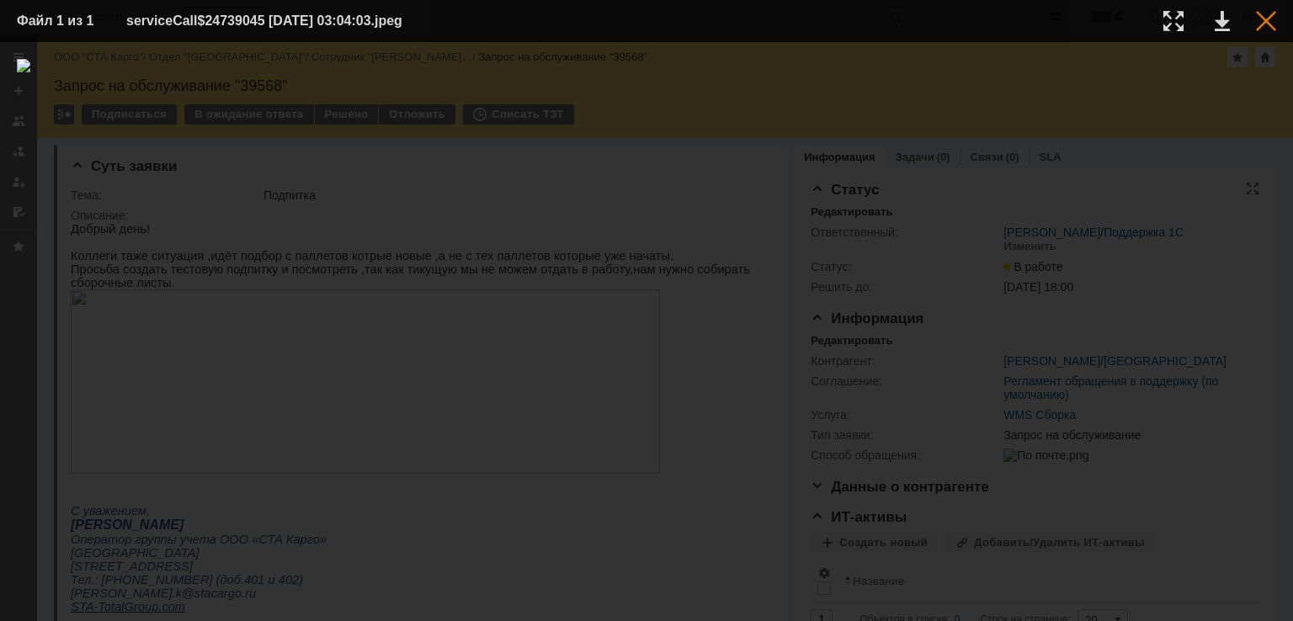
click at [1251, 26] on td at bounding box center [1253, 20] width 46 height 25
click at [1259, 23] on div at bounding box center [1266, 21] width 20 height 20
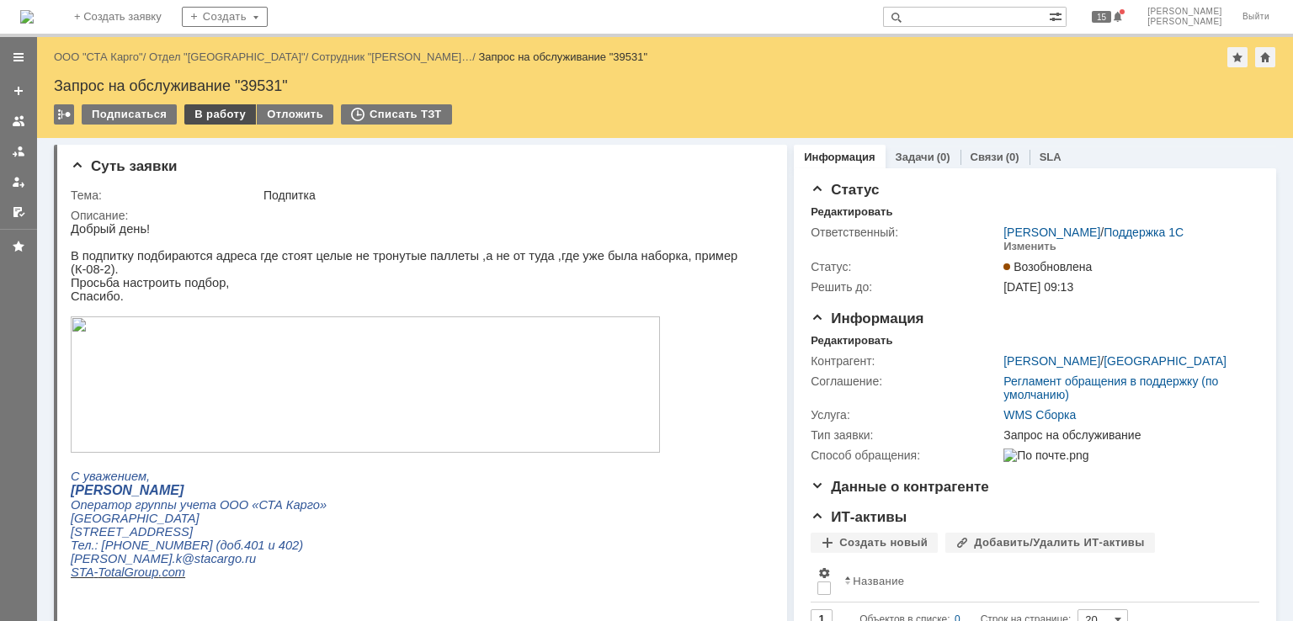
click at [214, 119] on div "В работу" at bounding box center [220, 114] width 72 height 20
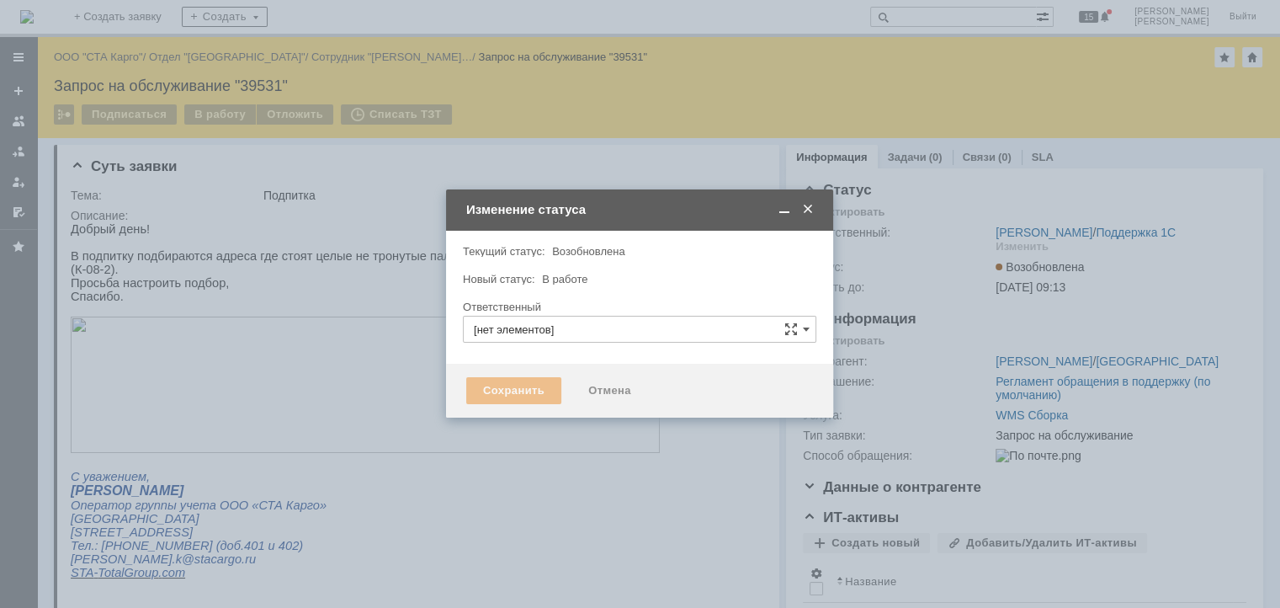
type input "[PERSON_NAME]"
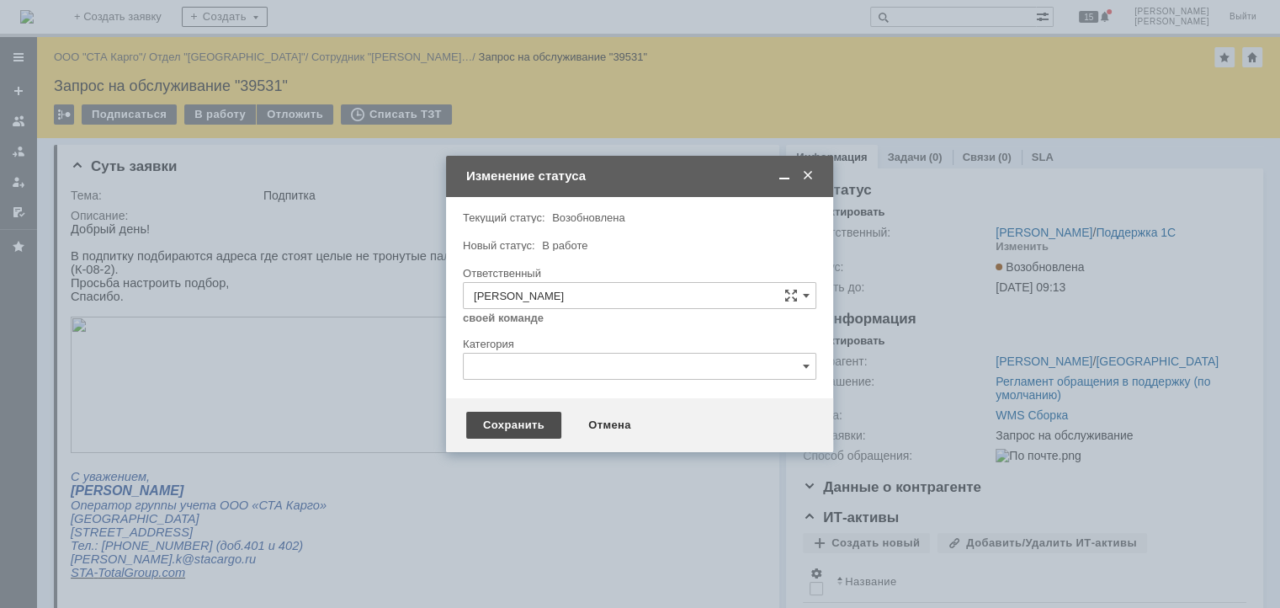
click at [513, 422] on div "Сохранить" at bounding box center [513, 425] width 95 height 27
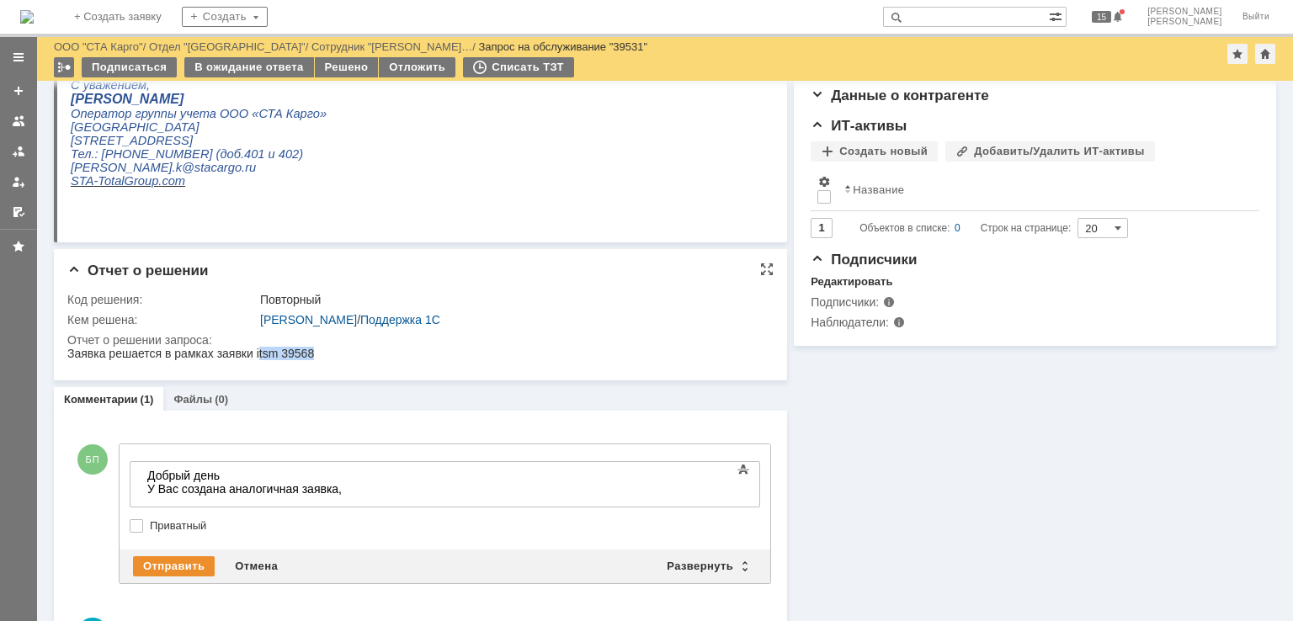
drag, startPoint x: 317, startPoint y: 354, endPoint x: 258, endPoint y: 353, distance: 59.8
click at [258, 353] on html "Заявка решается в рамках заявки itsm 39568" at bounding box center [412, 354] width 691 height 15
click at [321, 355] on html "Заявка решается в рамках заявки itsm 39568" at bounding box center [412, 354] width 691 height 15
drag, startPoint x: 322, startPoint y: 350, endPoint x: 258, endPoint y: 357, distance: 64.3
click at [258, 357] on html "Заявка решается в рамках заявки itsm 39568" at bounding box center [412, 354] width 691 height 15
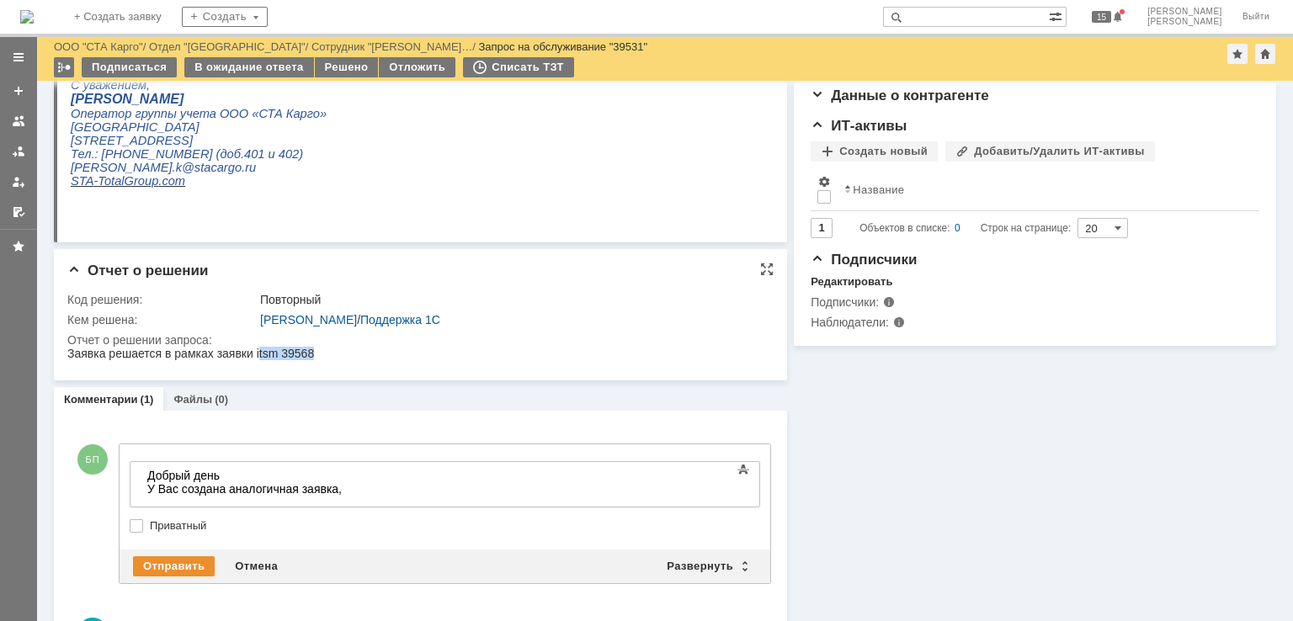
click at [284, 358] on div "Заявка решается в рамках заявки itsm 39568" at bounding box center [190, 353] width 247 height 13
drag, startPoint x: 311, startPoint y: 352, endPoint x: 256, endPoint y: 354, distance: 55.6
click at [256, 354] on html "Заявка решается в рамках заявки itsm 39568" at bounding box center [412, 354] width 691 height 15
copy div "itsm 39568"
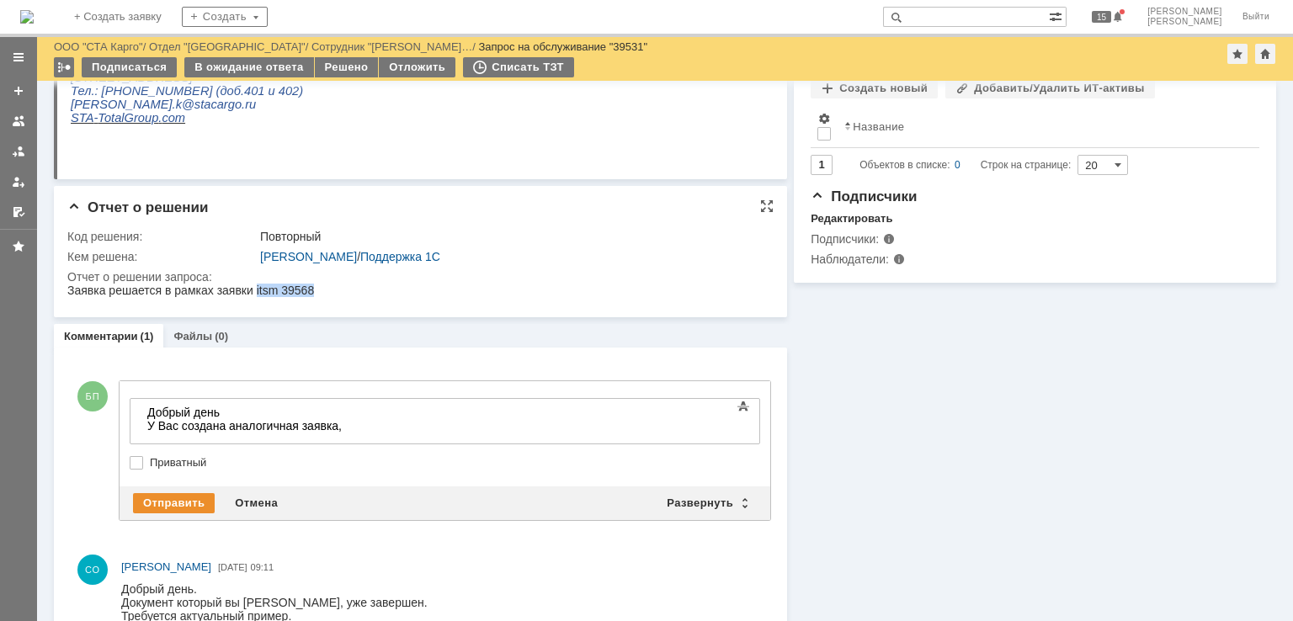
scroll to position [418, 0]
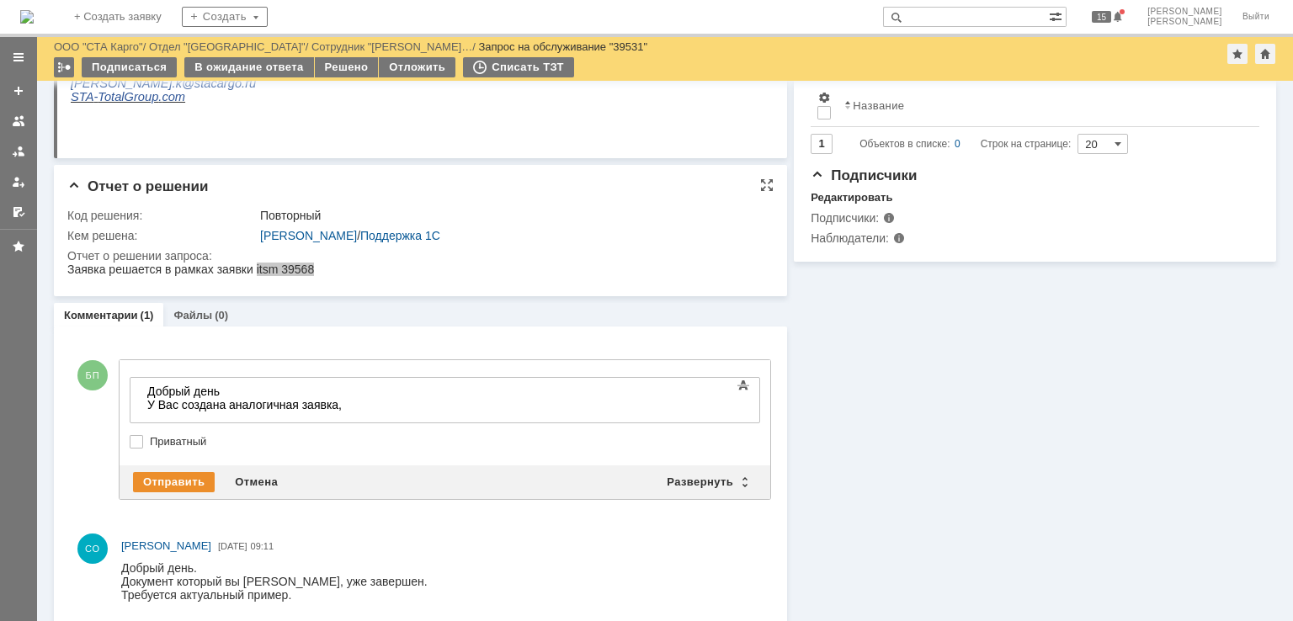
click at [295, 278] on div at bounding box center [417, 271] width 700 height 17
click at [317, 272] on html "Заявка решается в рамках заявки itsm 39568" at bounding box center [412, 270] width 691 height 15
drag, startPoint x: 322, startPoint y: 267, endPoint x: 257, endPoint y: 272, distance: 65.0
click at [257, 272] on html "Заявка решается в рамках заявки itsm 39568" at bounding box center [412, 270] width 691 height 15
copy div "itsm 39568"
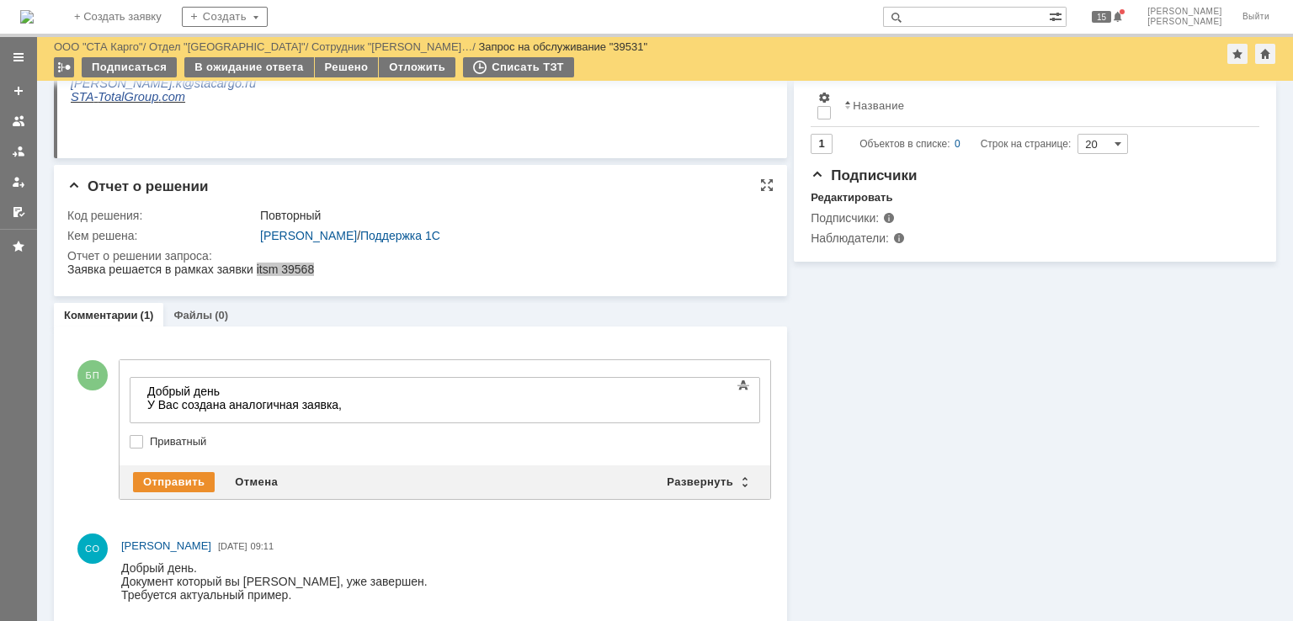
drag, startPoint x: 295, startPoint y: 262, endPoint x: 228, endPoint y: 3, distance: 267.9
click at [295, 263] on iframe at bounding box center [412, 270] width 691 height 14
click at [295, 265] on div "Заявка решается в рамках заявки itsm 39568" at bounding box center [190, 269] width 247 height 13
click at [304, 271] on div "Заявка решается в рамках заявки itsm 39568" at bounding box center [190, 269] width 247 height 13
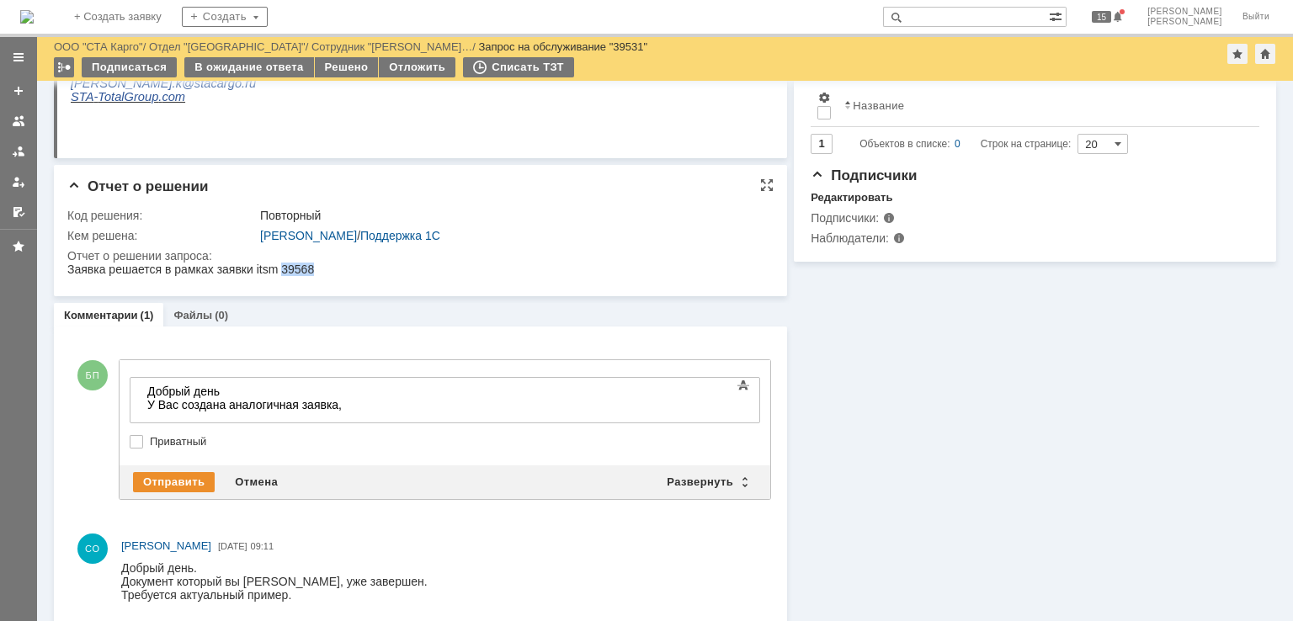
copy div "39568"
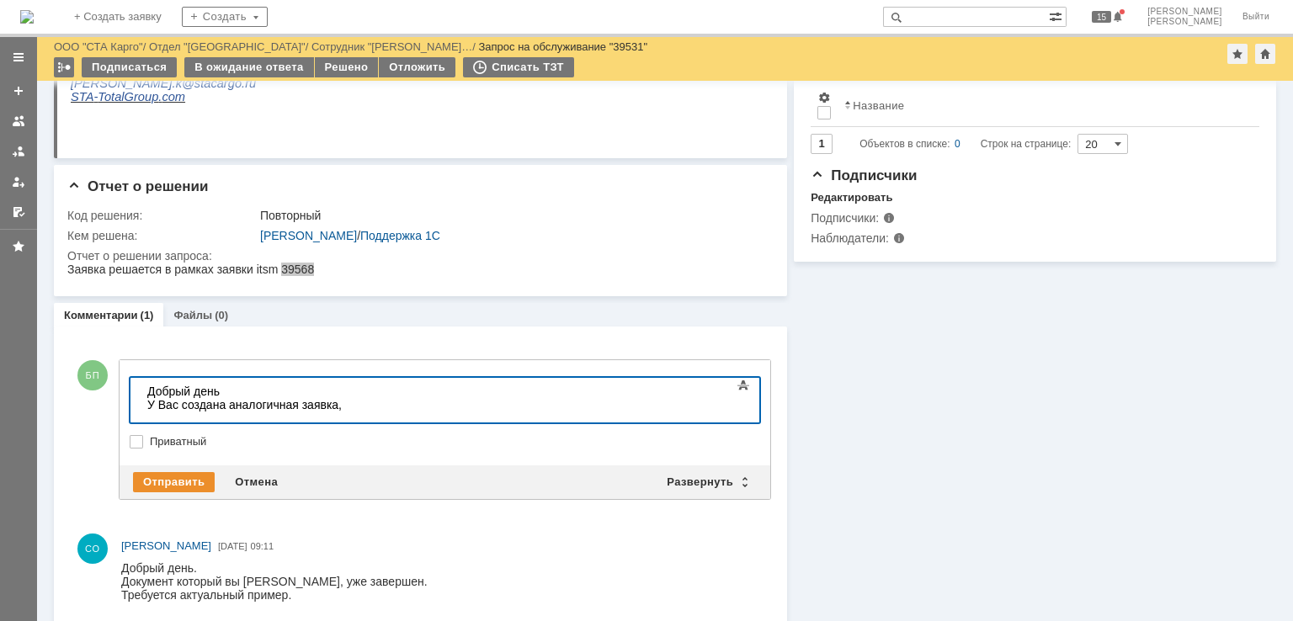
click at [357, 402] on div "У Вас создана аналогичная заявка," at bounding box center [266, 404] width 239 height 13
click at [338, 407] on div "У Вас создана аналогичная заявка," at bounding box center [266, 404] width 239 height 13
click at [368, 405] on span "39568" at bounding box center [354, 404] width 33 height 13
click at [386, 407] on div "У Вас создана аналогичная заявка 39568 ," at bounding box center [266, 404] width 239 height 13
drag, startPoint x: 438, startPoint y: 410, endPoint x: 139, endPoint y: 418, distance: 299.0
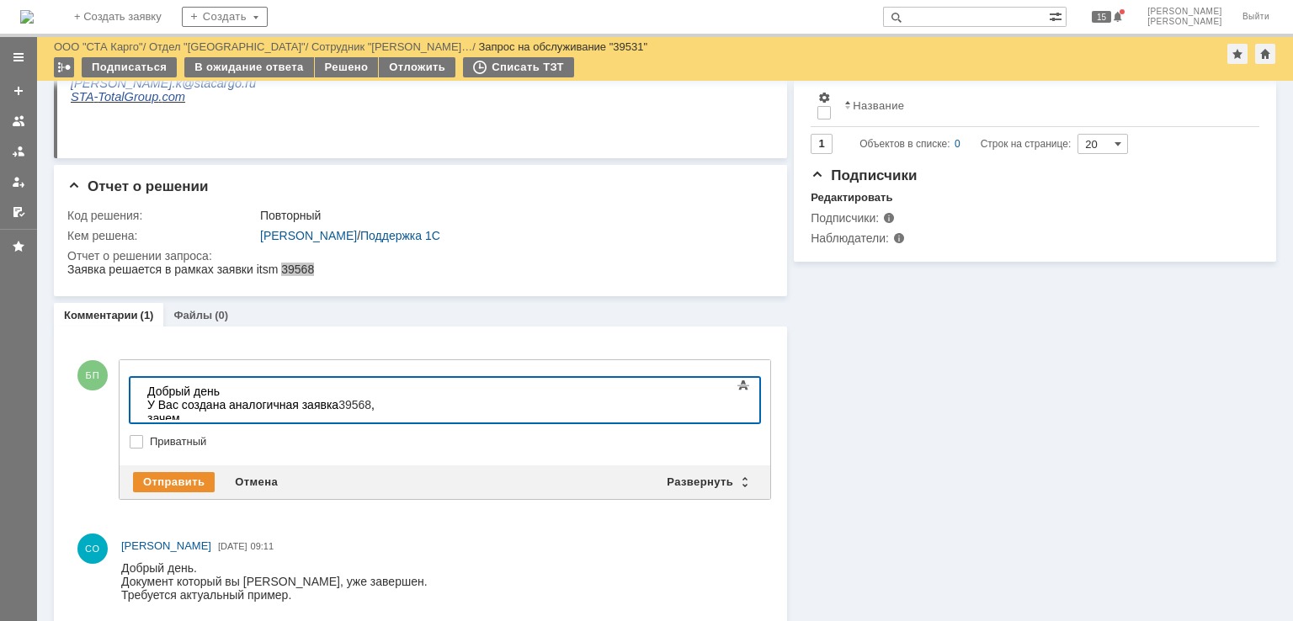
click at [141, 418] on html "Добрый день У Вас создана аналогичная заявка 39568 , зачем" at bounding box center [267, 405] width 253 height 54
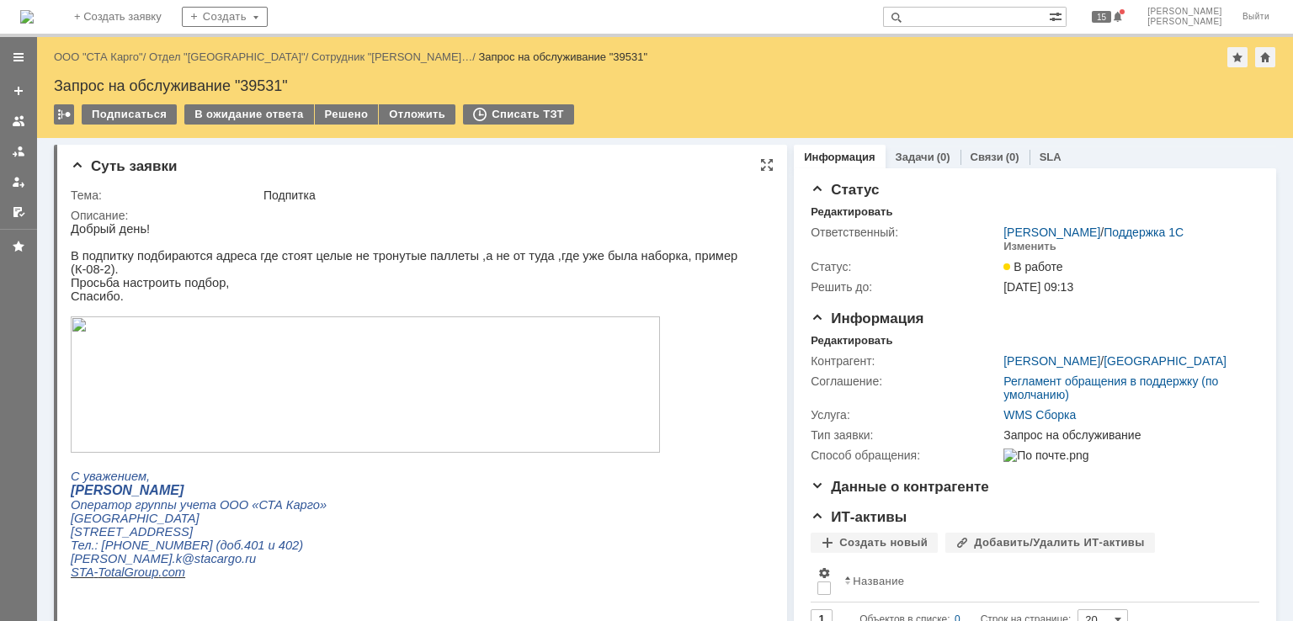
scroll to position [421, 0]
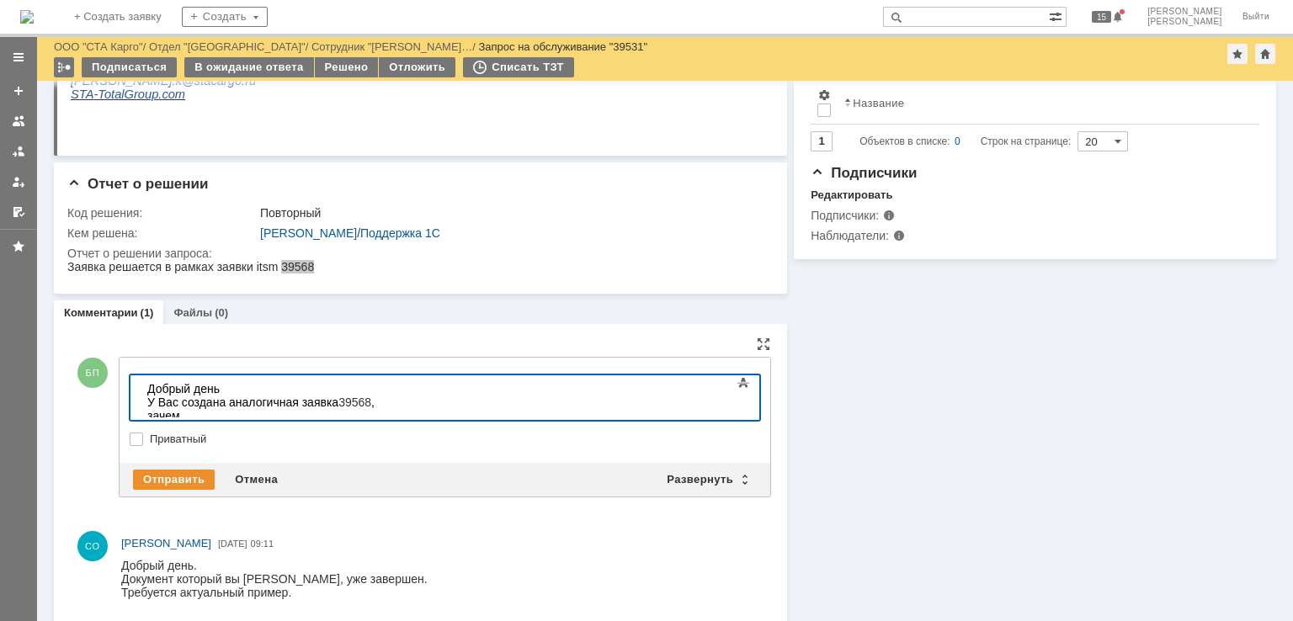
click at [393, 411] on body "Добрый день У Вас создана аналогичная заявка 39568 , зачем" at bounding box center [267, 402] width 253 height 54
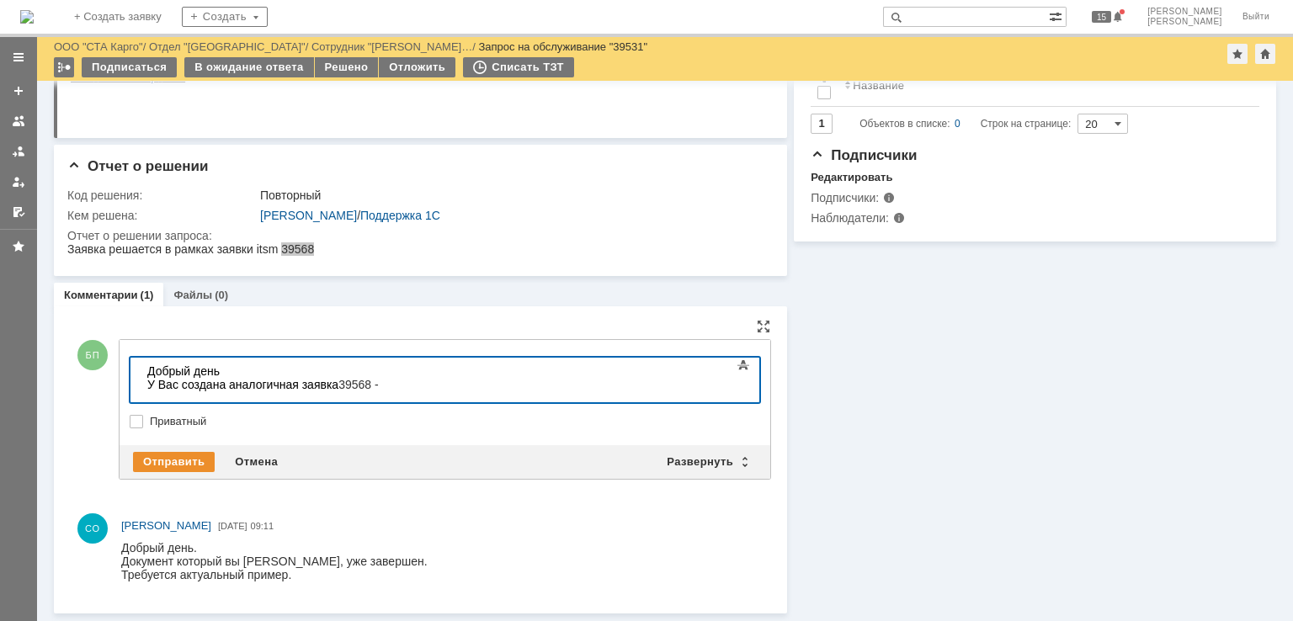
scroll to position [436, 0]
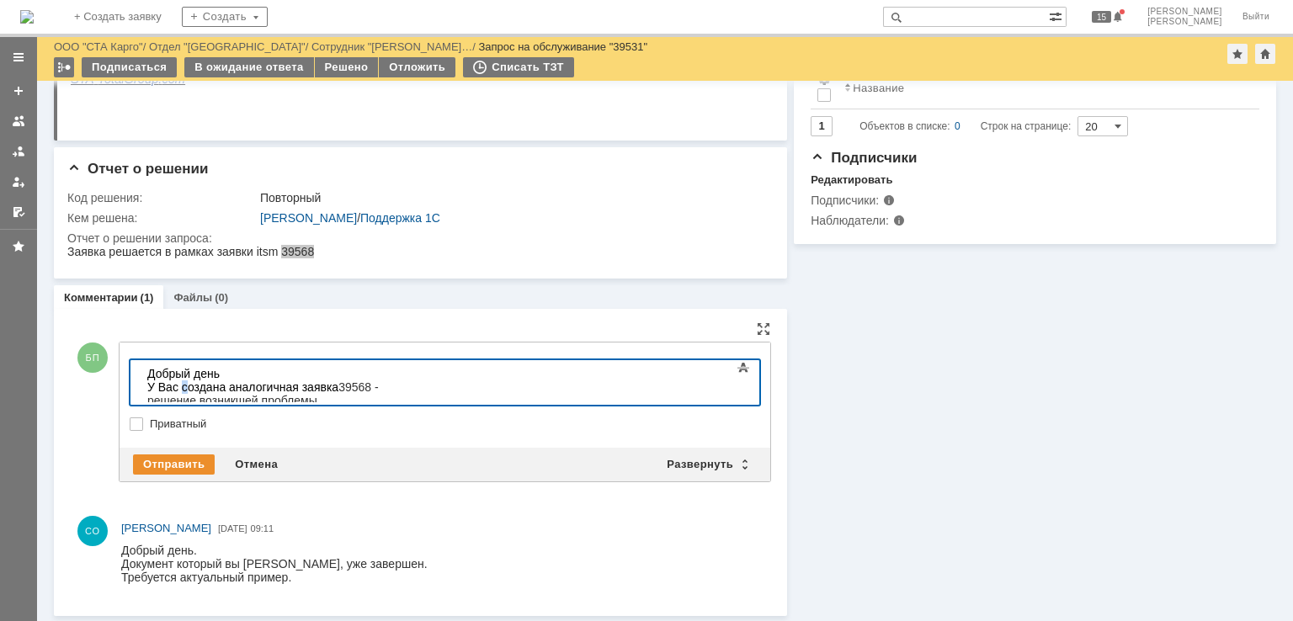
drag, startPoint x: 184, startPoint y: 386, endPoint x: 263, endPoint y: 382, distance: 80.0
click at [186, 386] on div "У Вас создана аналогичная заявка 39568 - решение возникшей проблемы осуществляе…" at bounding box center [266, 400] width 239 height 40
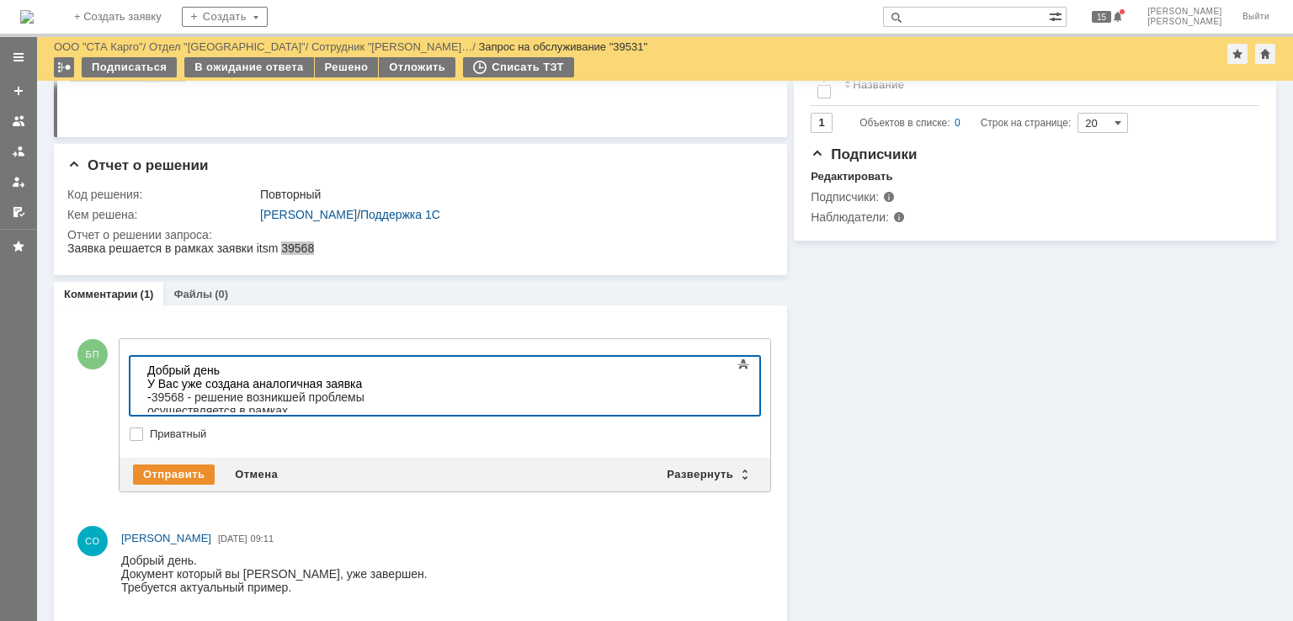
scroll to position [0, 0]
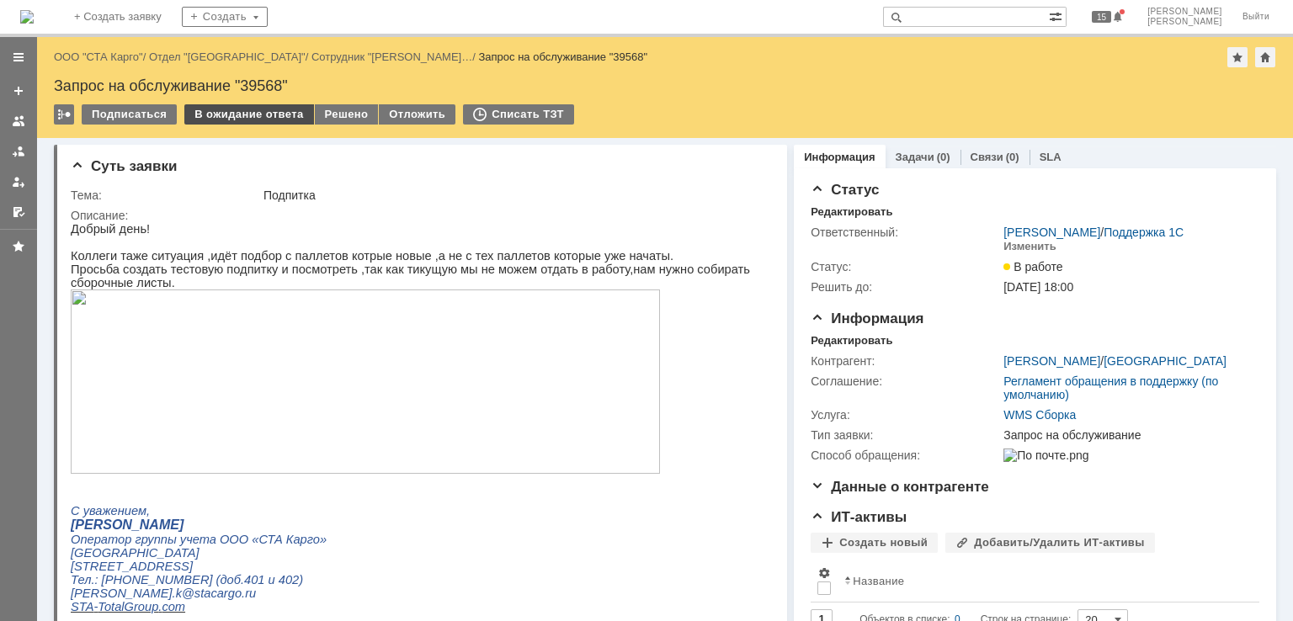
click at [240, 109] on div "В ожидание ответа" at bounding box center [248, 114] width 129 height 20
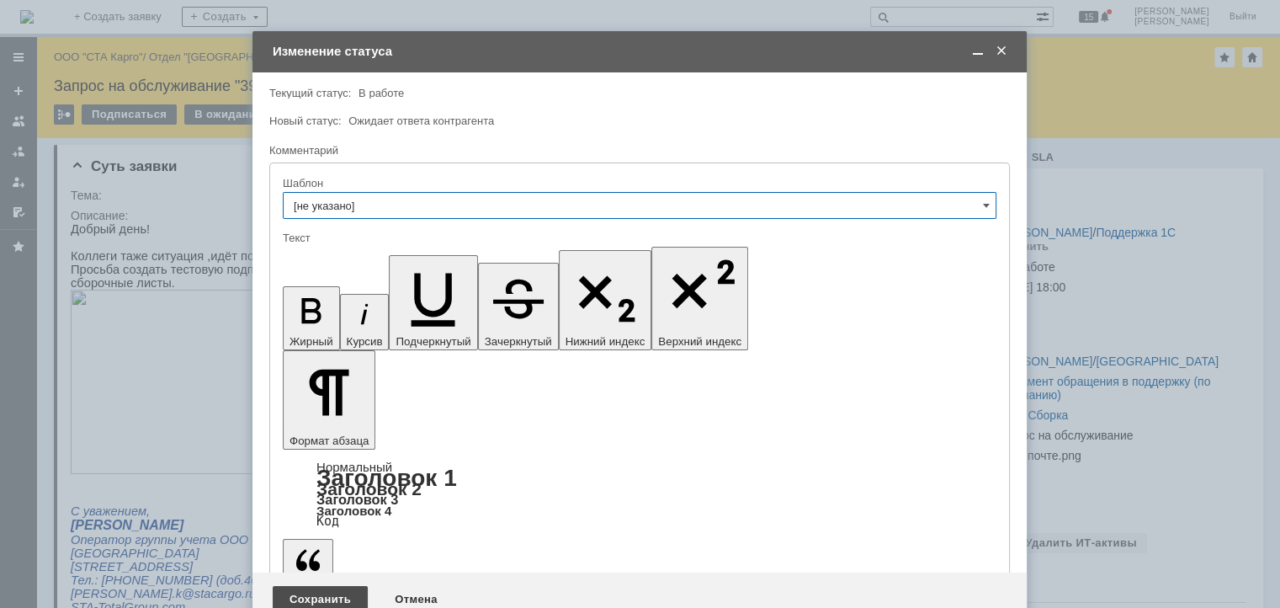
click at [343, 586] on div "Сохранить" at bounding box center [320, 599] width 95 height 27
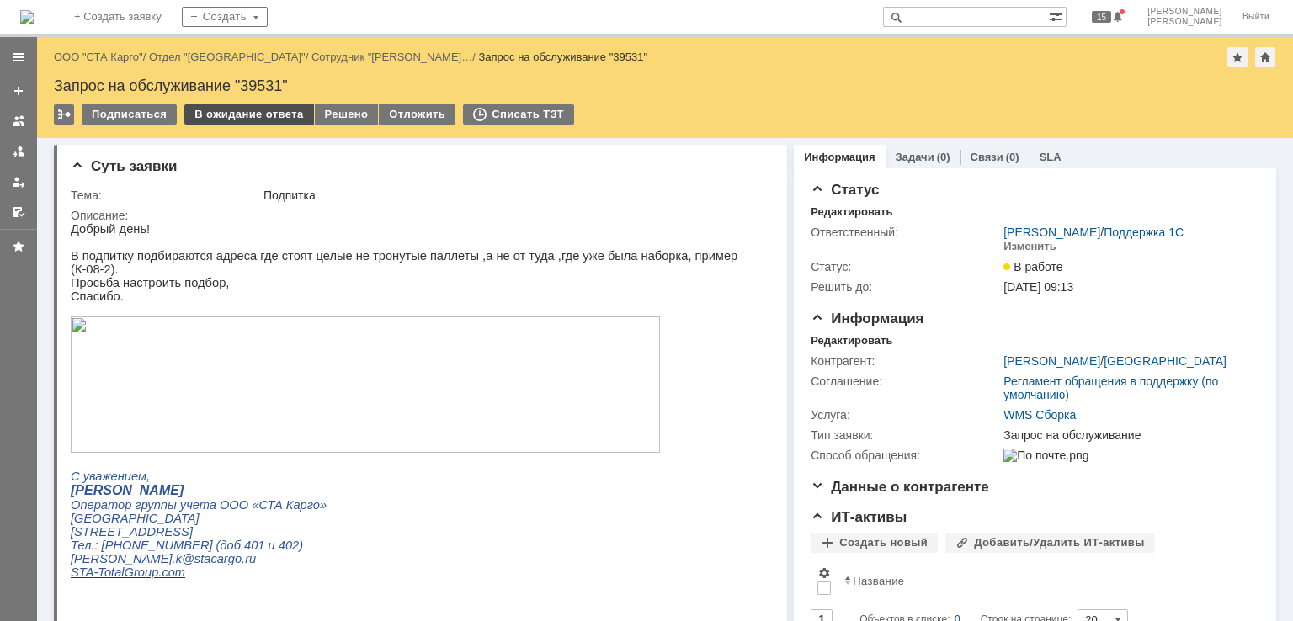
click at [266, 108] on div "В ожидание ответа" at bounding box center [248, 114] width 129 height 20
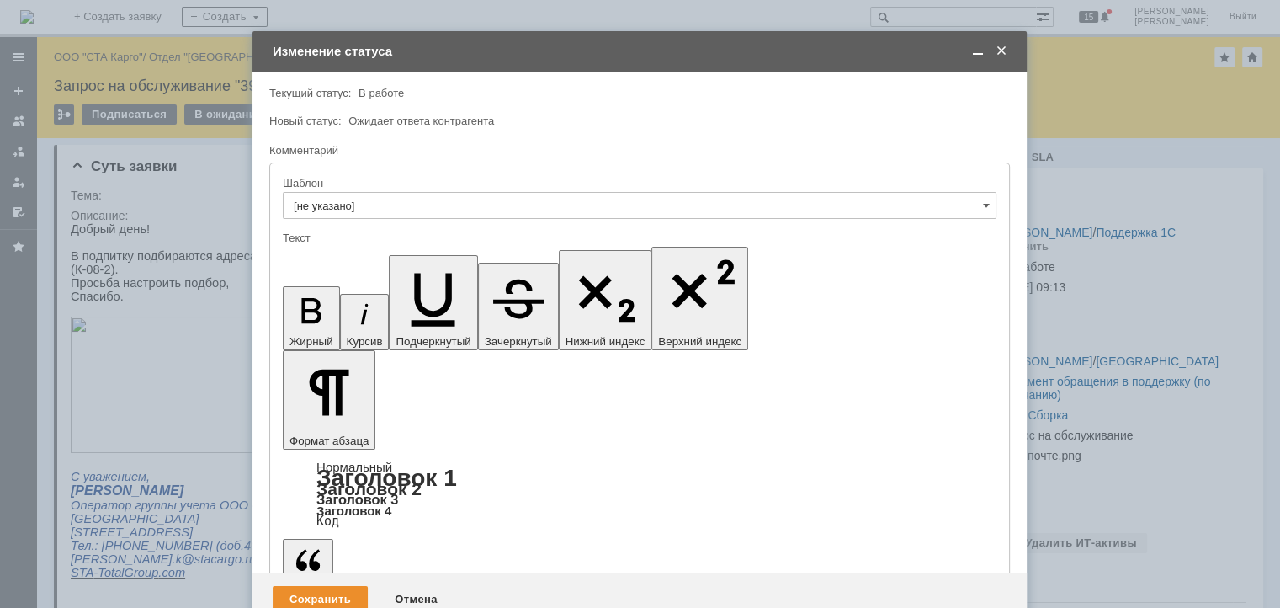
click at [1003, 51] on span at bounding box center [1001, 51] width 17 height 15
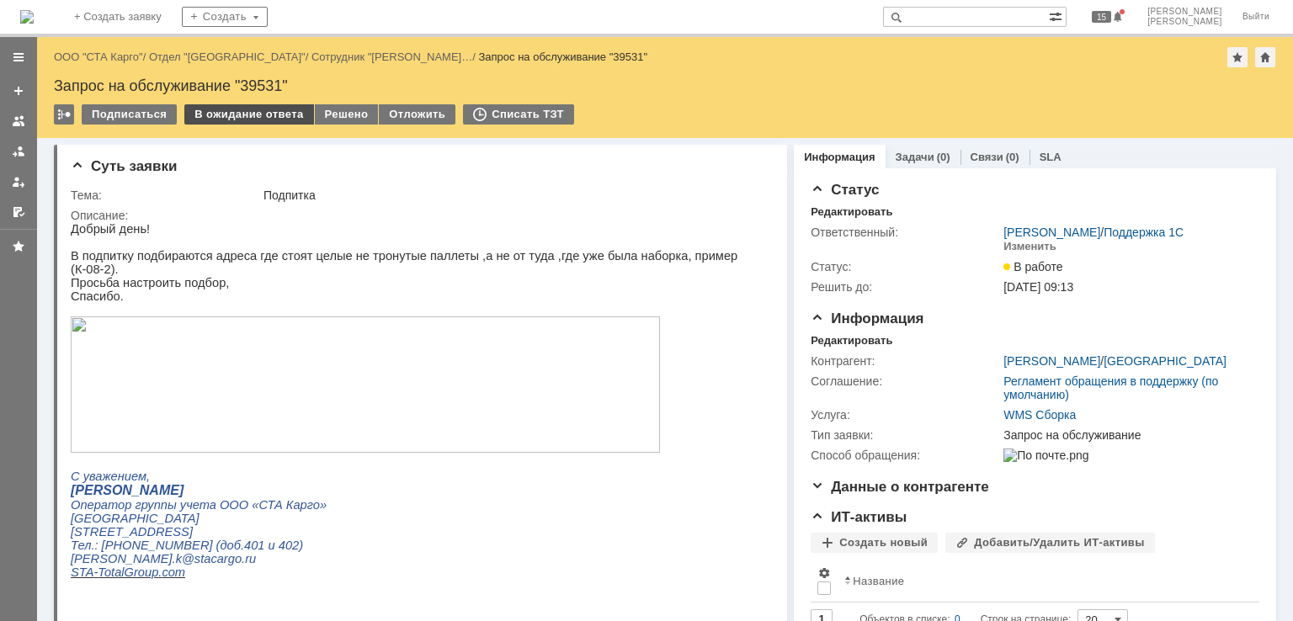
click at [245, 112] on div "В ожидание ответа" at bounding box center [248, 114] width 129 height 20
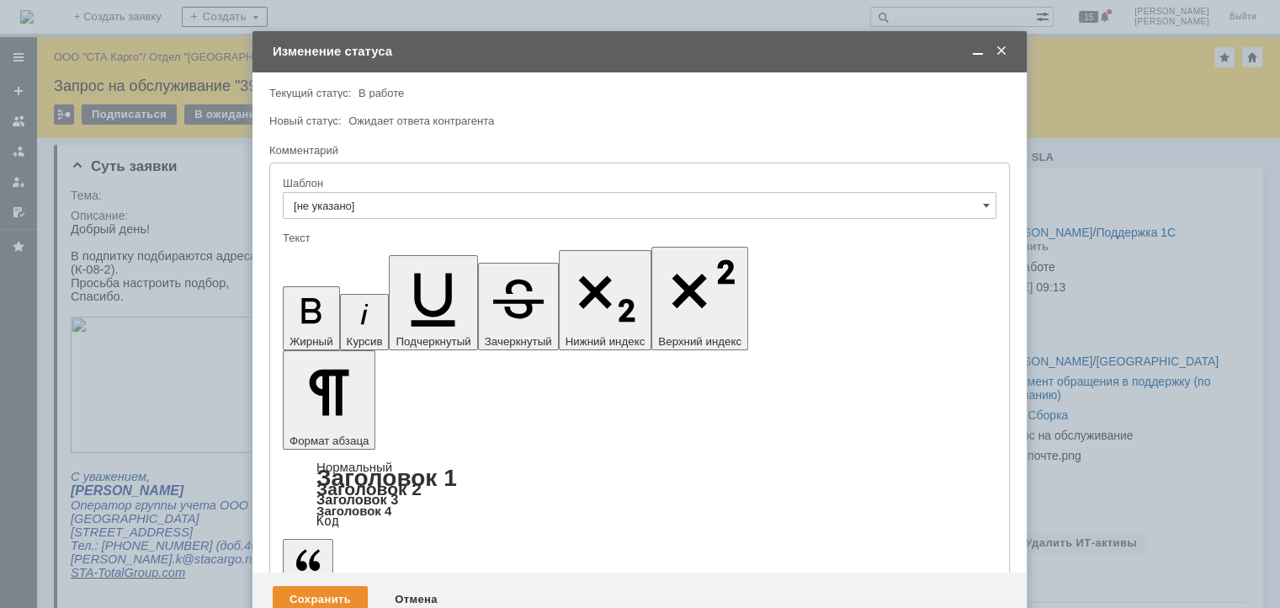
drag, startPoint x: 976, startPoint y: 4660, endPoint x: 204, endPoint y: 4565, distance: 777.8
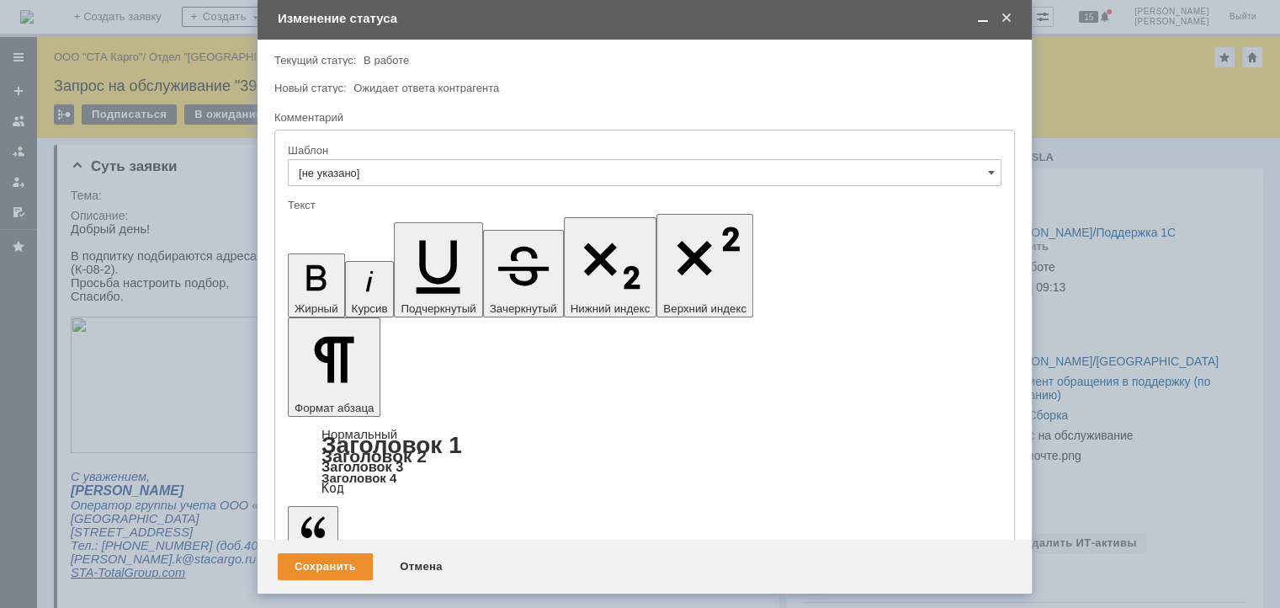
drag, startPoint x: 657, startPoint y: 123, endPoint x: 532, endPoint y: 39, distance: 150.4
click at [532, 29] on div "Изменение статуса" at bounding box center [646, 18] width 737 height 19
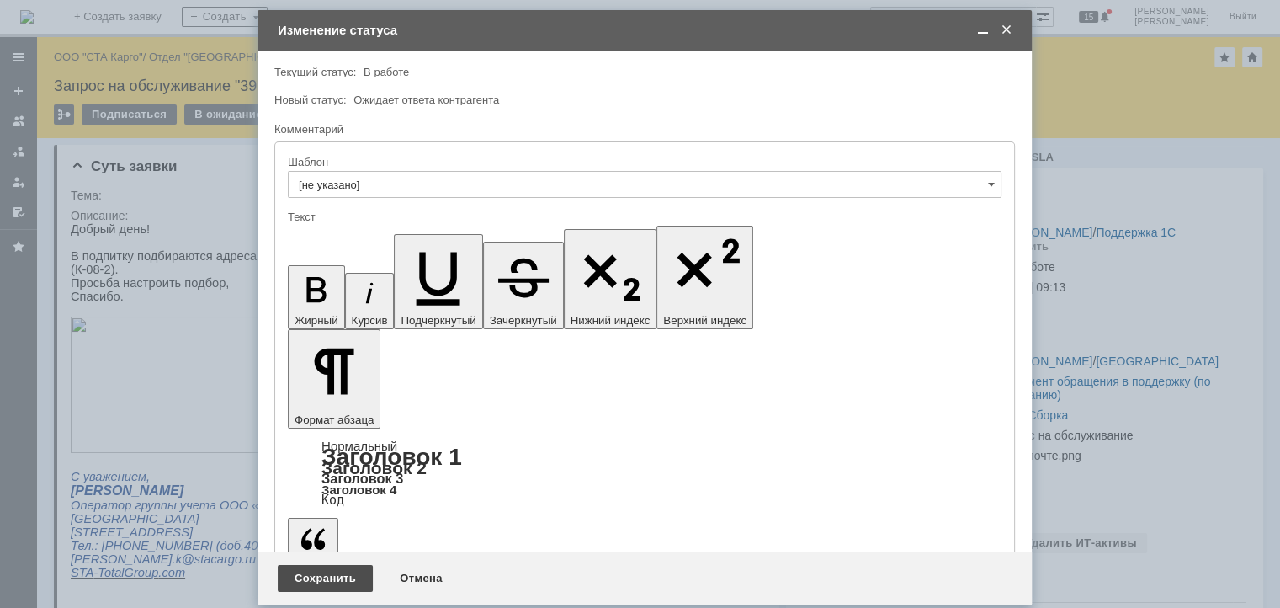
click at [324, 565] on div "Сохранить" at bounding box center [325, 578] width 95 height 27
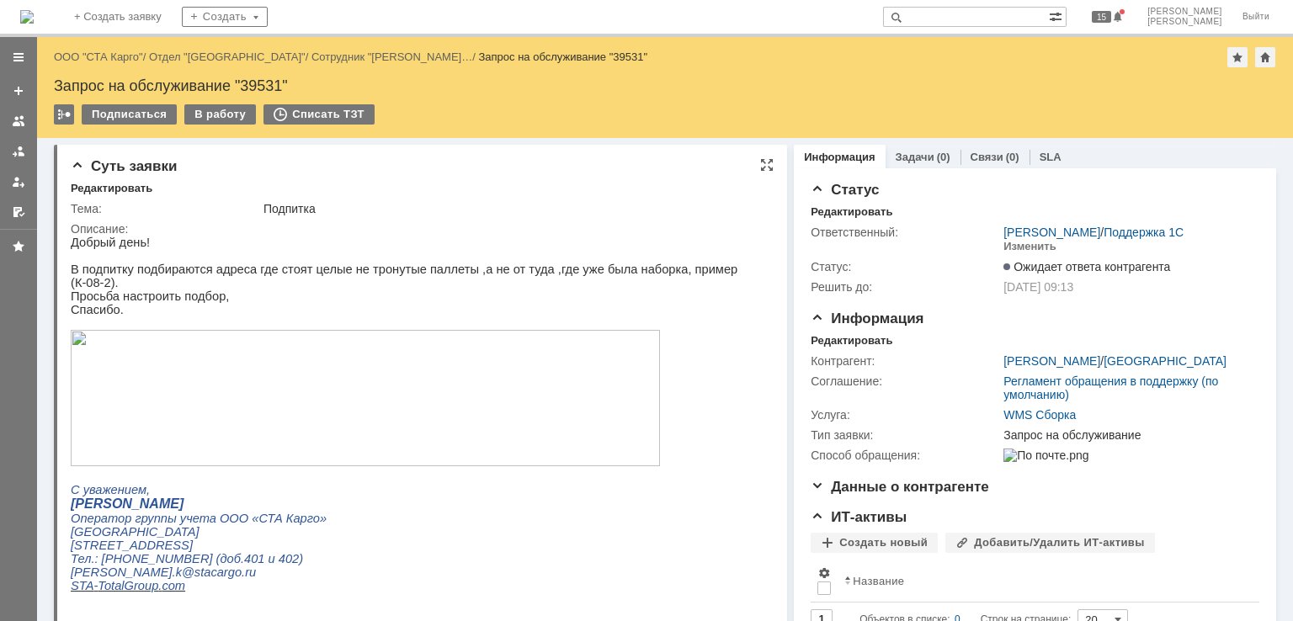
click at [256, 378] on img at bounding box center [365, 398] width 589 height 136
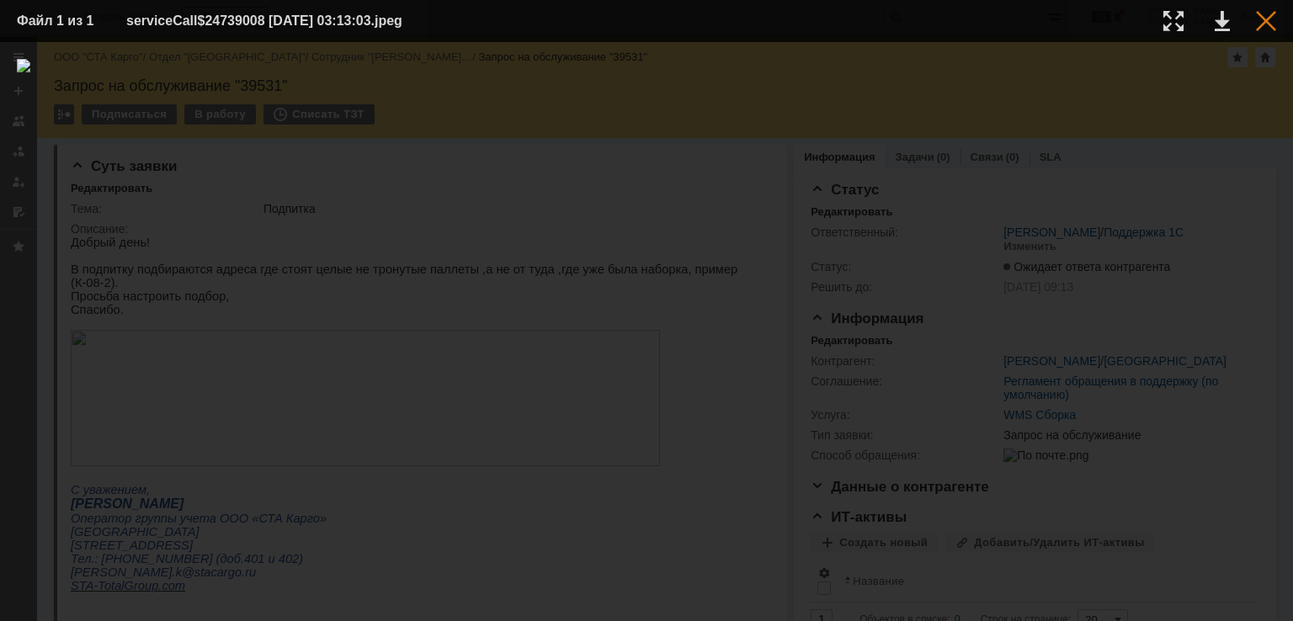
click at [1265, 29] on div at bounding box center [1266, 21] width 20 height 20
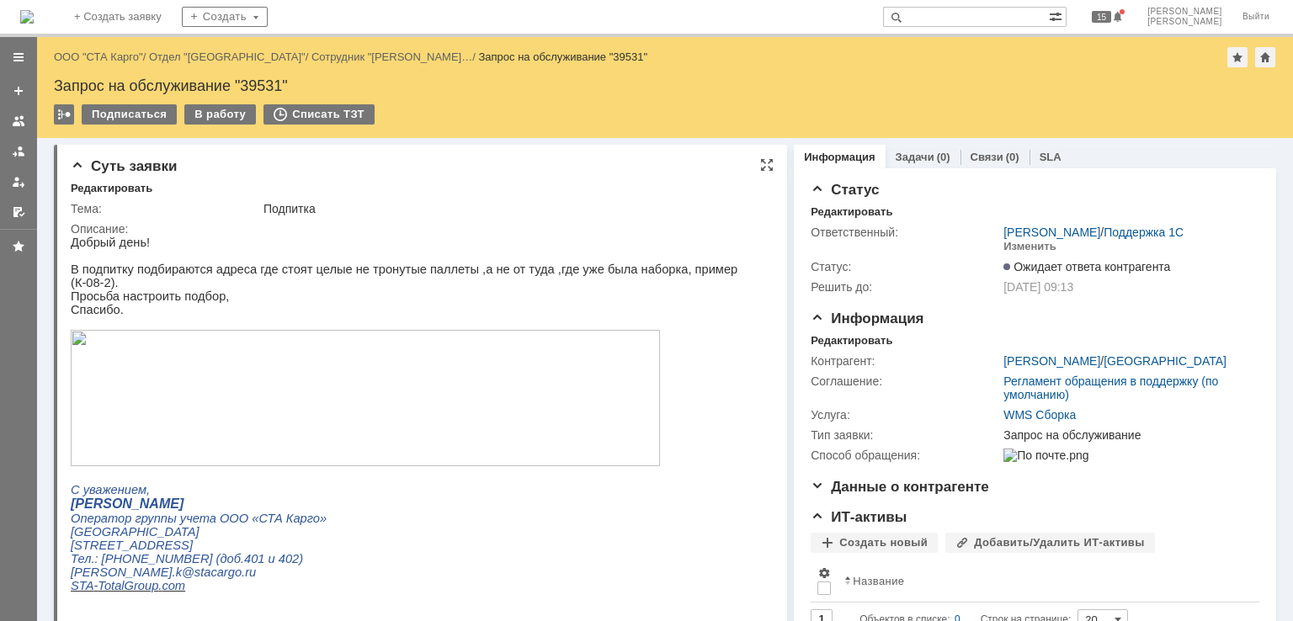
click at [391, 420] on img at bounding box center [365, 398] width 589 height 136
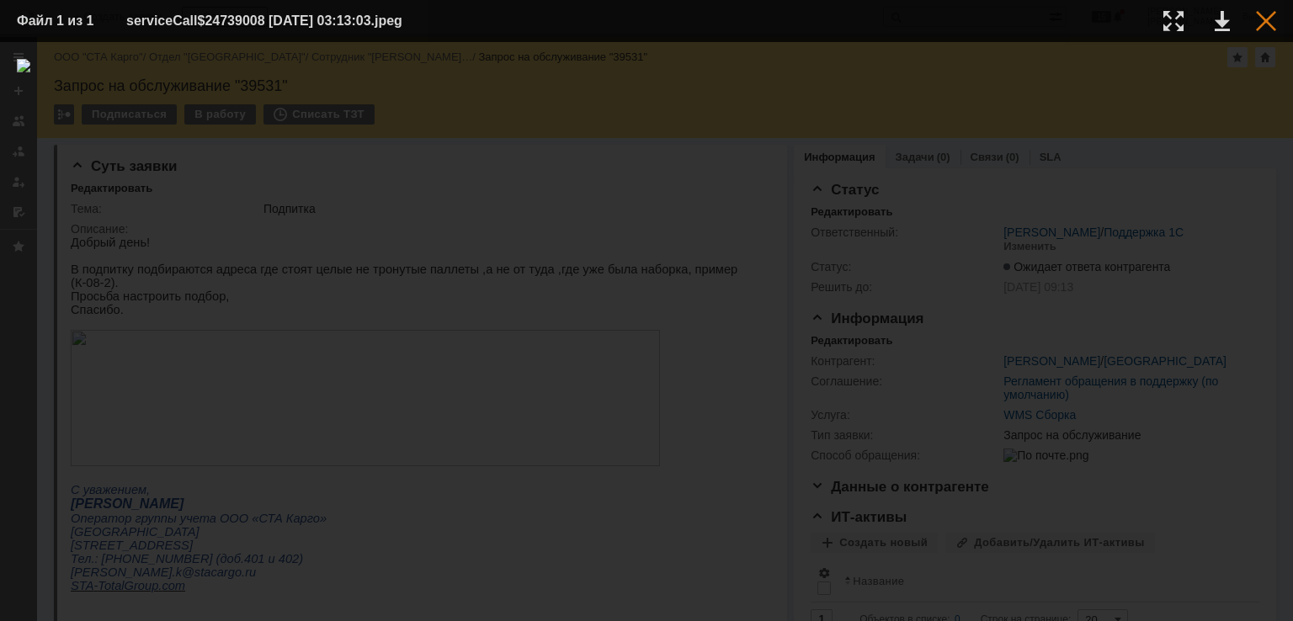
click at [1256, 16] on div at bounding box center [1266, 21] width 20 height 20
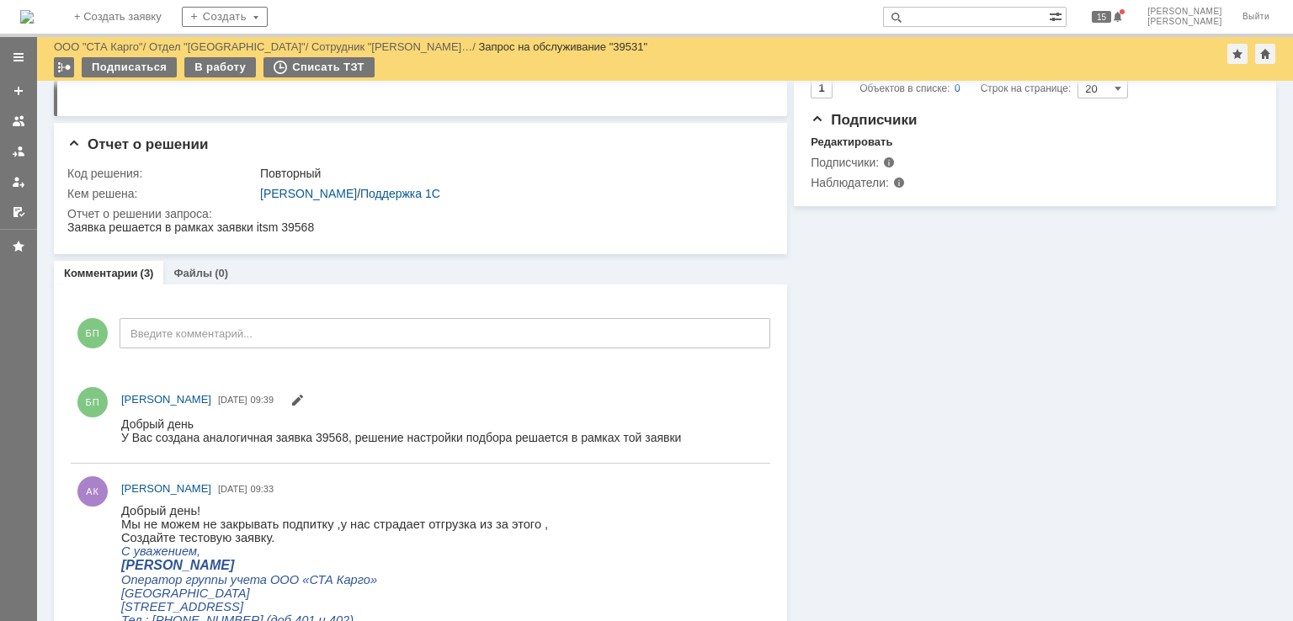
scroll to position [589, 0]
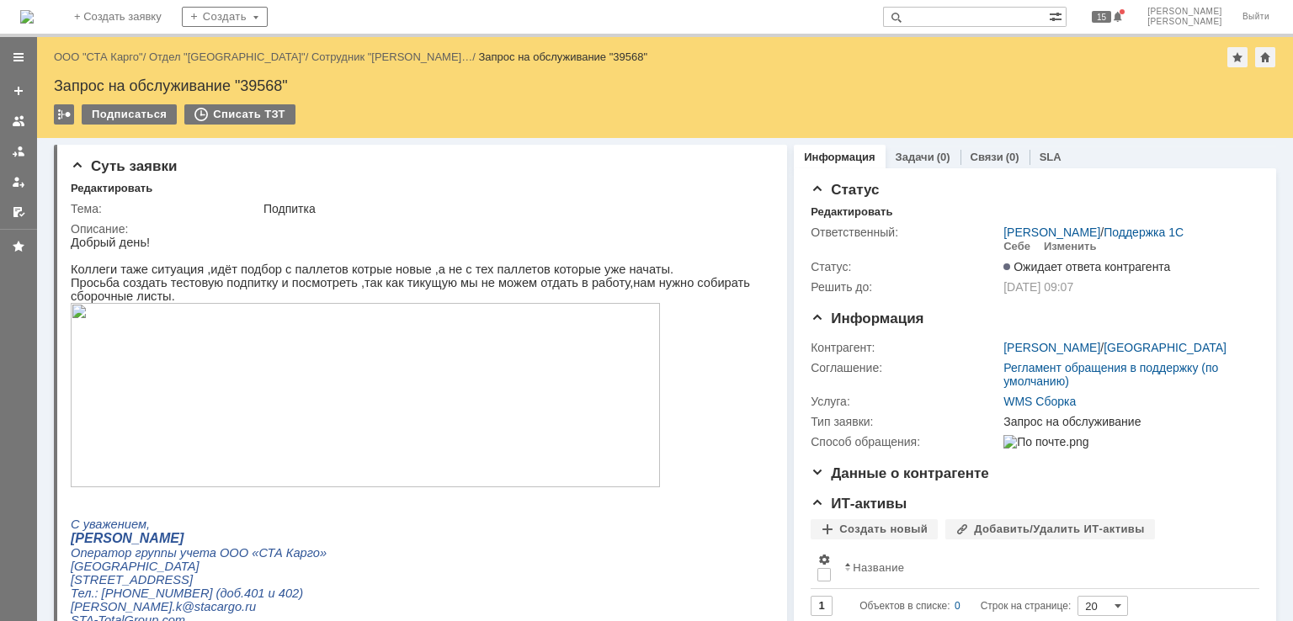
click at [265, 79] on div "Запрос на обслуживание "39568"" at bounding box center [665, 85] width 1222 height 17
copy div "39568"
click at [262, 83] on div "Запрос на обслуживание "39568"" at bounding box center [665, 85] width 1222 height 17
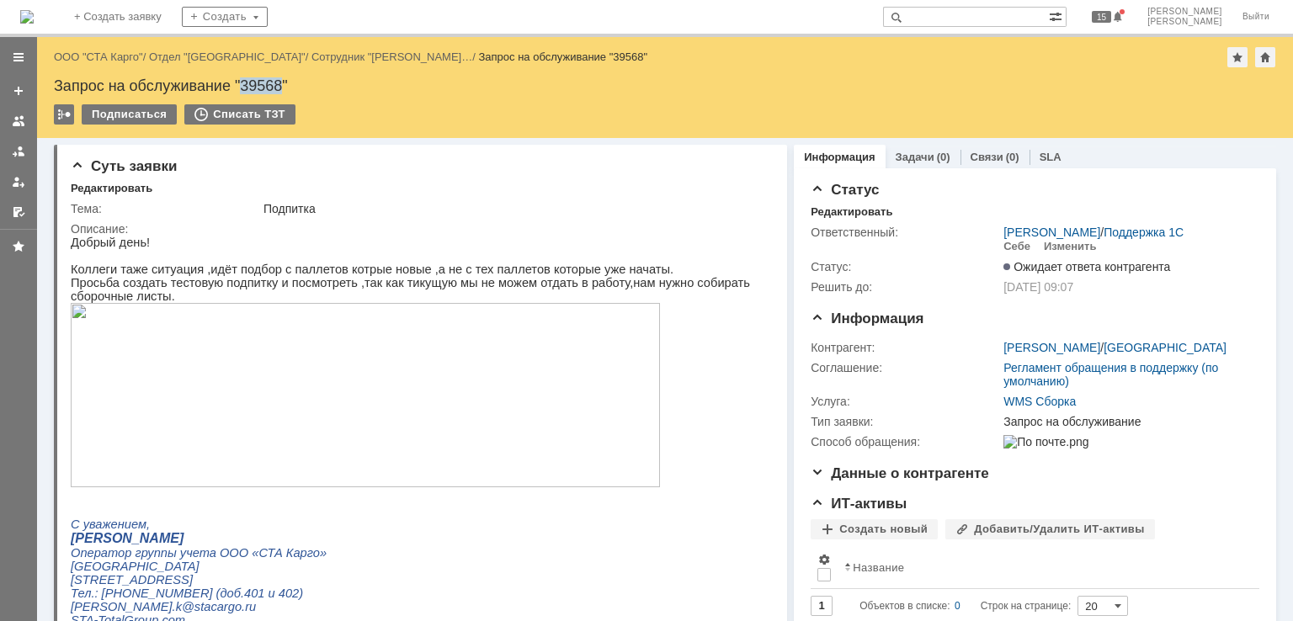
click at [256, 79] on div "Запрос на обслуживание "39568"" at bounding box center [665, 85] width 1222 height 17
click at [254, 80] on div "Запрос на обслуживание "39568"" at bounding box center [665, 85] width 1222 height 17
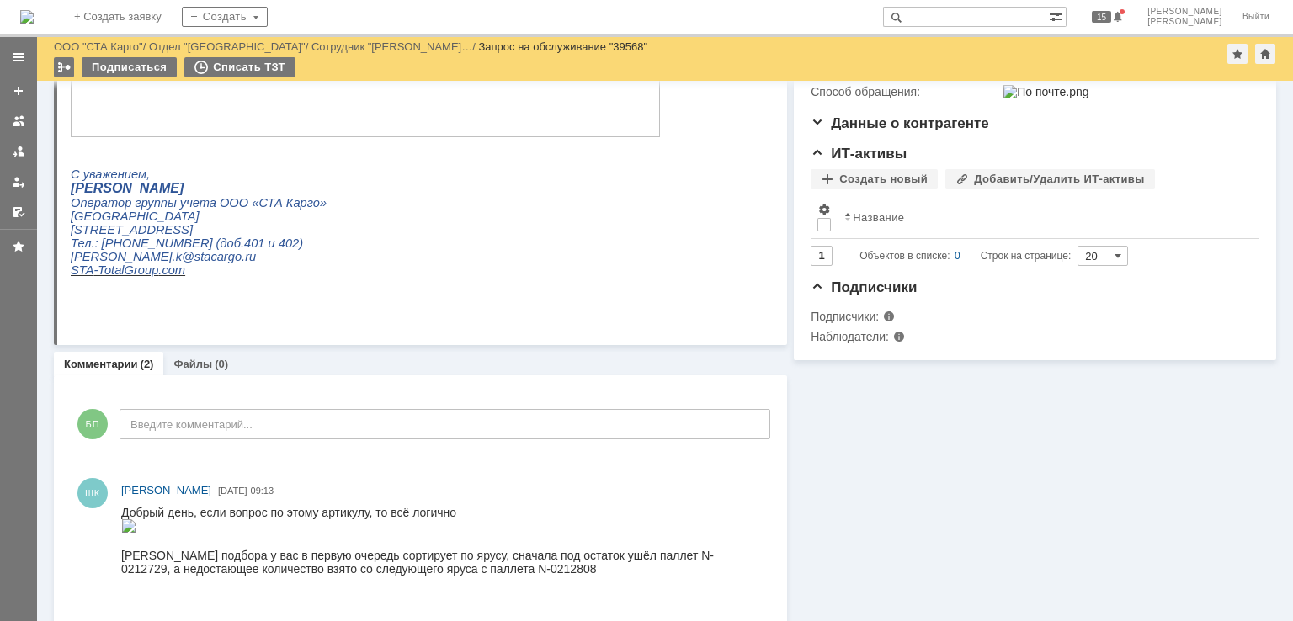
scroll to position [589, 0]
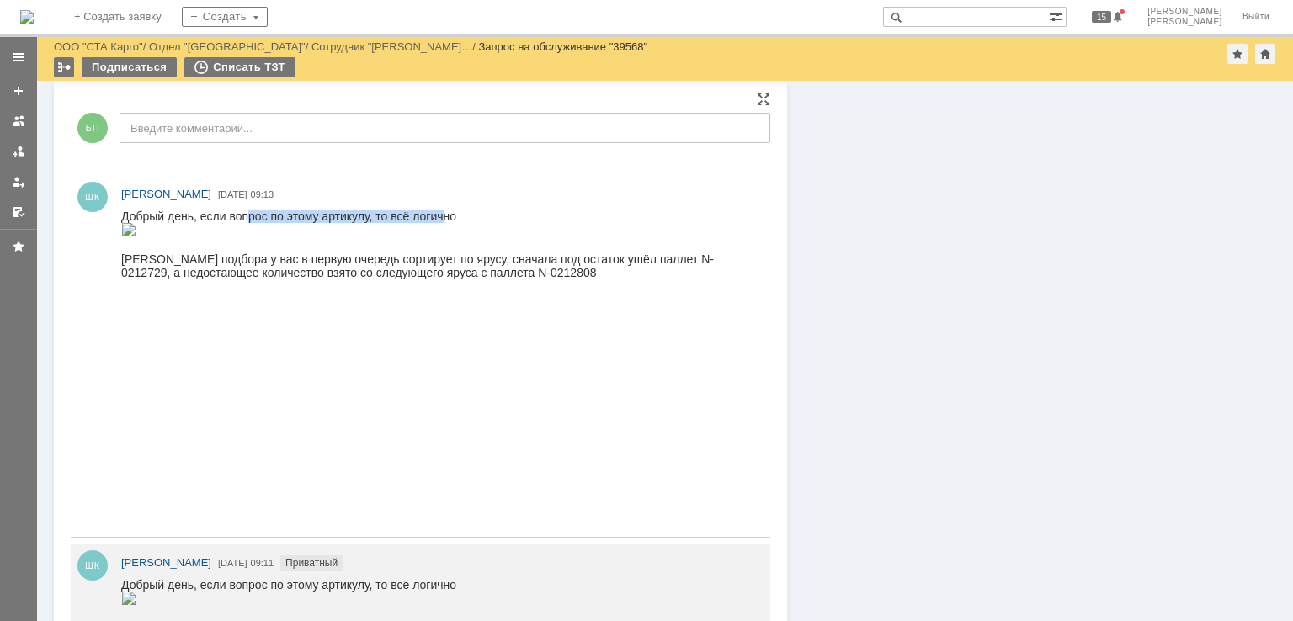
drag, startPoint x: 249, startPoint y: 223, endPoint x: 443, endPoint y: 213, distance: 193.9
click at [443, 213] on div "Добрый день, если вопрос по этому артикулу, то всё логично [PERSON_NAME] подбор…" at bounding box center [438, 245] width 634 height 70
click at [431, 209] on div at bounding box center [442, 364] width 642 height 317
click at [283, 279] on div "Добрый день, если вопрос по этому артикулу, то всё логично [PERSON_NAME] подбор…" at bounding box center [438, 245] width 634 height 70
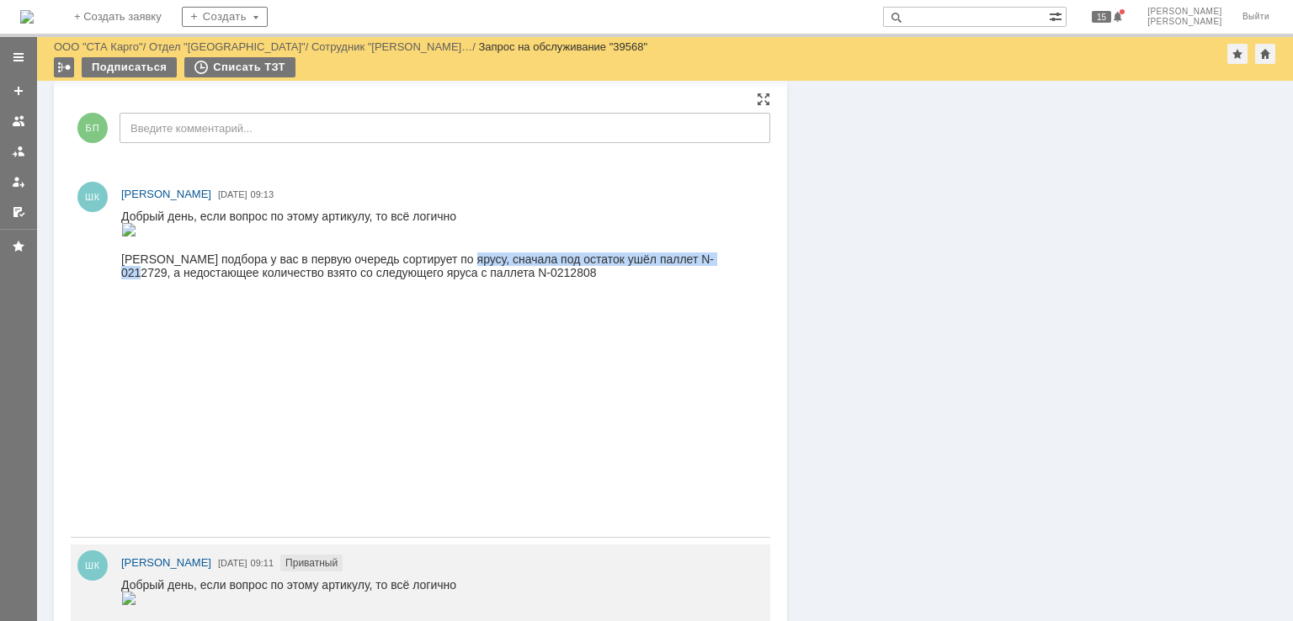
drag, startPoint x: 470, startPoint y: 485, endPoint x: 724, endPoint y: 492, distance: 254.3
click at [724, 279] on div "Добрый день, если вопрос по этому артикулу, то всё логично [PERSON_NAME] подбор…" at bounding box center [438, 245] width 634 height 70
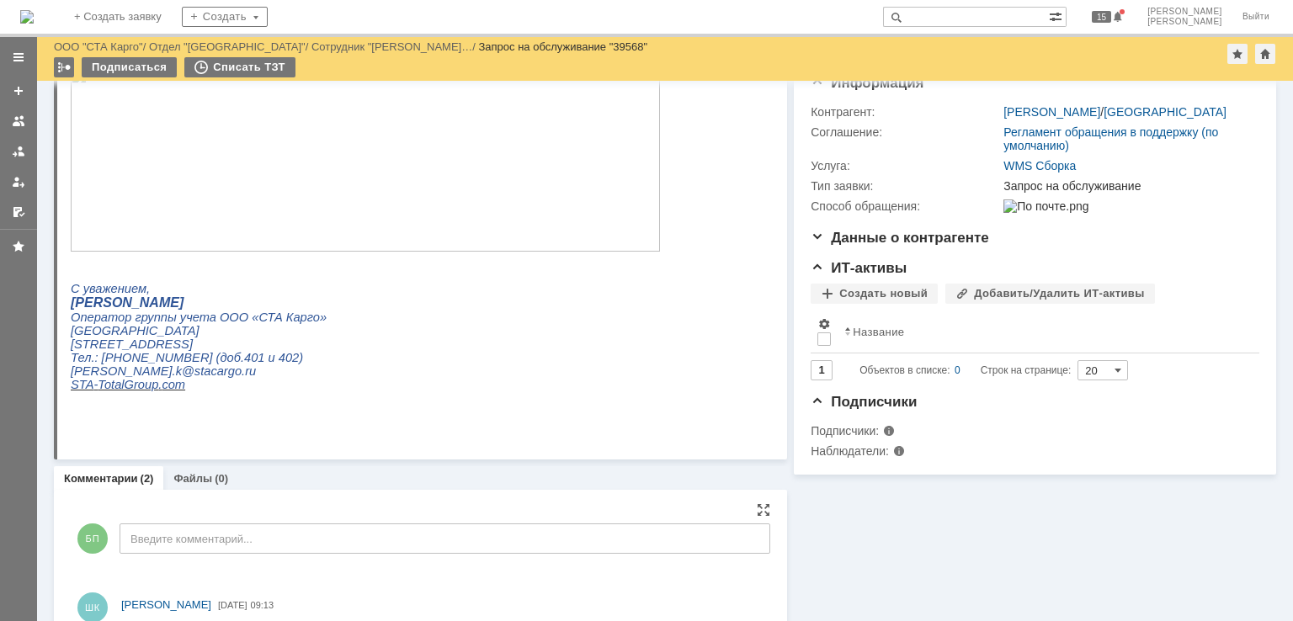
scroll to position [0, 0]
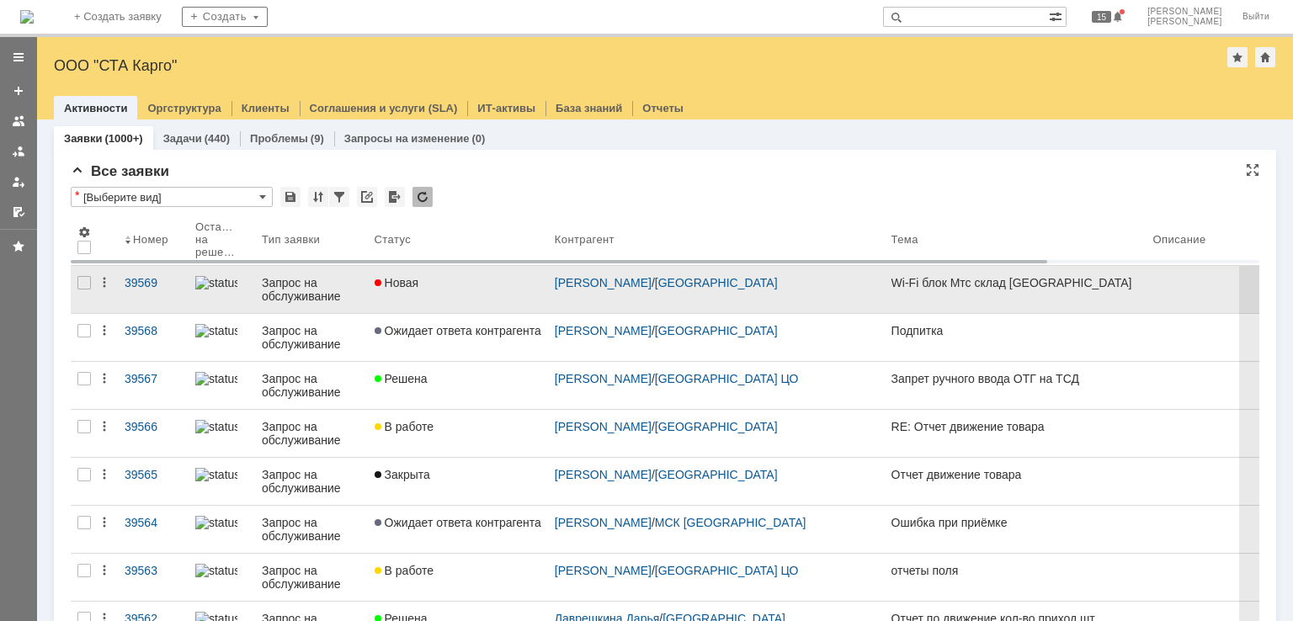
click at [461, 294] on link "Новая" at bounding box center [458, 289] width 180 height 47
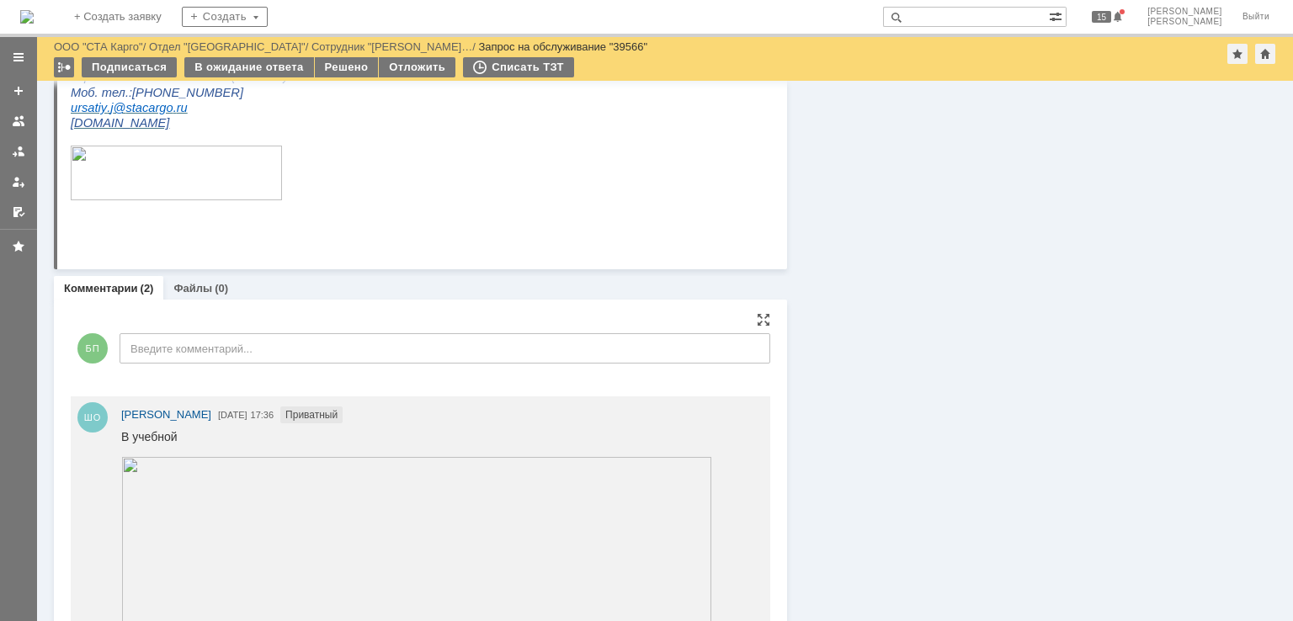
scroll to position [673, 0]
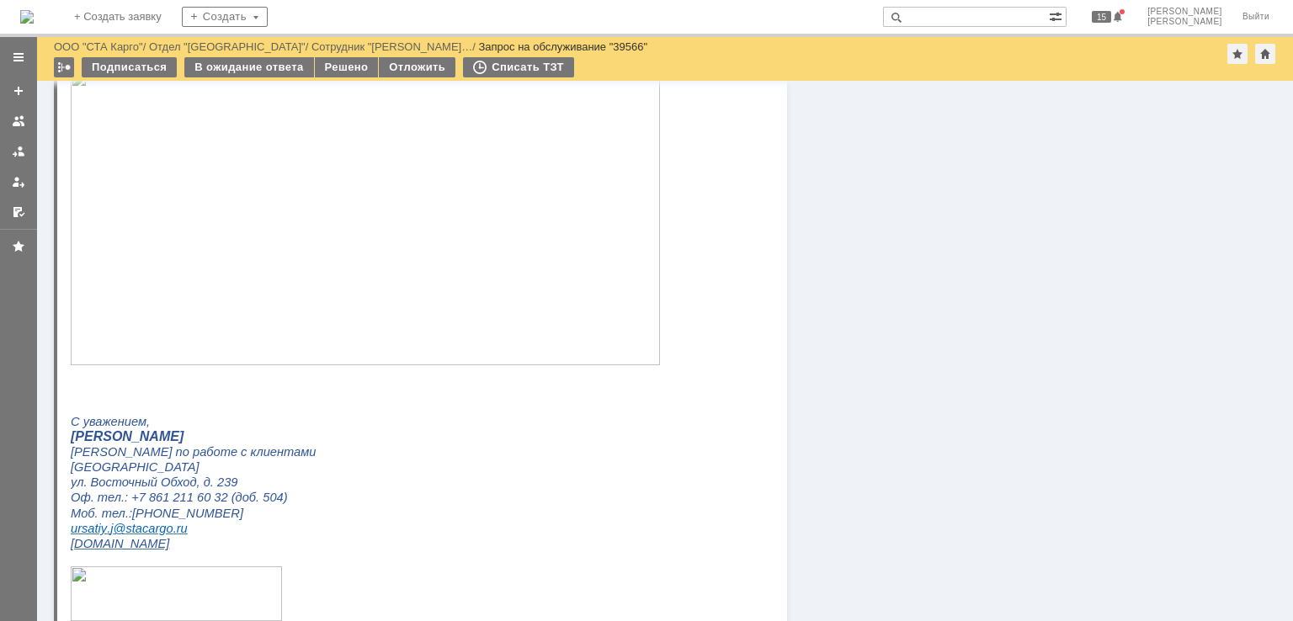
click at [323, 300] on img at bounding box center [365, 218] width 589 height 295
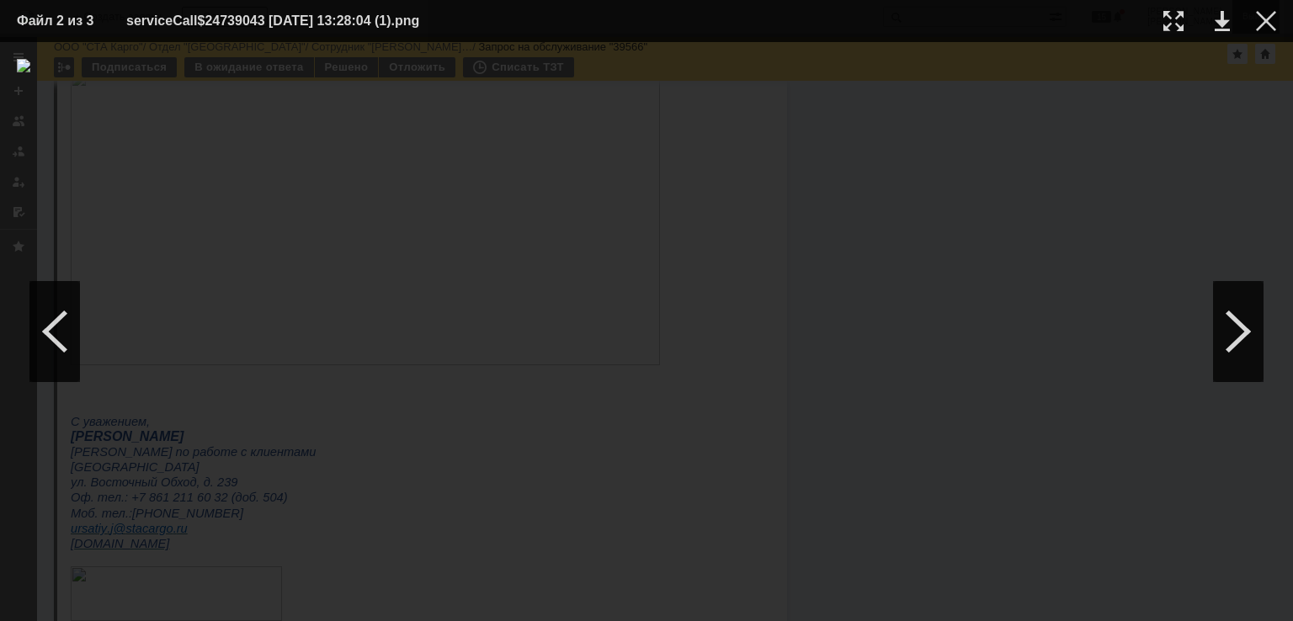
click at [1257, 23] on div at bounding box center [1266, 21] width 20 height 20
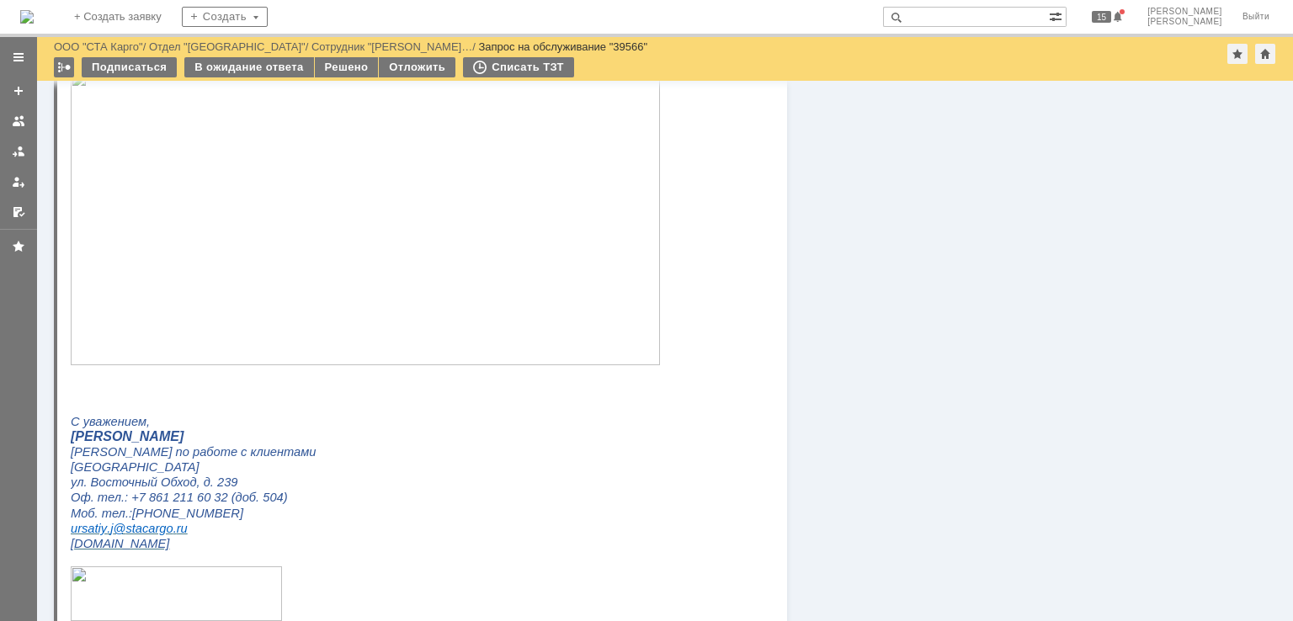
scroll to position [421, 0]
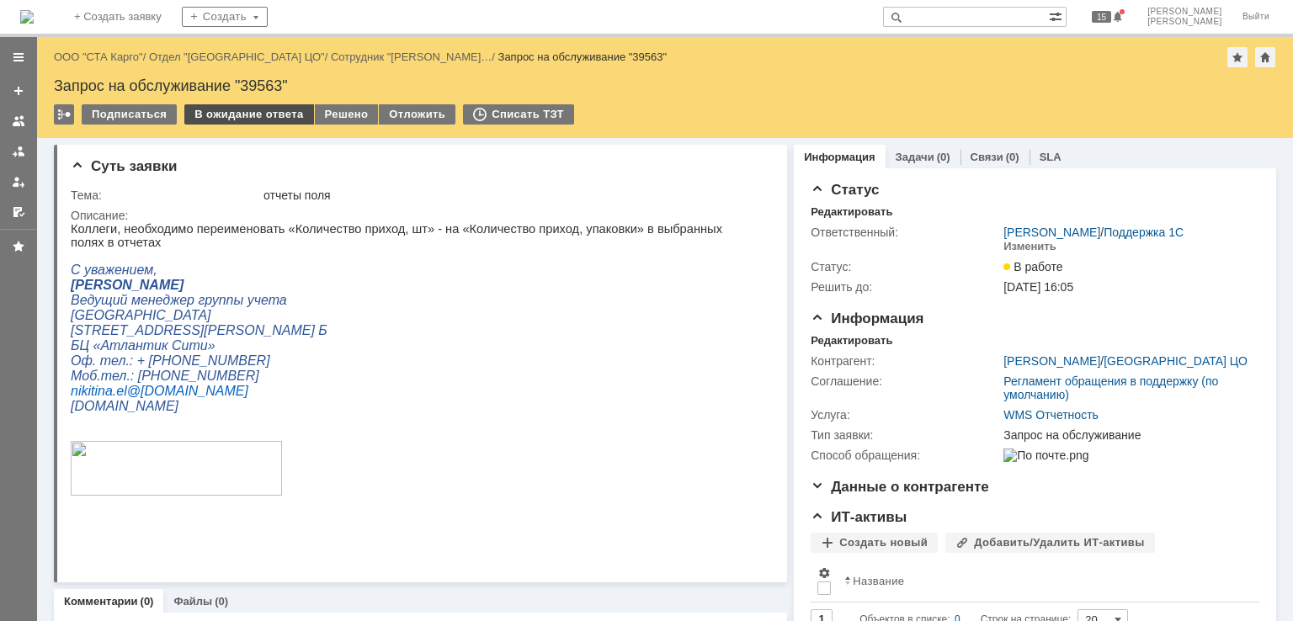
click at [231, 110] on div "В ожидание ответа" at bounding box center [248, 114] width 129 height 20
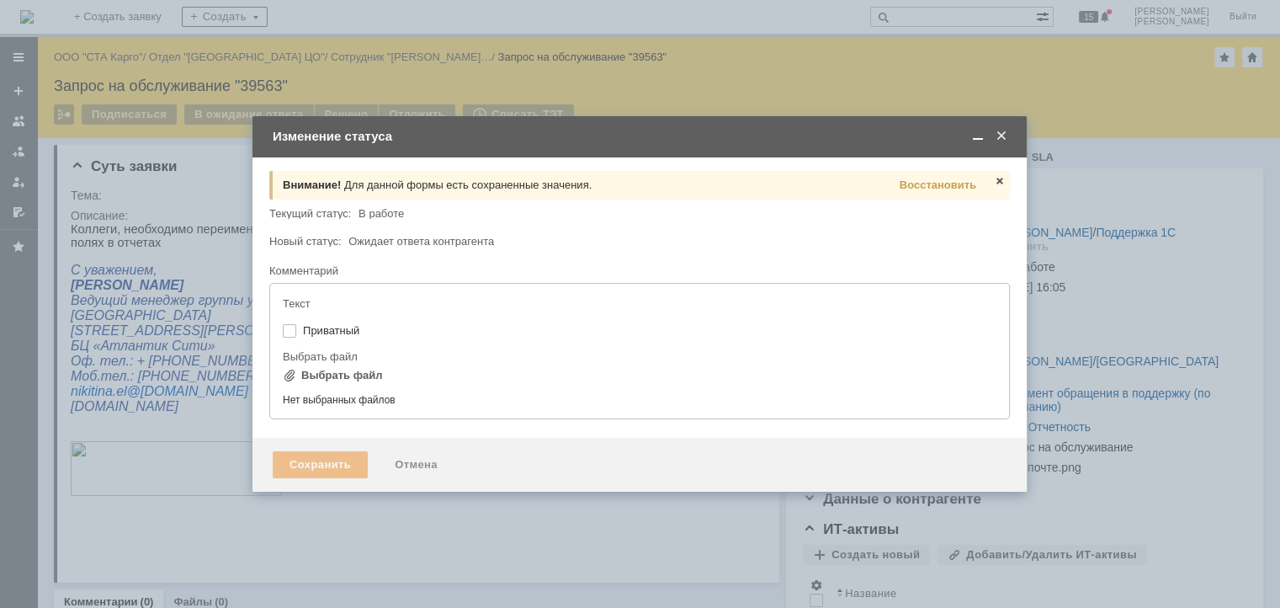
type input "[не указано]"
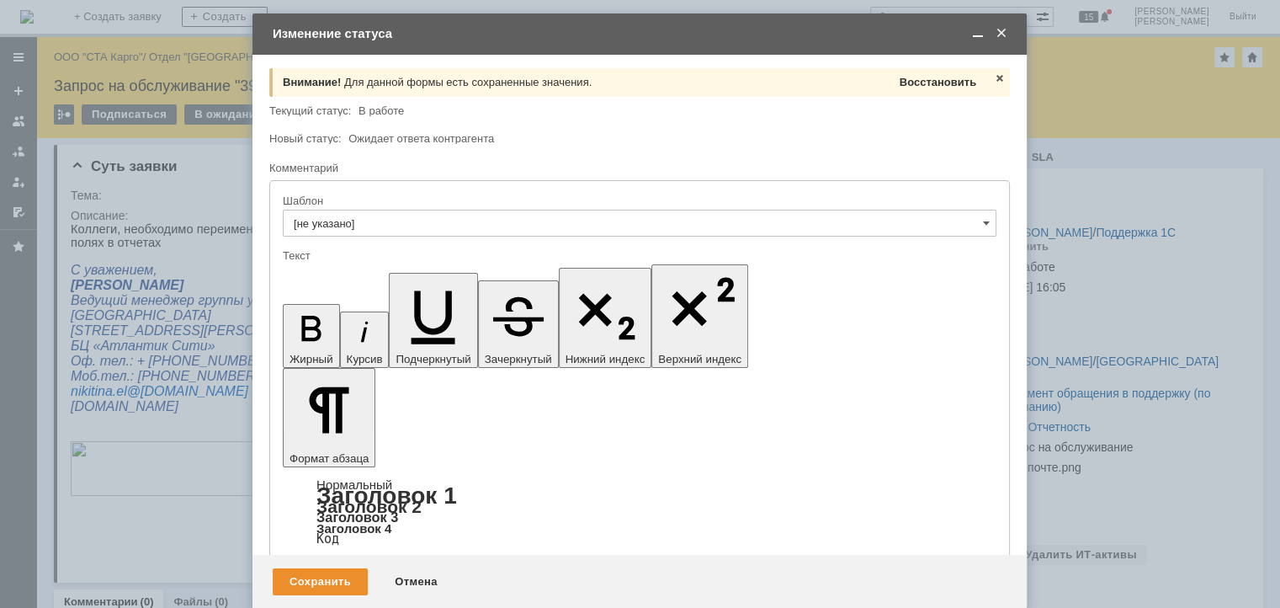
click at [914, 89] on div "Восстановить" at bounding box center [938, 83] width 83 height 22
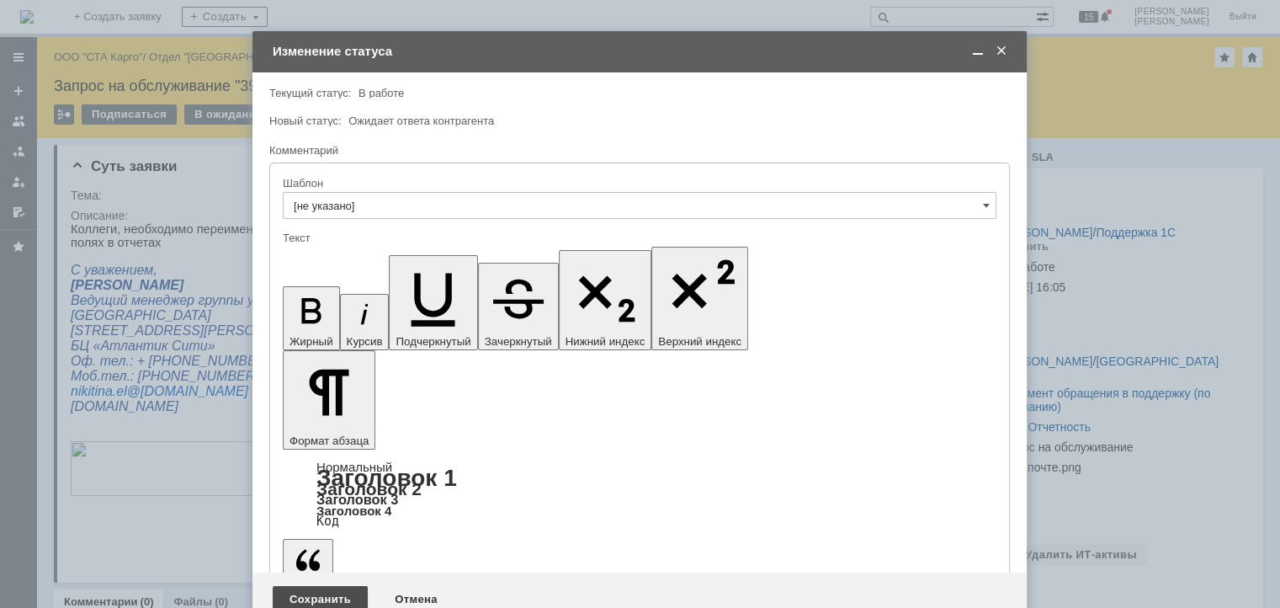
click at [280, 586] on div "Сохранить" at bounding box center [320, 599] width 95 height 27
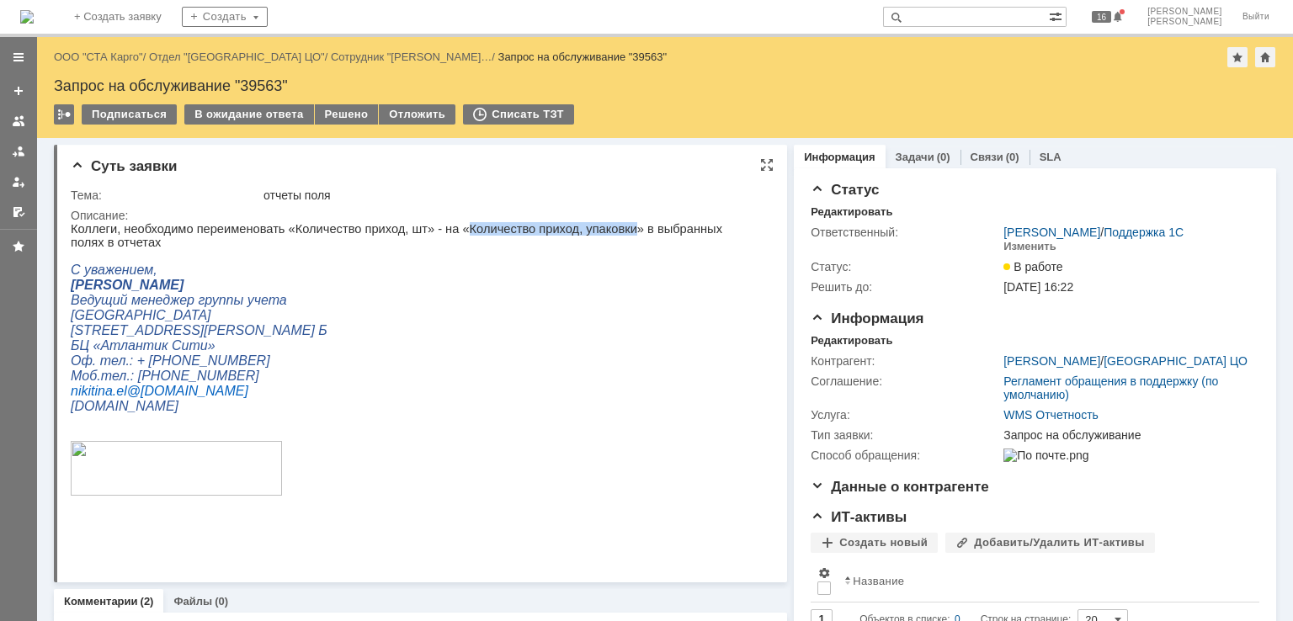
drag, startPoint x: 589, startPoint y: 229, endPoint x: 437, endPoint y: 230, distance: 152.4
click at [437, 230] on p "Коллеги, необходимо переименовать «Количество приход, шт» - на «Количество прих…" at bounding box center [415, 235] width 688 height 27
copy p "Количество приход, упаковки"
click at [491, 278] on p "[PERSON_NAME]" at bounding box center [415, 285] width 688 height 15
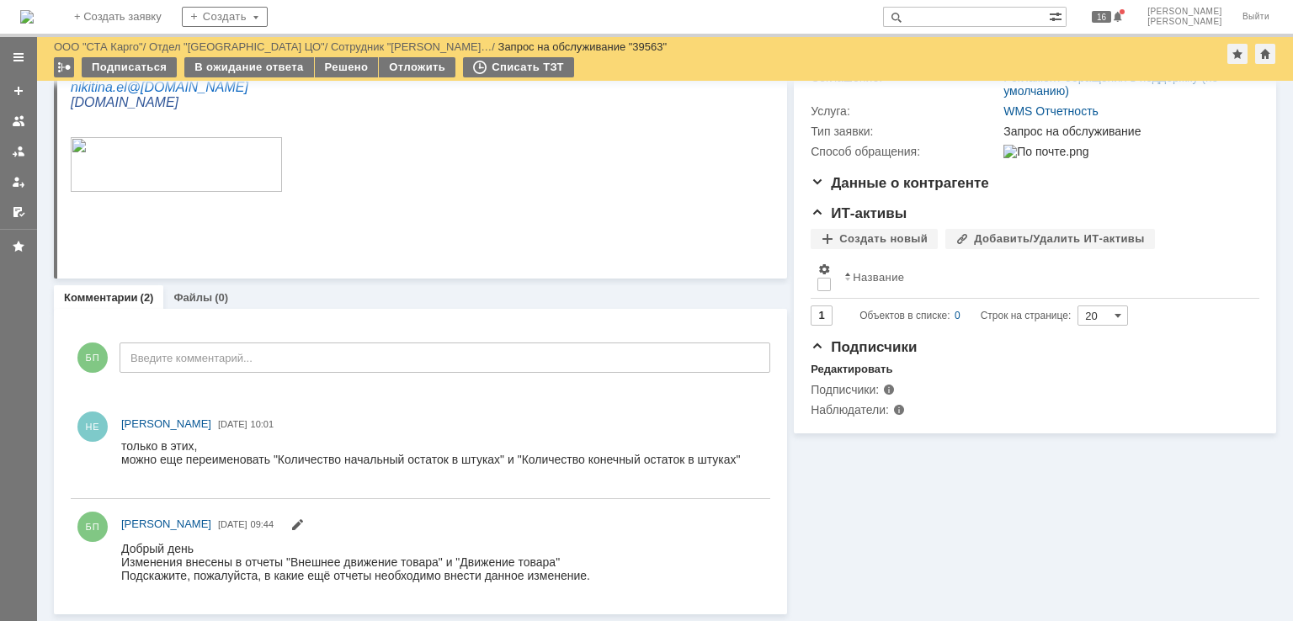
scroll to position [247, 0]
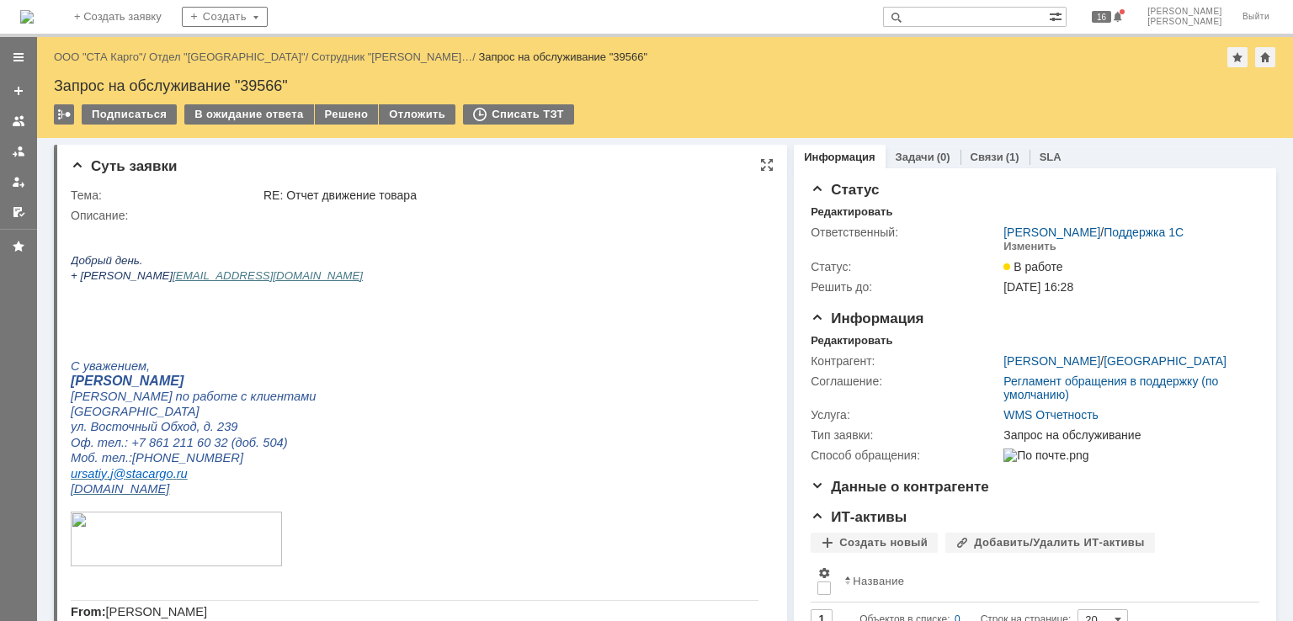
scroll to position [589, 0]
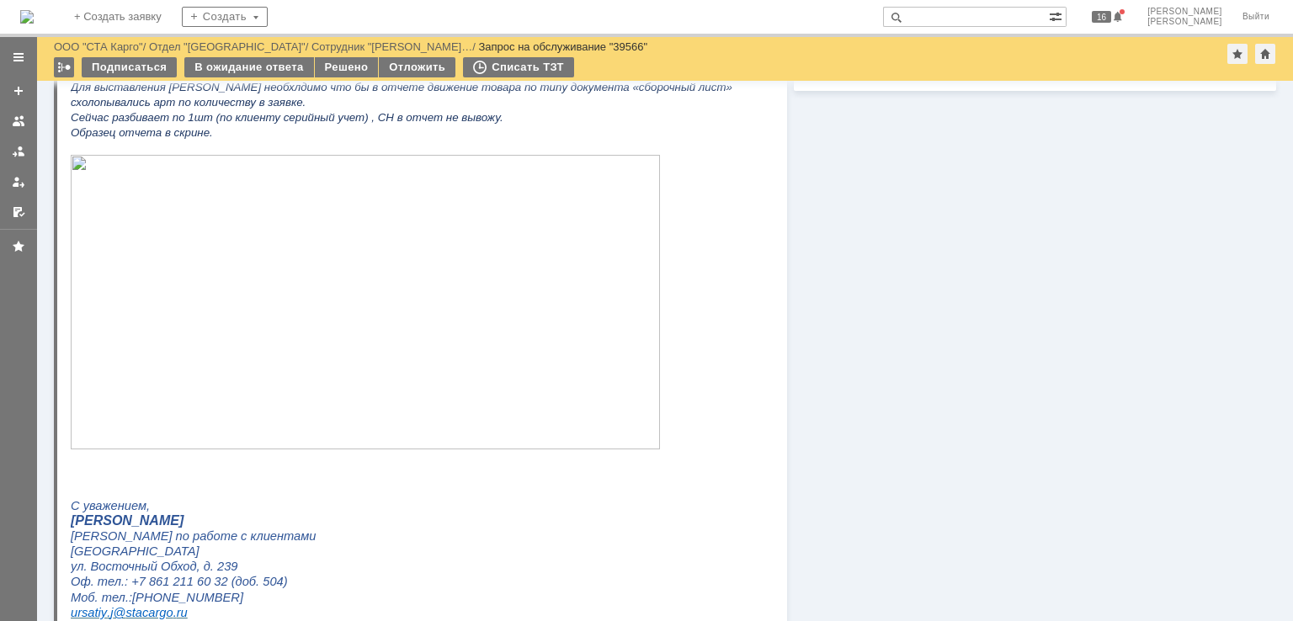
click at [335, 344] on img at bounding box center [365, 302] width 589 height 295
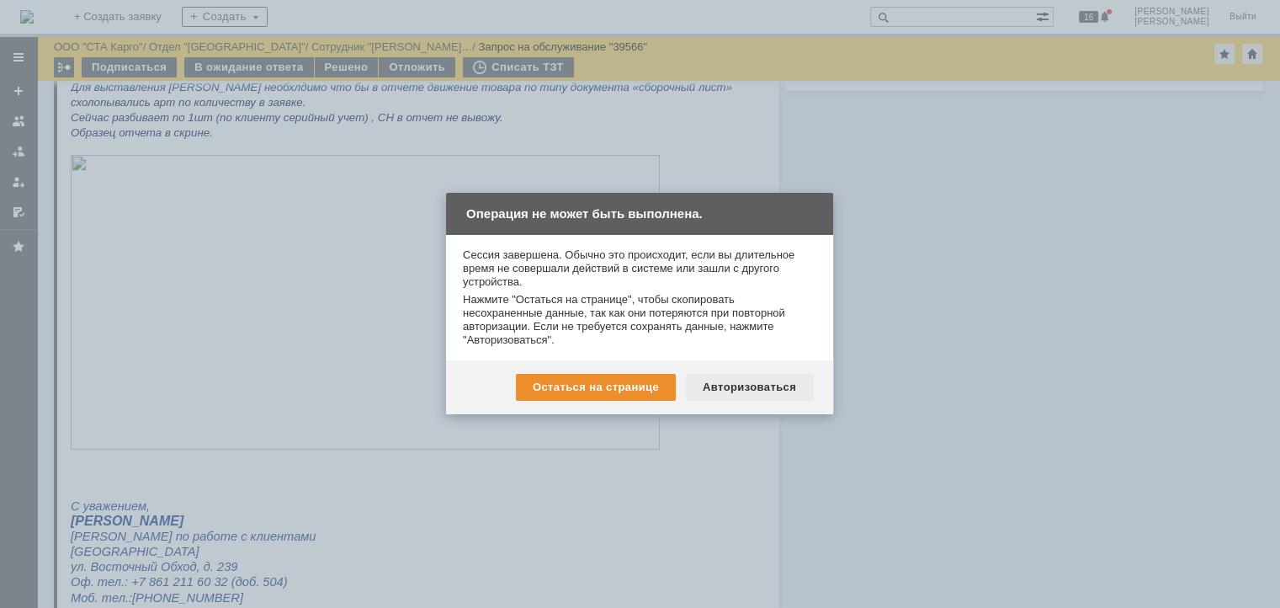
click at [753, 386] on div "Авторизоваться" at bounding box center [749, 387] width 127 height 27
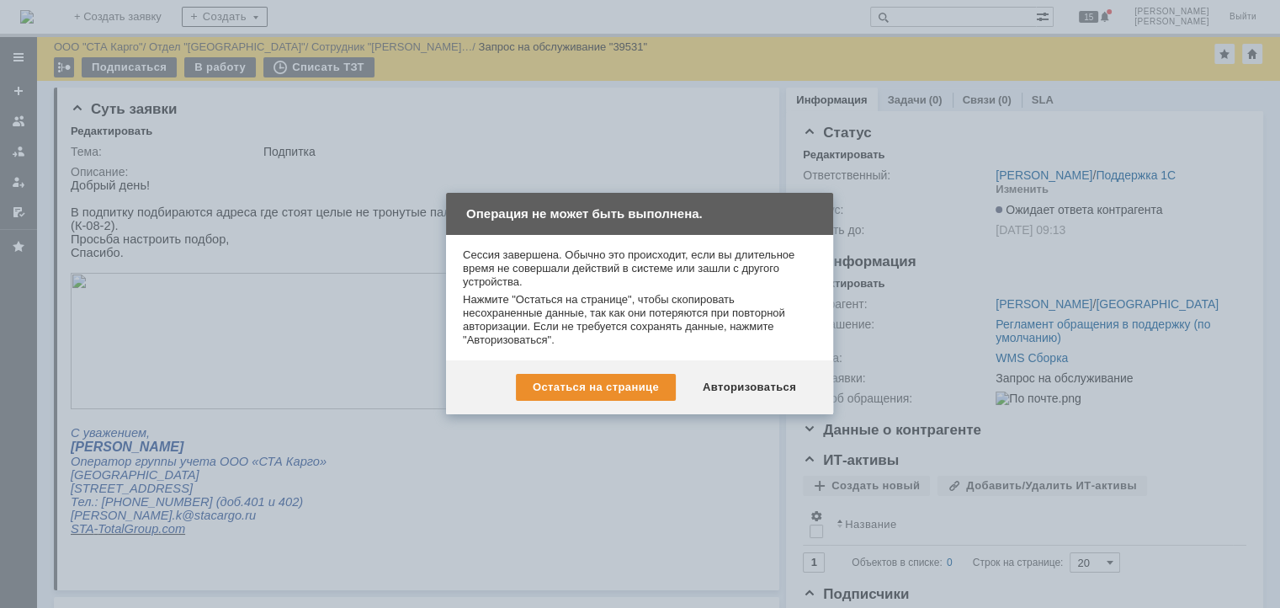
scroll to position [589, 0]
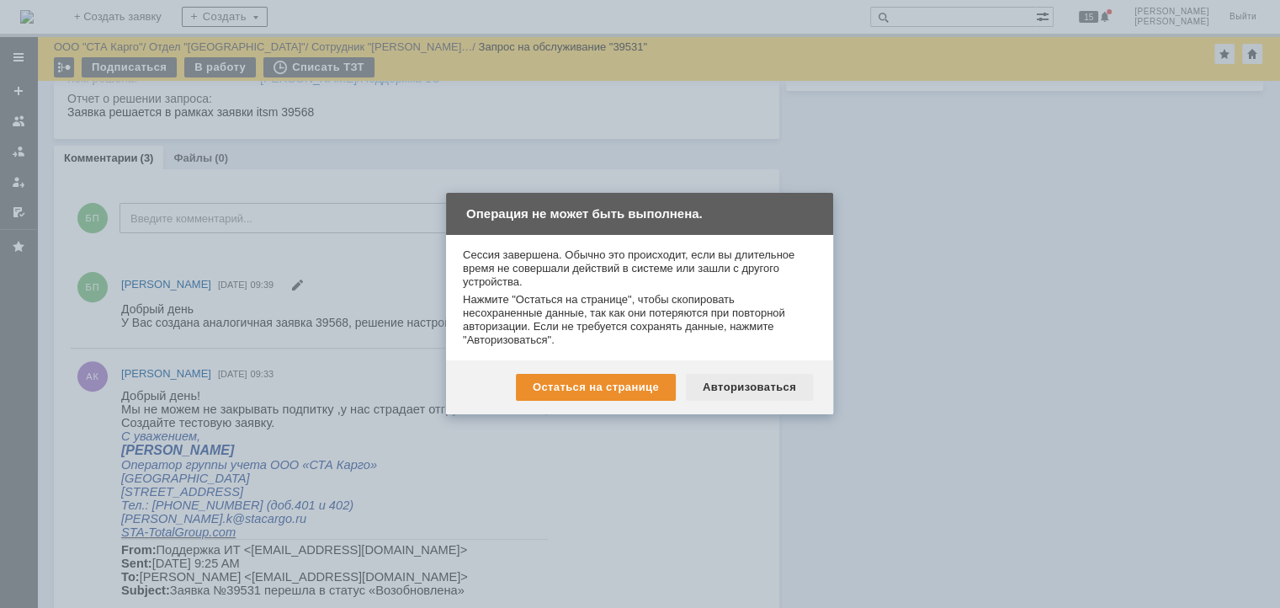
click at [754, 388] on div "Авторизоваться" at bounding box center [749, 387] width 127 height 27
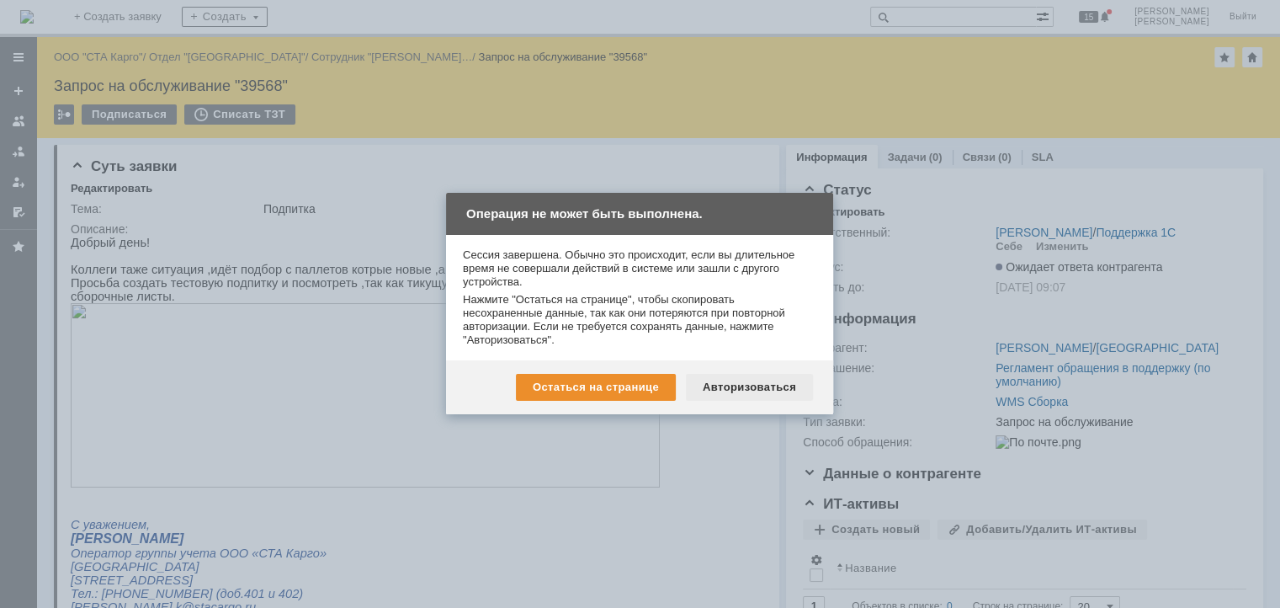
click at [744, 394] on div "Авторизоваться" at bounding box center [749, 387] width 127 height 27
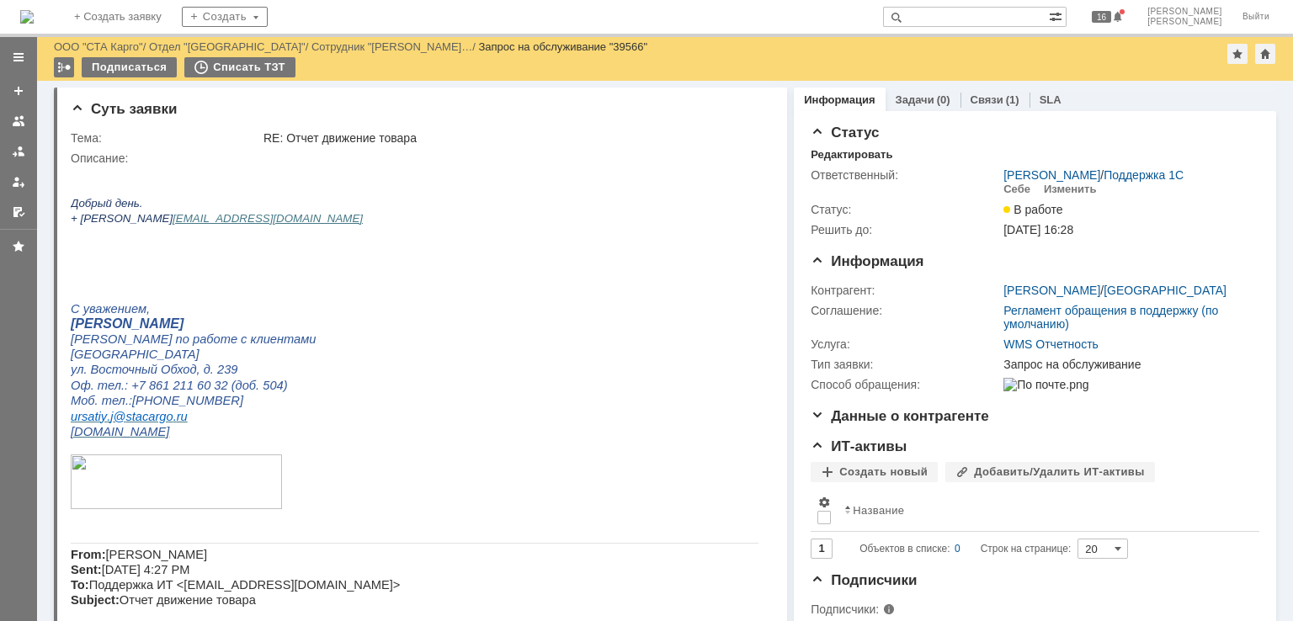
scroll to position [505, 0]
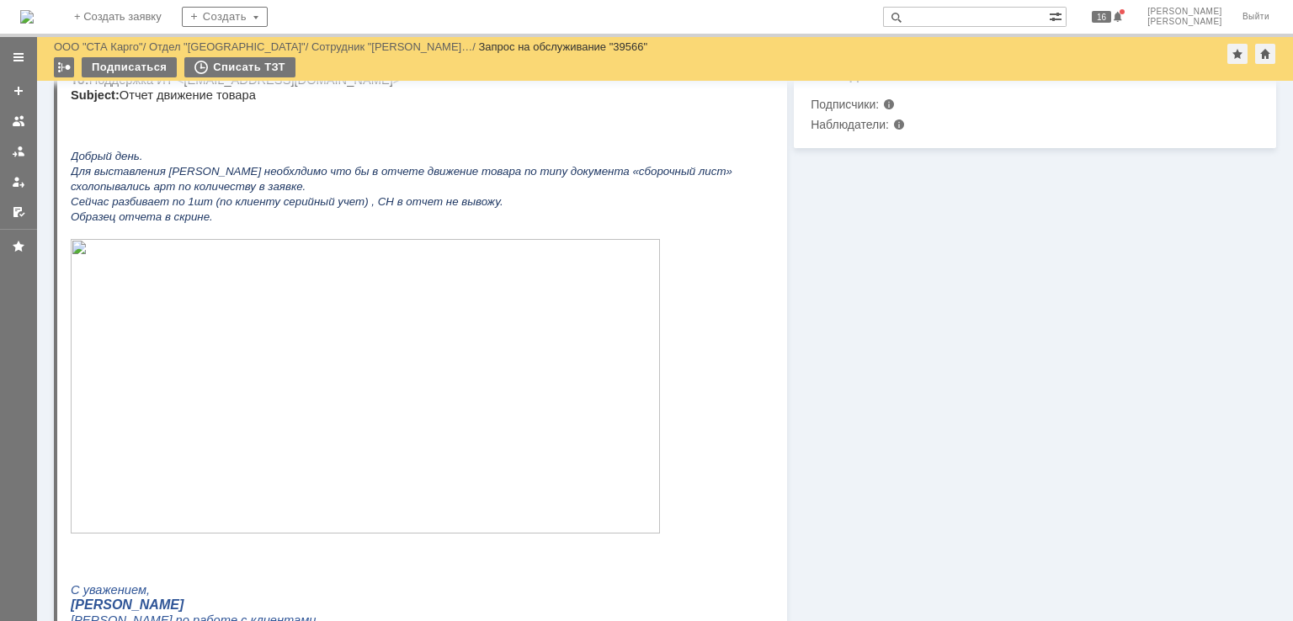
click at [376, 396] on img at bounding box center [365, 386] width 589 height 295
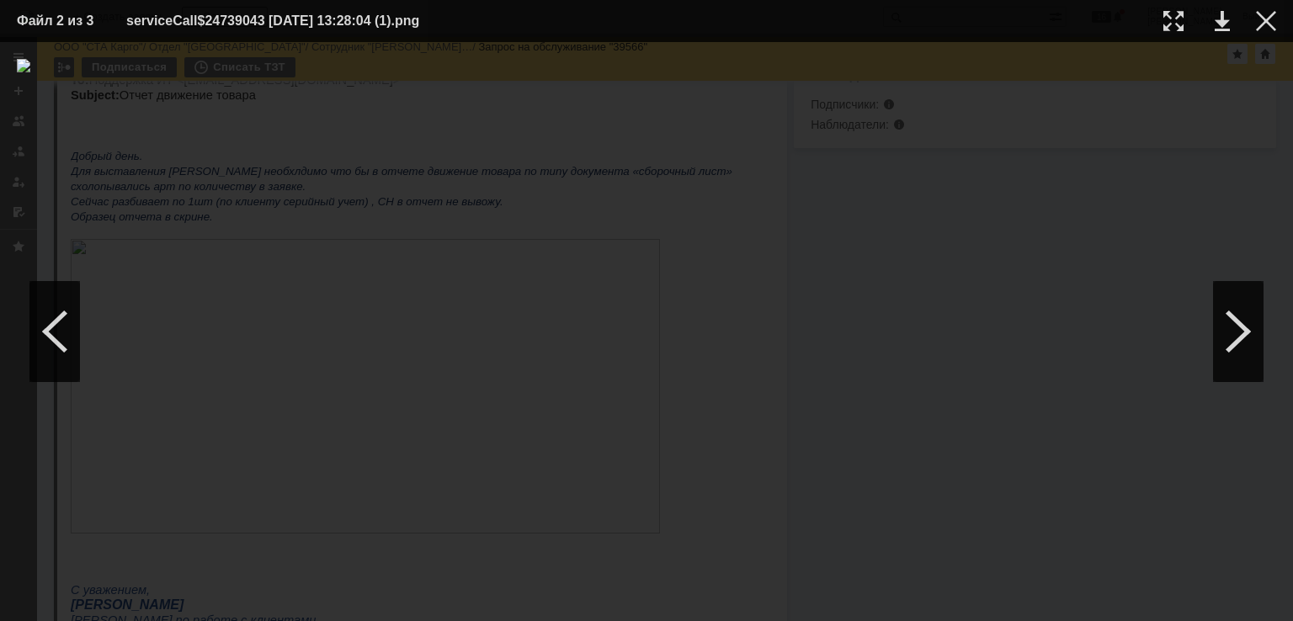
click at [1266, 9] on td at bounding box center [1253, 20] width 46 height 25
click at [1263, 21] on div at bounding box center [1266, 21] width 20 height 20
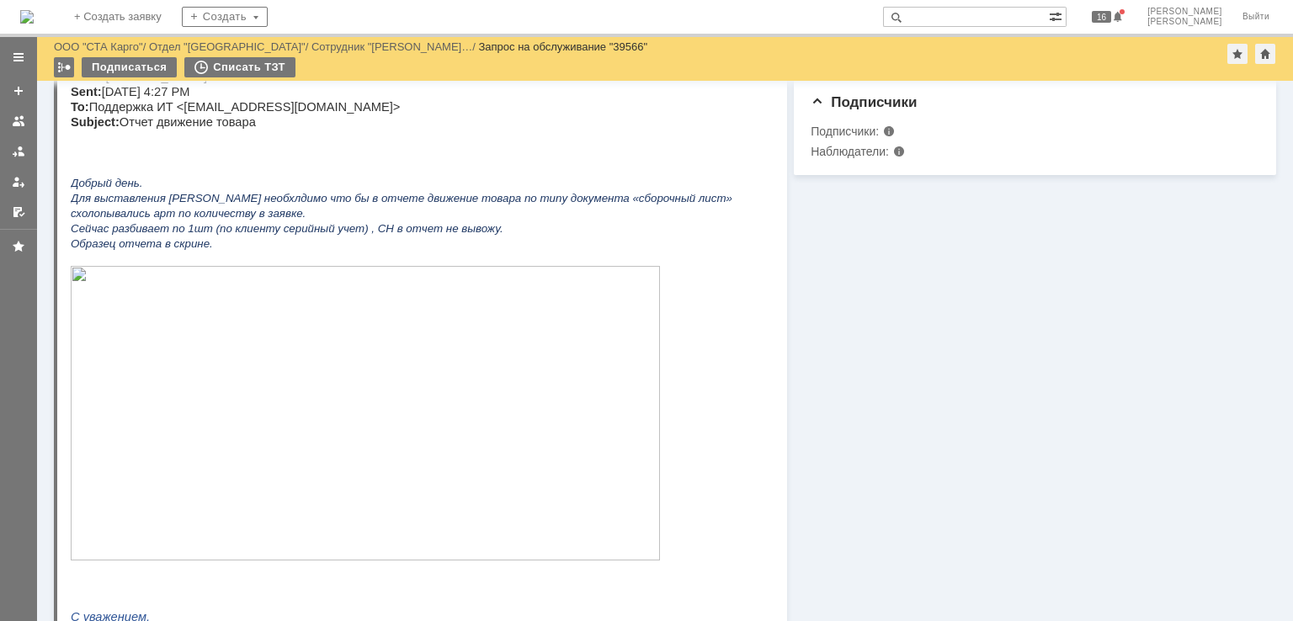
scroll to position [421, 0]
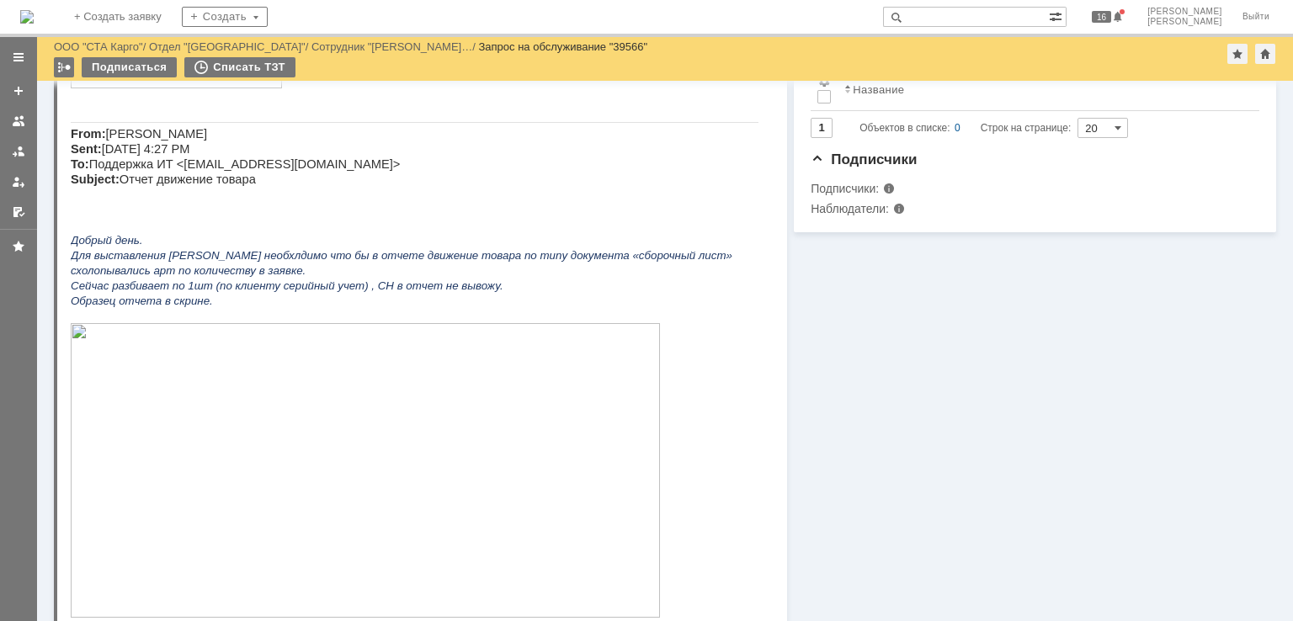
click at [300, 499] on img at bounding box center [365, 470] width 589 height 295
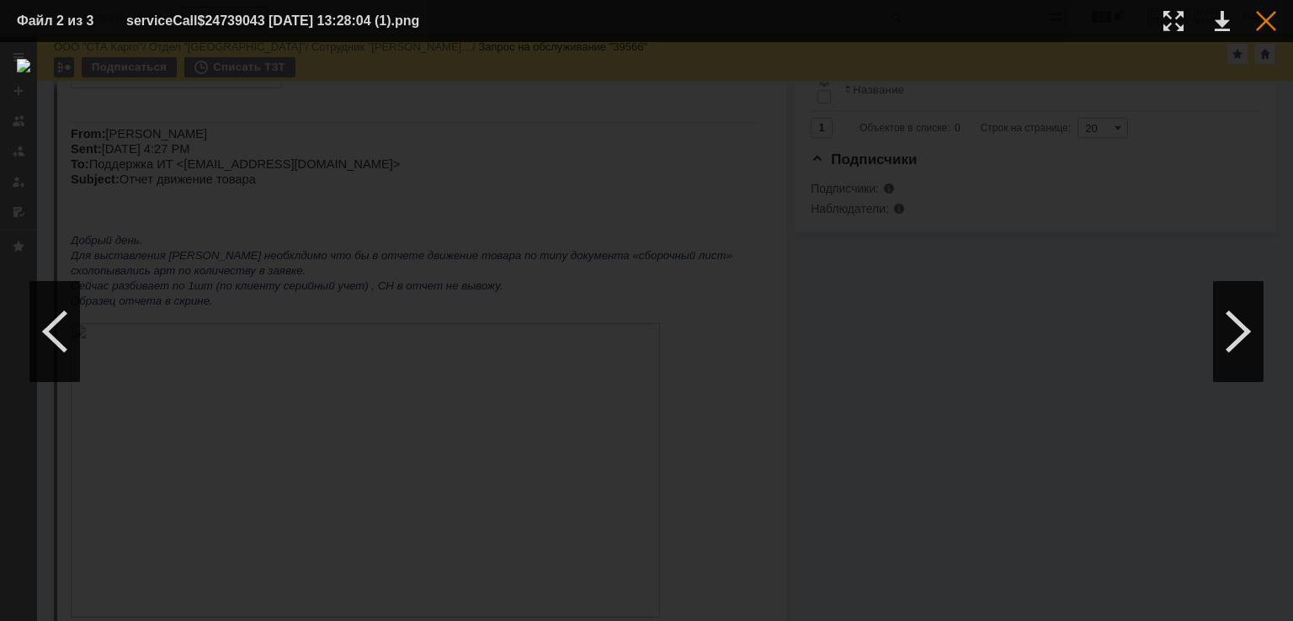
click at [1269, 17] on div at bounding box center [1266, 21] width 20 height 20
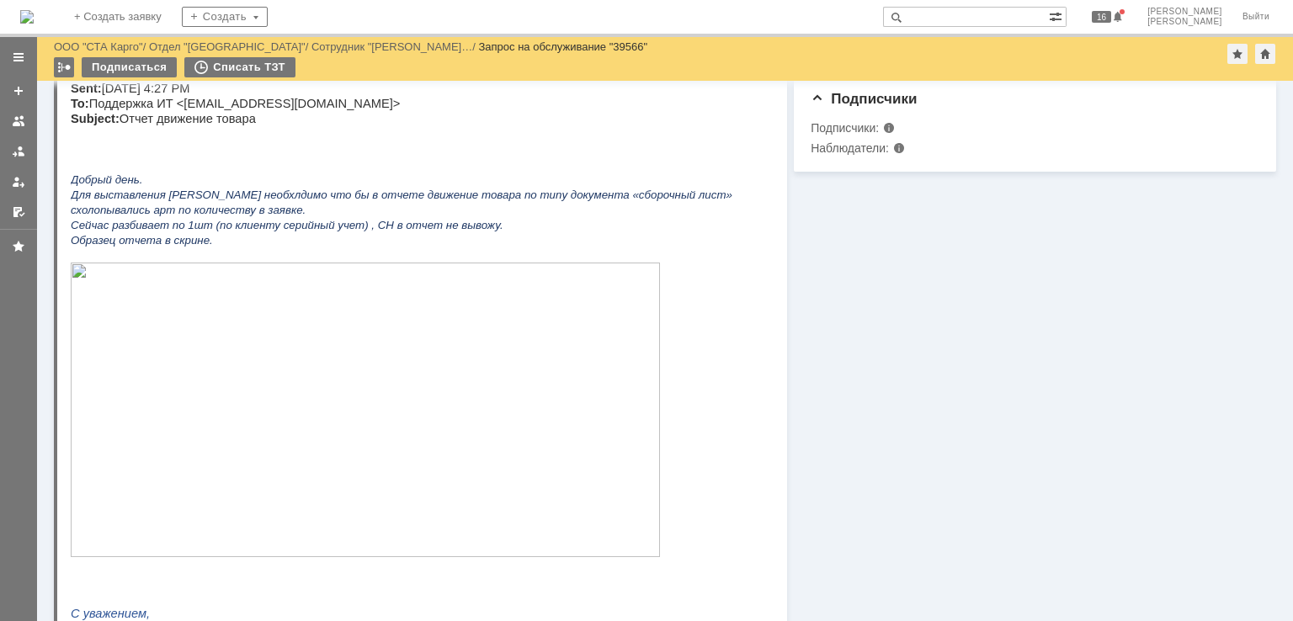
scroll to position [505, 0]
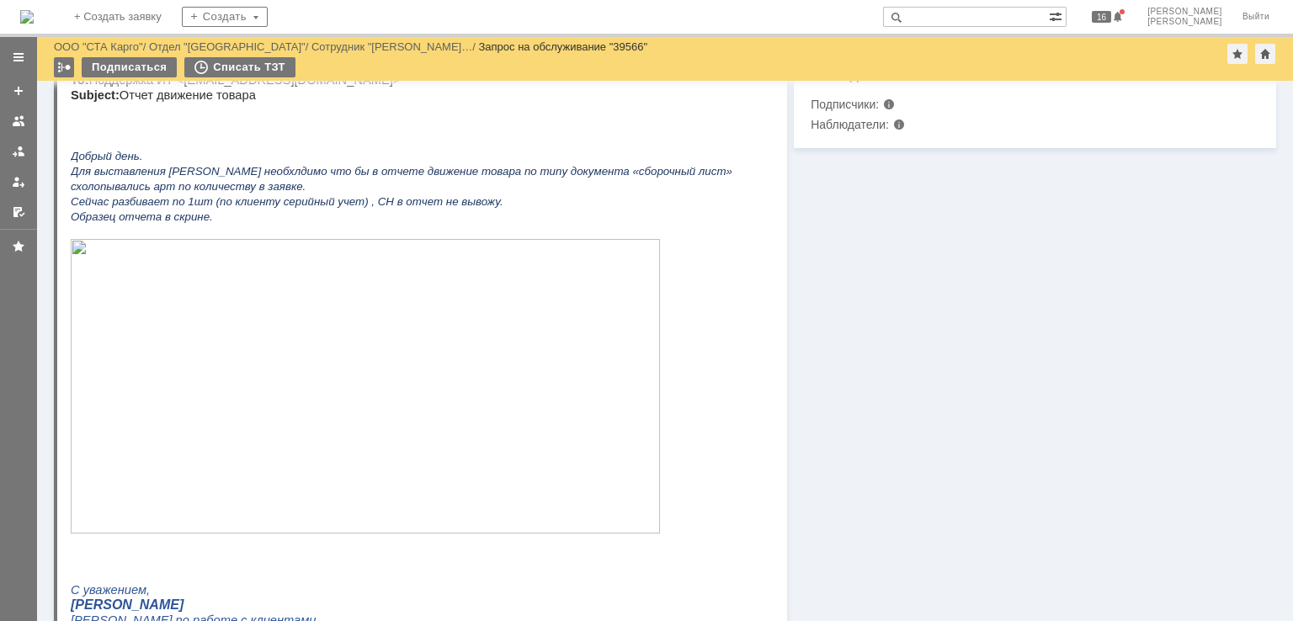
click at [269, 418] on img at bounding box center [365, 386] width 589 height 295
